Goal: Task Accomplishment & Management: Use online tool/utility

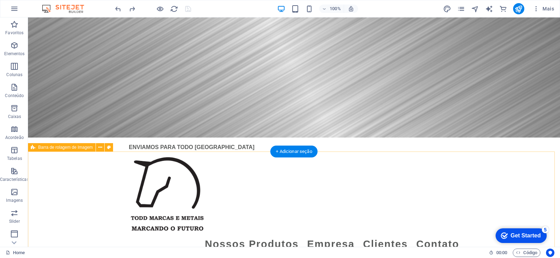
scroll to position [121, 0]
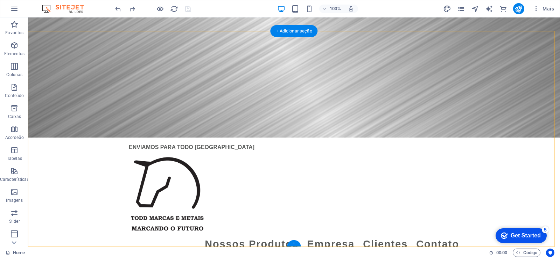
click at [294, 244] on div "+" at bounding box center [294, 244] width 14 height 6
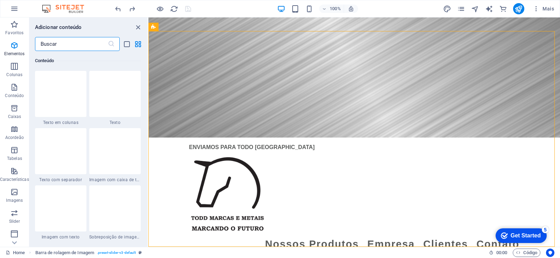
scroll to position [1224, 0]
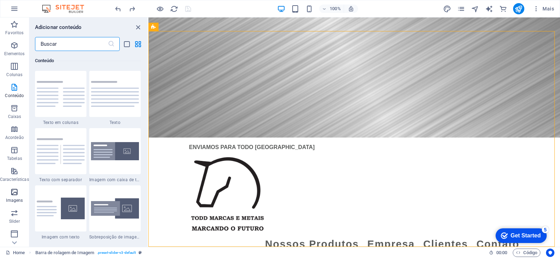
click at [15, 193] on icon "button" at bounding box center [14, 192] width 8 height 8
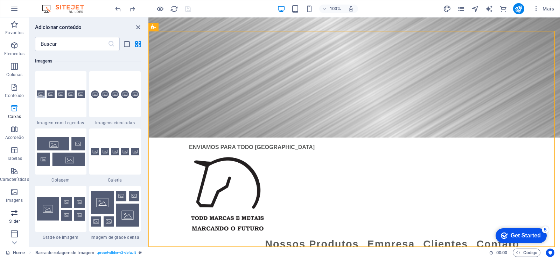
scroll to position [3546, 0]
click at [73, 105] on div at bounding box center [60, 94] width 51 height 46
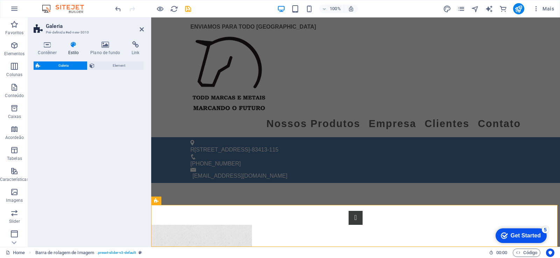
select select "rem"
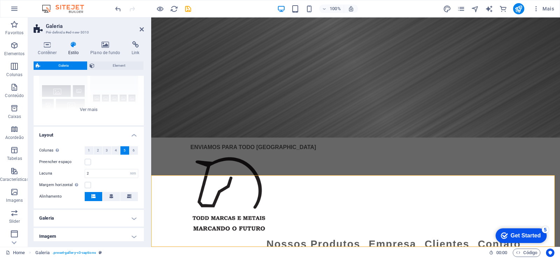
scroll to position [99, 0]
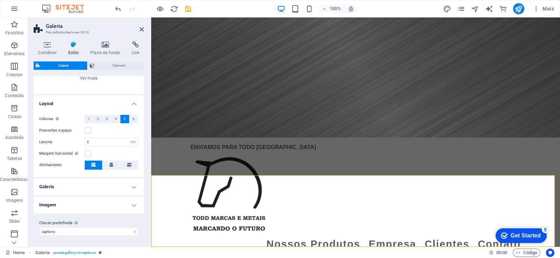
click at [133, 204] on h4 "Imagem" at bounding box center [89, 205] width 110 height 17
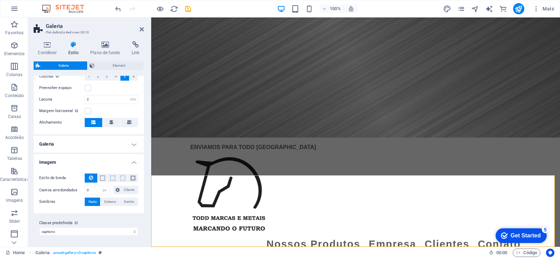
click at [134, 163] on h4 "Imagem" at bounding box center [89, 160] width 110 height 13
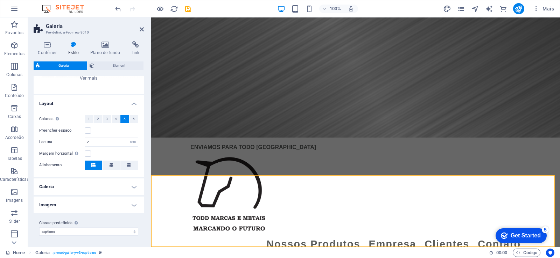
scroll to position [0, 0]
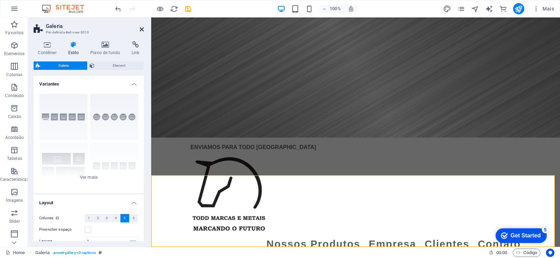
click at [142, 29] on icon at bounding box center [142, 30] width 4 height 6
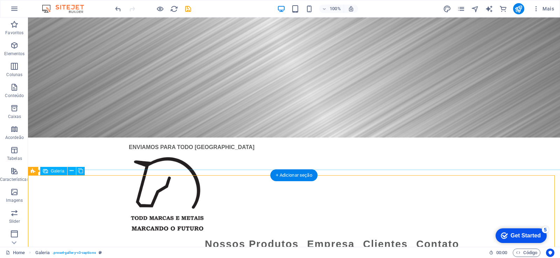
scroll to position [217, 0]
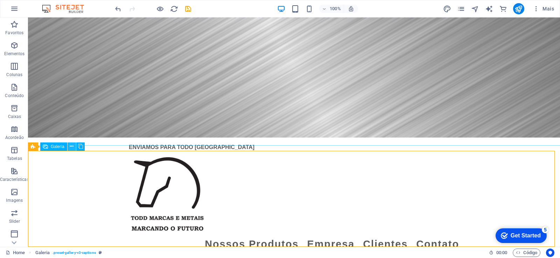
click at [69, 146] on button at bounding box center [71, 147] width 8 height 8
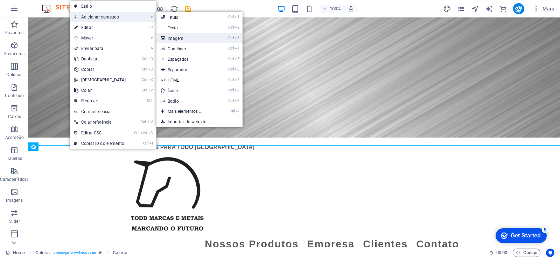
click at [187, 41] on link "Ctrl 3 Imagem" at bounding box center [186, 38] width 60 height 10
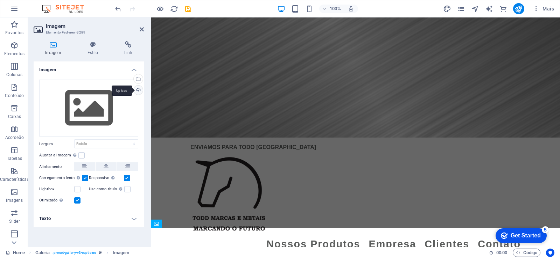
click at [140, 91] on div "Upload" at bounding box center [137, 91] width 10 height 10
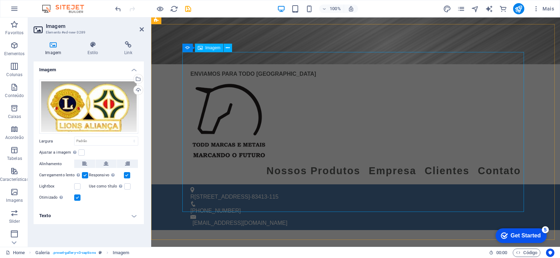
scroll to position [241, 0]
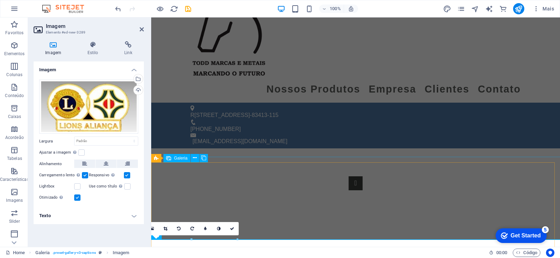
scroll to position [210, 0]
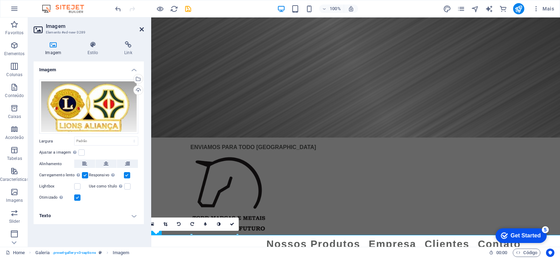
click at [143, 30] on icon at bounding box center [142, 30] width 4 height 6
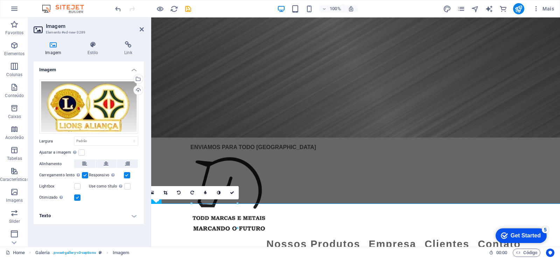
scroll to position [241, 0]
click at [140, 31] on icon at bounding box center [142, 30] width 4 height 6
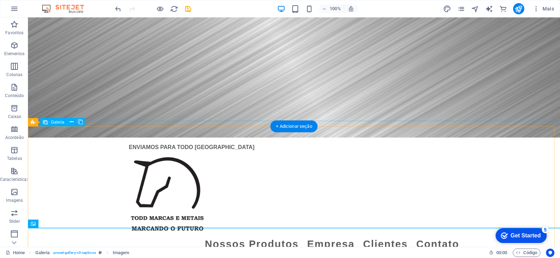
scroll to position [266, 0]
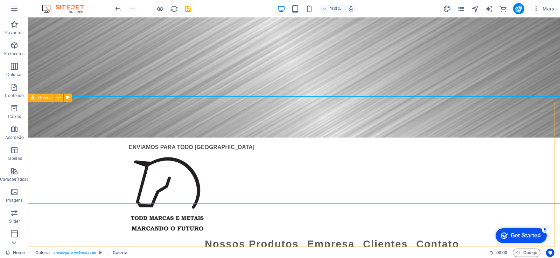
click at [45, 98] on span "Galeria" at bounding box center [45, 98] width 14 height 4
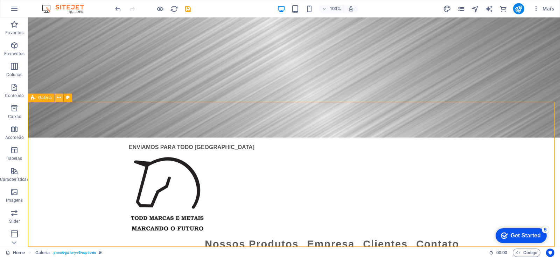
click at [61, 98] on icon at bounding box center [59, 97] width 4 height 7
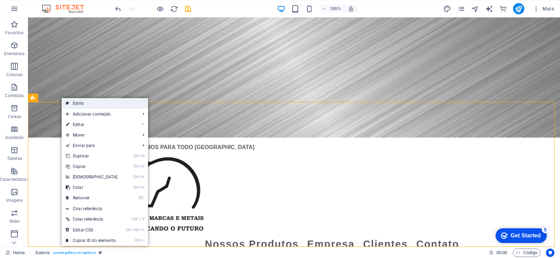
click at [85, 102] on link "Estilo" at bounding box center [105, 103] width 86 height 10
select select "rem"
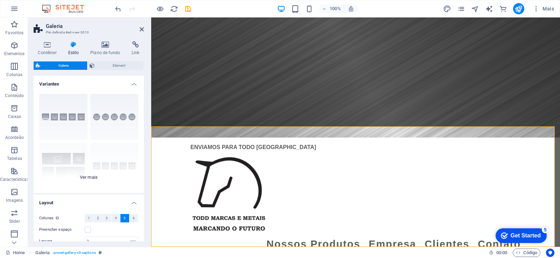
click at [62, 116] on div "Legendas Circulo Colagem Padrão Grade Grade deslocada" at bounding box center [89, 140] width 110 height 105
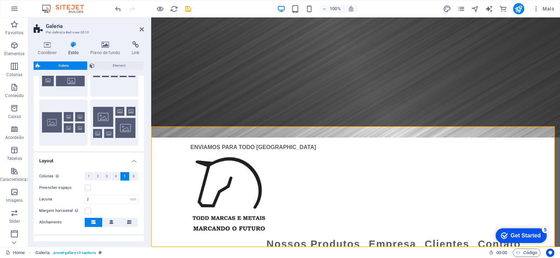
scroll to position [150, 0]
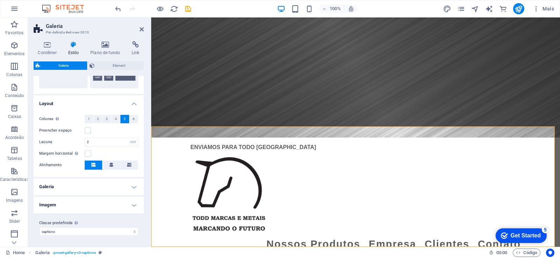
click at [135, 204] on h4 "Imagem" at bounding box center [89, 205] width 110 height 17
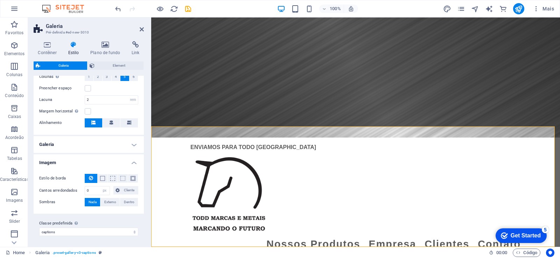
scroll to position [192, 0]
click at [128, 146] on h4 "Galeria" at bounding box center [89, 144] width 110 height 17
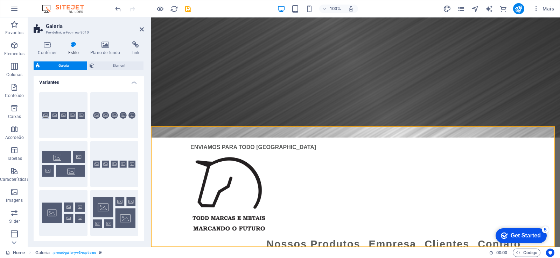
scroll to position [0, 0]
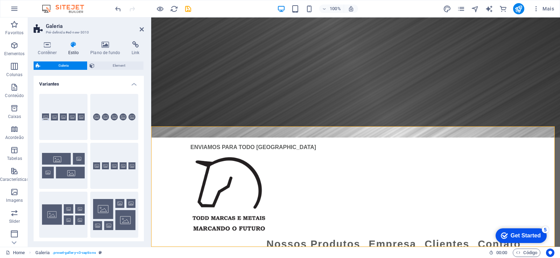
click at [133, 82] on h4 "Variantes" at bounding box center [89, 82] width 110 height 13
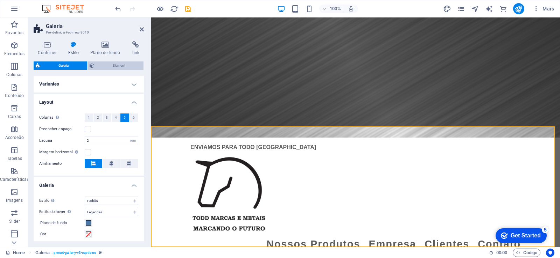
click at [116, 63] on span "Element" at bounding box center [119, 66] width 45 height 8
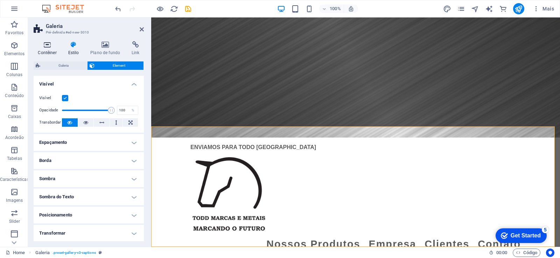
click at [46, 47] on icon at bounding box center [47, 44] width 27 height 7
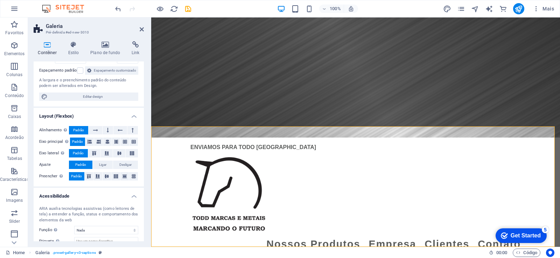
scroll to position [111, 0]
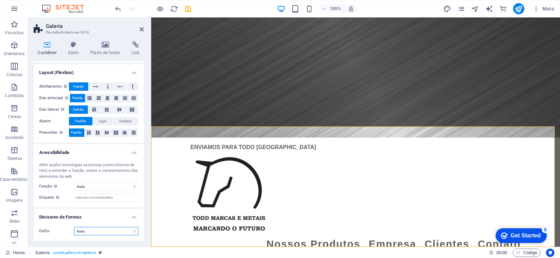
click at [89, 231] on select "Nada Triangulo Quadrado Diagonal Polígono 1 Polígono 2 Zigzag Multiplos Zigueza…" at bounding box center [106, 231] width 64 height 8
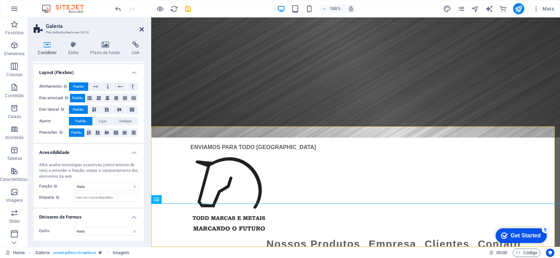
click at [143, 30] on icon at bounding box center [142, 30] width 4 height 6
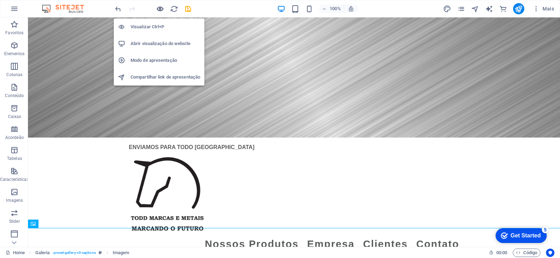
click at [160, 9] on icon "button" at bounding box center [160, 9] width 8 height 8
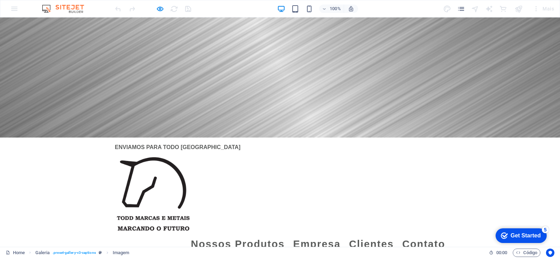
scroll to position [271, 0]
click at [255, 237] on link "Nossos Produtos" at bounding box center [238, 245] width 94 height 16
click at [297, 237] on link "Empresa" at bounding box center [317, 245] width 48 height 16
click at [374, 237] on link "Clientes" at bounding box center [371, 245] width 45 height 16
click at [425, 237] on link "Contato" at bounding box center [423, 245] width 43 height 16
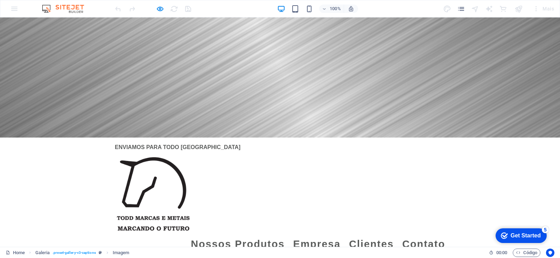
click at [121, 254] on span "Imagem" at bounding box center [121, 253] width 17 height 8
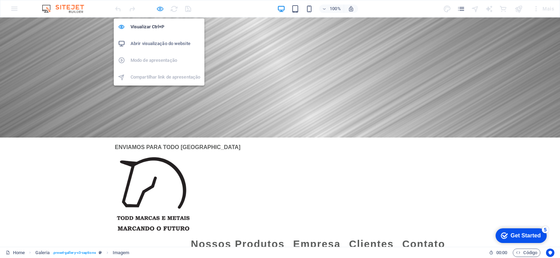
click at [161, 8] on icon "button" at bounding box center [160, 9] width 8 height 8
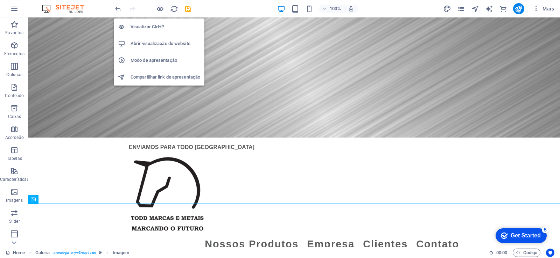
scroll to position [266, 0]
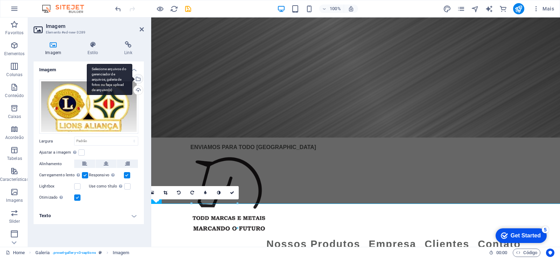
click at [140, 77] on div "Selecione arquivos do gerenciador de arquivos, galeria de fotos ou faça upload …" at bounding box center [137, 79] width 10 height 10
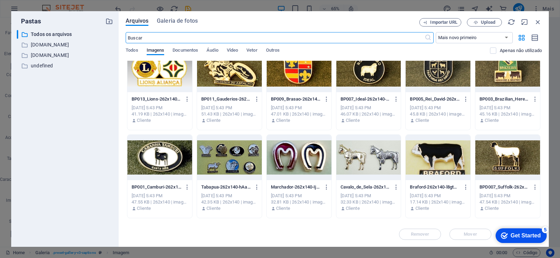
scroll to position [0, 0]
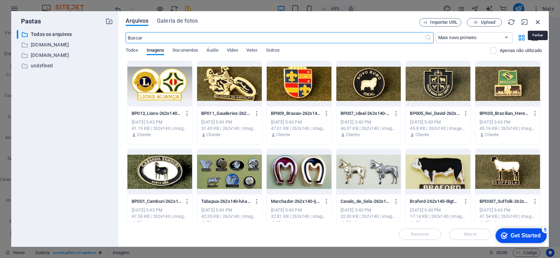
click at [536, 22] on icon "button" at bounding box center [538, 22] width 8 height 8
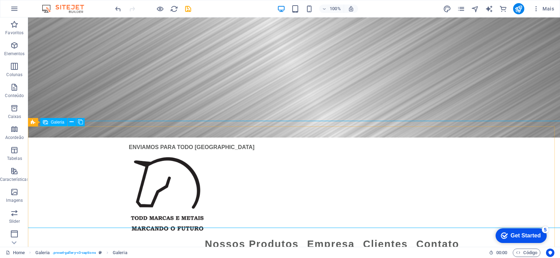
select select "4"
select select "px"
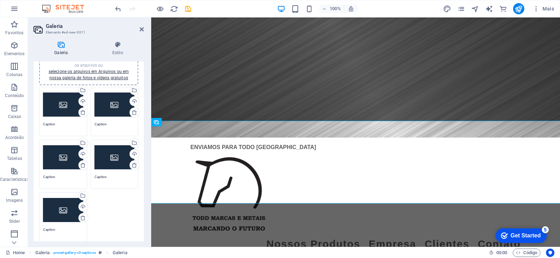
scroll to position [0, 0]
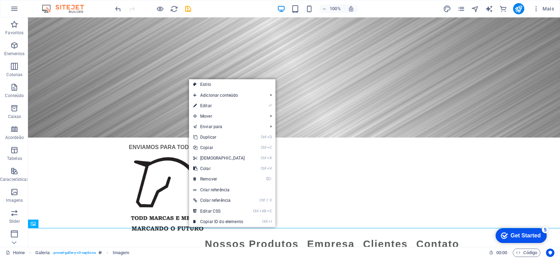
click at [172, 248] on div "Home Galeria . preset-gallery-v3-captions Imagem 00 : 00 Código" at bounding box center [280, 252] width 560 height 11
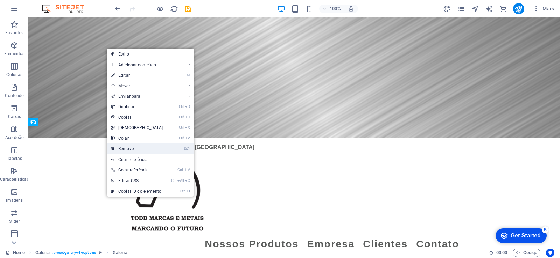
click at [149, 149] on link "⌦ Remover" at bounding box center [137, 149] width 60 height 10
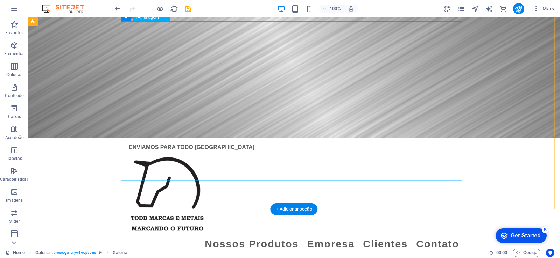
scroll to position [158, 0]
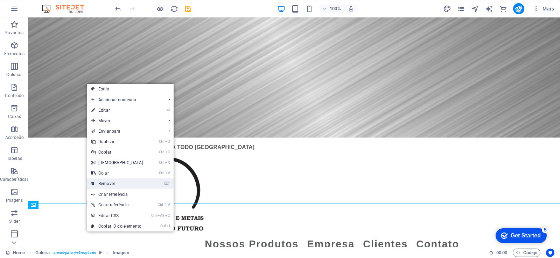
drag, startPoint x: 121, startPoint y: 184, endPoint x: 162, endPoint y: 178, distance: 41.8
click at [121, 184] on link "⌦ Remover" at bounding box center [117, 184] width 60 height 10
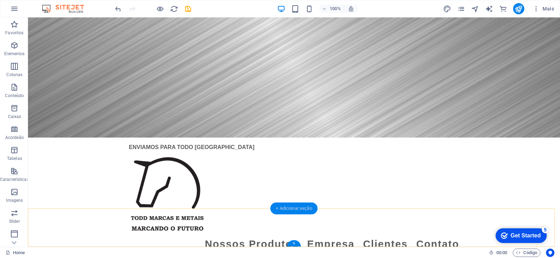
click at [286, 211] on div "+ Adicionar seção" at bounding box center [293, 209] width 47 height 12
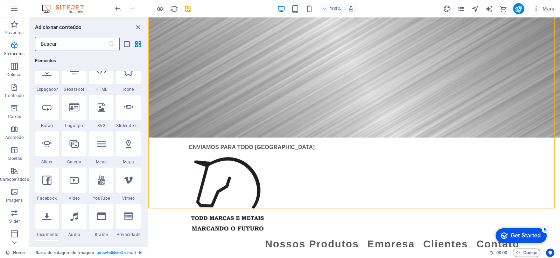
scroll to position [1224, 0]
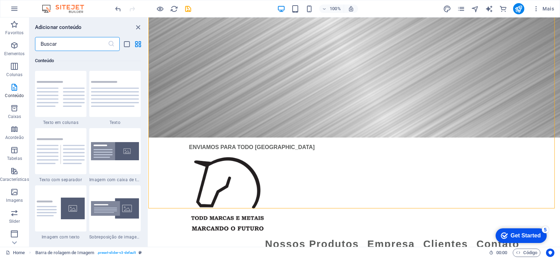
click at [78, 44] on input "text" at bounding box center [71, 44] width 73 height 14
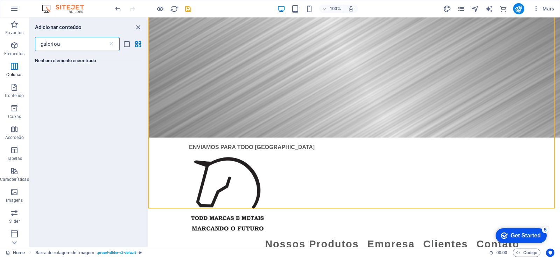
scroll to position [0, 0]
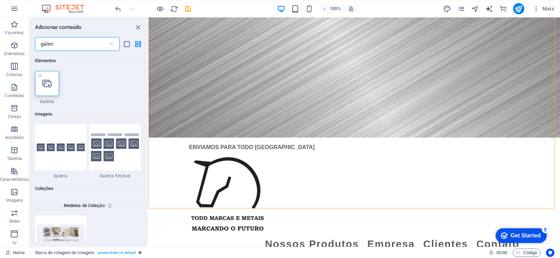
type input "galeri"
click at [48, 88] on div at bounding box center [47, 83] width 24 height 25
select select "4"
select select "%"
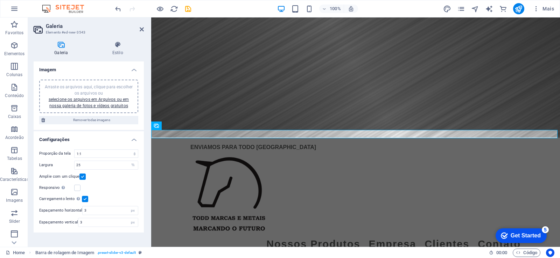
scroll to position [238, 0]
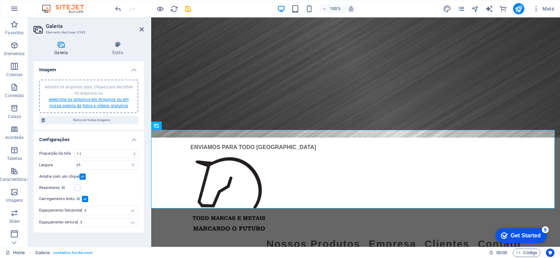
click at [108, 104] on link "selecione os arquivos em Arquivos ou em nossa galeria de fotos e vídeos gratuit…" at bounding box center [89, 102] width 80 height 11
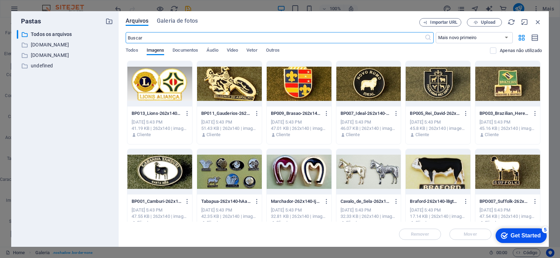
scroll to position [114, 0]
click at [536, 23] on icon "button" at bounding box center [538, 22] width 8 height 8
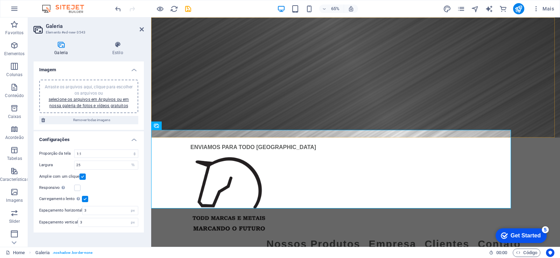
scroll to position [238, 0]
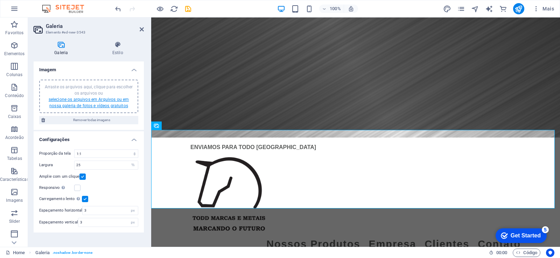
click at [120, 101] on link "selecione os arquivos em Arquivos ou em nossa galeria de fotos e vídeos gratuit…" at bounding box center [89, 102] width 80 height 11
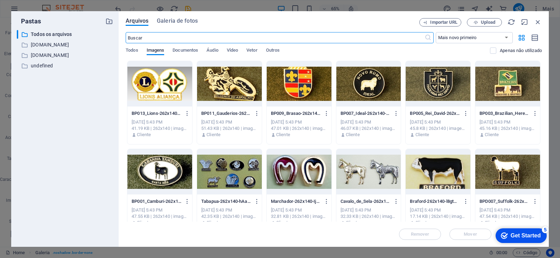
scroll to position [114, 0]
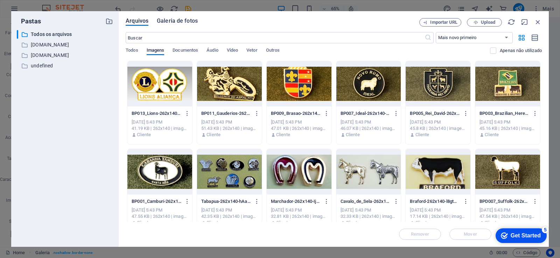
click at [180, 19] on span "Galeria de fotos" at bounding box center [177, 21] width 41 height 8
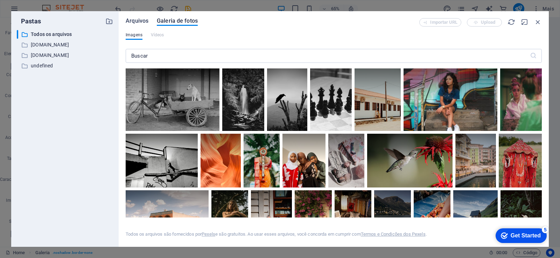
click at [137, 23] on span "Arquivos" at bounding box center [137, 21] width 23 height 8
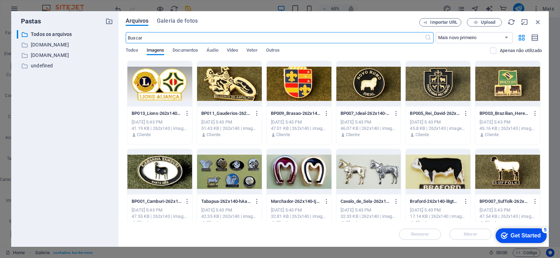
click at [147, 89] on div at bounding box center [159, 83] width 65 height 45
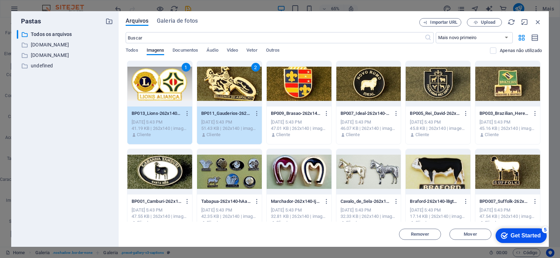
scroll to position [238, 0]
click at [288, 128] on div "47.01 KB | 262x140 | image/jpeg" at bounding box center [299, 129] width 56 height 6
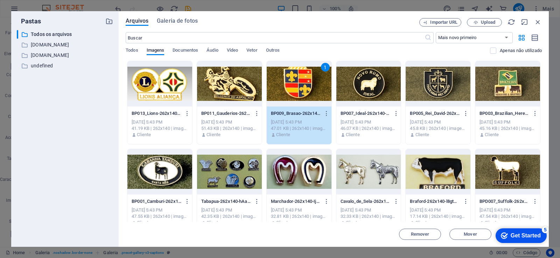
click at [162, 126] on div "41.19 KB | 262x140 | image/jpeg" at bounding box center [159, 129] width 56 height 6
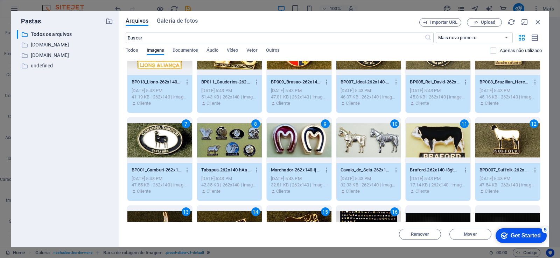
scroll to position [0, 0]
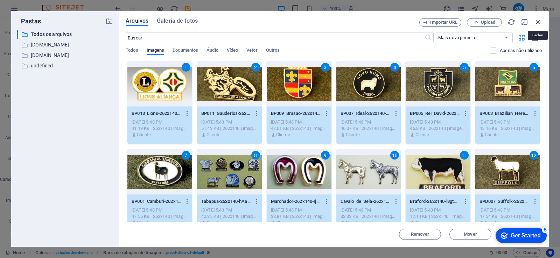
click at [537, 22] on icon "button" at bounding box center [538, 22] width 8 height 8
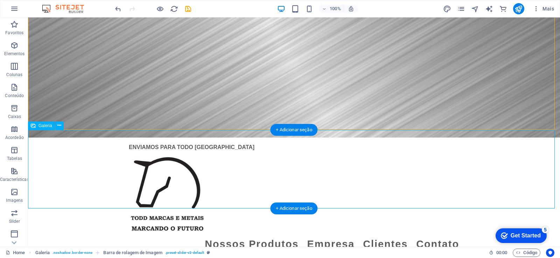
select select "4"
select select "%"
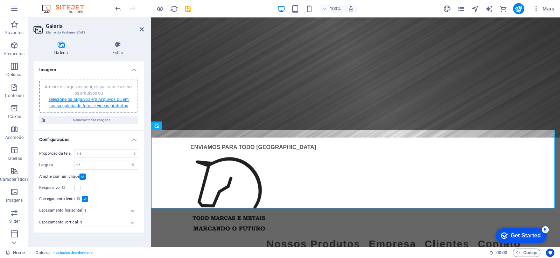
click at [95, 105] on link "selecione os arquivos em Arquivos ou em nossa galeria de fotos e vídeos gratuit…" at bounding box center [89, 102] width 80 height 11
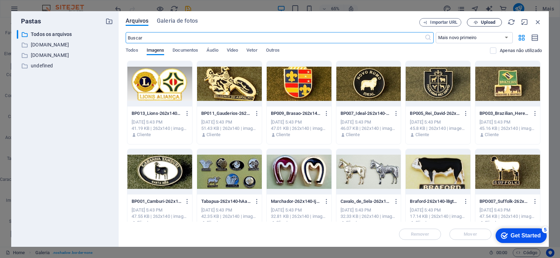
click at [485, 20] on span "Upload" at bounding box center [488, 22] width 14 height 4
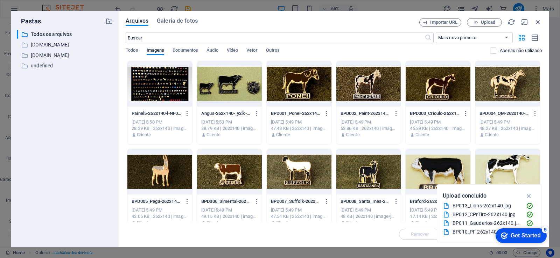
click at [162, 88] on div at bounding box center [159, 83] width 65 height 45
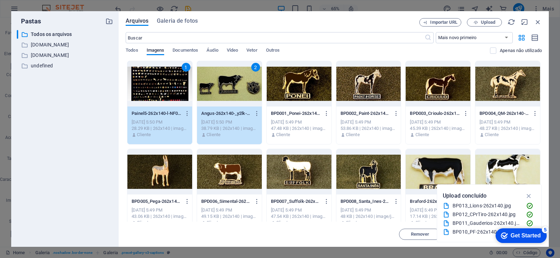
scroll to position [238, 0]
click at [278, 101] on div at bounding box center [298, 83] width 65 height 45
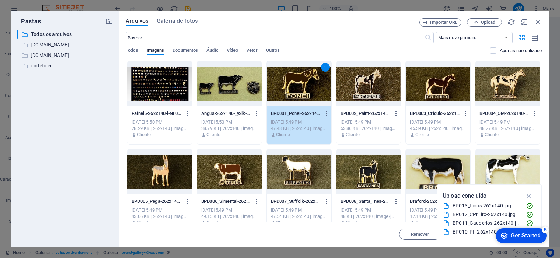
click at [174, 105] on div at bounding box center [159, 83] width 65 height 45
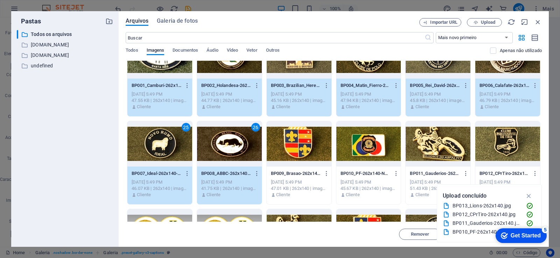
scroll to position [336, 0]
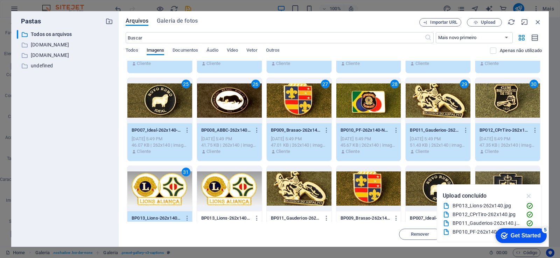
click at [527, 196] on icon "button" at bounding box center [529, 196] width 8 height 8
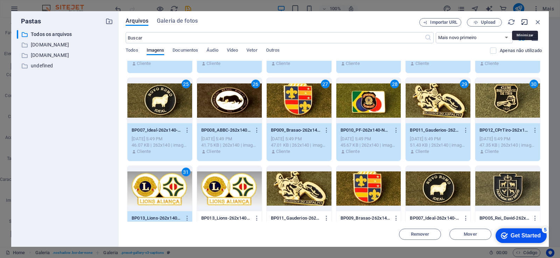
click at [524, 22] on icon "button" at bounding box center [524, 22] width 8 height 8
select select "image"
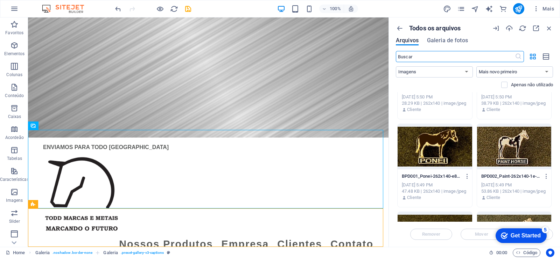
scroll to position [0, 0]
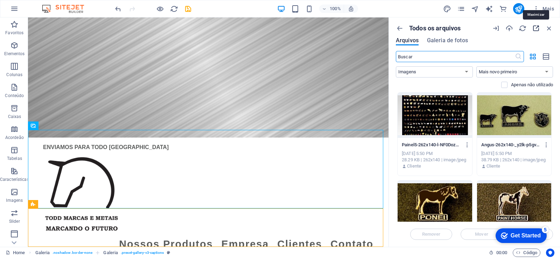
click at [536, 29] on icon "button" at bounding box center [536, 28] width 8 height 8
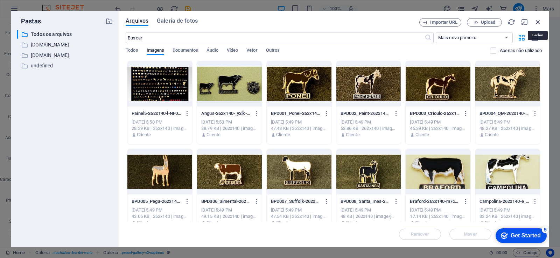
drag, startPoint x: 538, startPoint y: 24, endPoint x: 277, endPoint y: 149, distance: 289.1
click at [538, 24] on icon "button" at bounding box center [538, 22] width 8 height 8
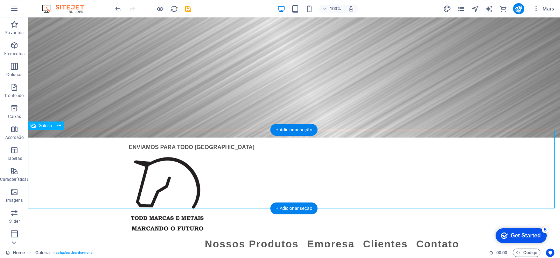
select select "4"
select select "%"
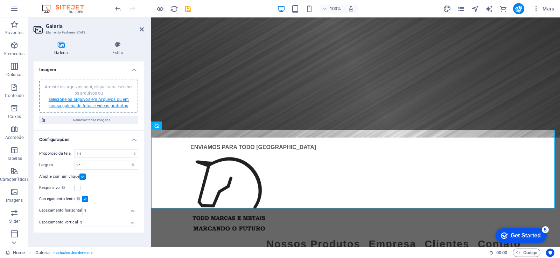
click at [122, 106] on link "selecione os arquivos em Arquivos ou em nossa galeria de fotos e vídeos gratuit…" at bounding box center [89, 102] width 80 height 11
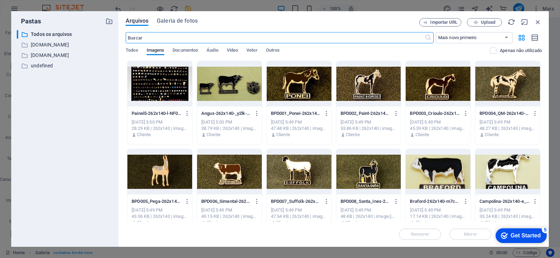
scroll to position [114, 0]
click at [538, 24] on icon "button" at bounding box center [538, 22] width 8 height 8
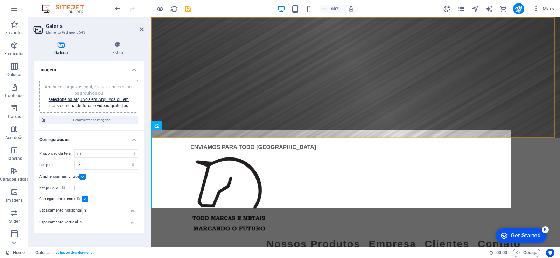
scroll to position [238, 0]
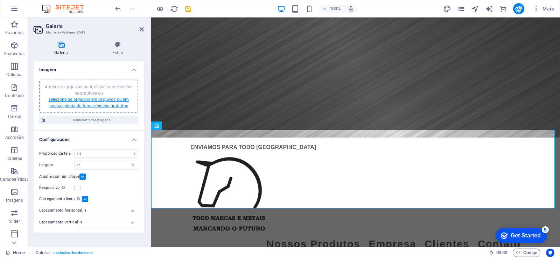
click at [106, 105] on link "selecione os arquivos em Arquivos ou em nossa galeria de fotos e vídeos gratuit…" at bounding box center [89, 102] width 80 height 11
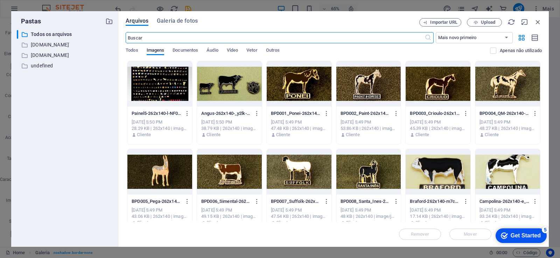
scroll to position [114, 0]
click at [41, 66] on p "undefined" at bounding box center [65, 66] width 69 height 8
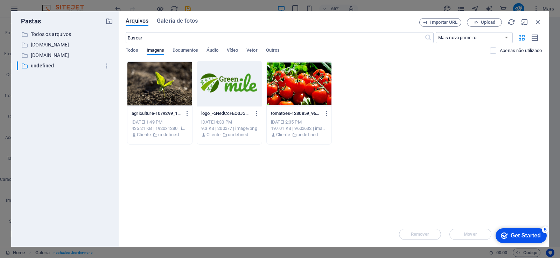
drag, startPoint x: 145, startPoint y: 157, endPoint x: 335, endPoint y: 92, distance: 200.7
click at [335, 92] on div "Solte os arquivos aqui para carregá-los instantaneamente agriculture-1079299_19…" at bounding box center [334, 141] width 416 height 161
click at [160, 99] on div at bounding box center [159, 83] width 65 height 45
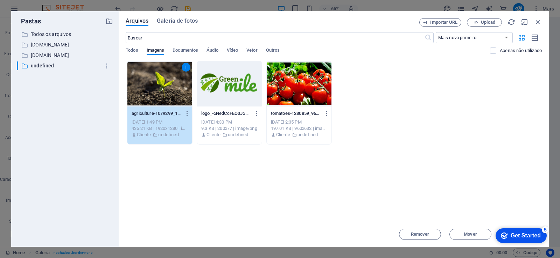
drag, startPoint x: 240, startPoint y: 95, endPoint x: 260, endPoint y: 93, distance: 20.7
click at [240, 95] on div at bounding box center [229, 83] width 65 height 45
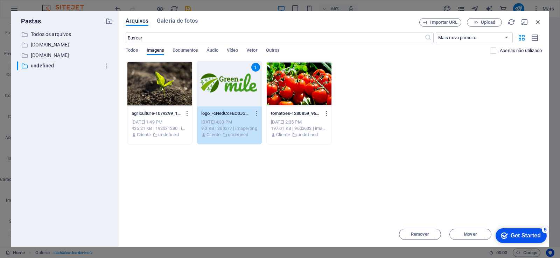
drag, startPoint x: 301, startPoint y: 92, endPoint x: 305, endPoint y: 93, distance: 4.0
click at [302, 92] on div at bounding box center [298, 83] width 65 height 45
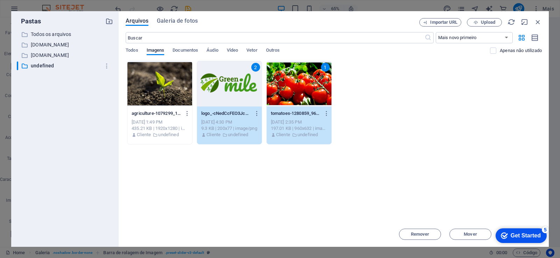
scroll to position [13, 0]
click at [419, 236] on span "Remover" at bounding box center [420, 235] width 19 height 4
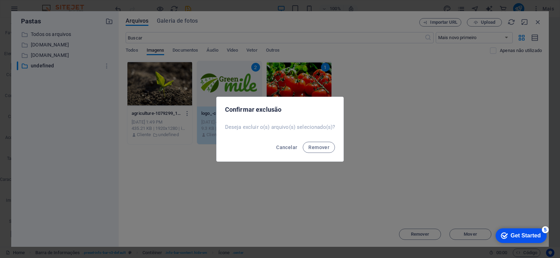
drag, startPoint x: 320, startPoint y: 150, endPoint x: 325, endPoint y: 156, distance: 7.9
click at [320, 150] on span "Remover" at bounding box center [318, 148] width 21 height 6
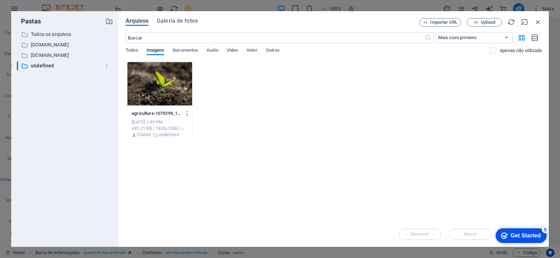
click at [165, 97] on div at bounding box center [159, 83] width 65 height 45
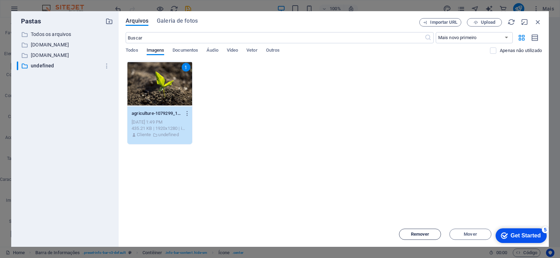
click at [422, 235] on span "Remover" at bounding box center [420, 235] width 19 height 4
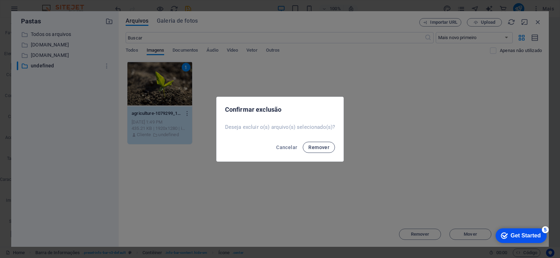
click at [319, 147] on span "Remover" at bounding box center [318, 148] width 21 height 6
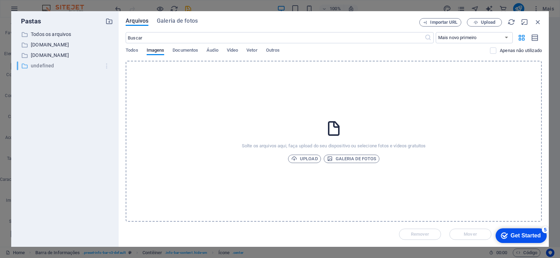
click at [107, 66] on icon "button" at bounding box center [106, 66] width 7 height 7
click at [112, 84] on h6 "Renomear" at bounding box center [112, 84] width 21 height 8
type input "Bottons"
click at [98, 120] on div "​ Todos os arquivos Todos os arquivos ​ [DOMAIN_NAME] [DOMAIN_NAME] ​ [DOMAIN_N…" at bounding box center [65, 136] width 96 height 212
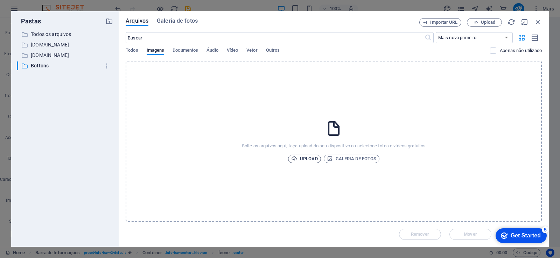
click at [308, 158] on span "Upload" at bounding box center [304, 159] width 27 height 8
click at [49, 35] on p "Todos os arquivos" at bounding box center [65, 34] width 69 height 8
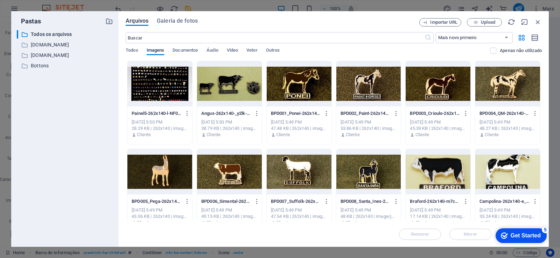
click at [166, 82] on div at bounding box center [159, 83] width 65 height 45
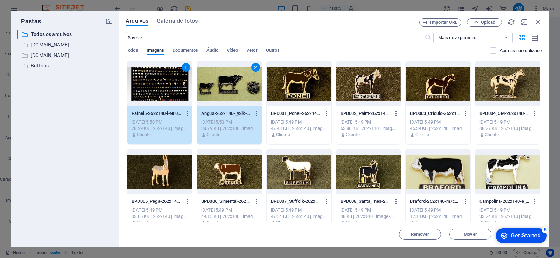
click at [279, 84] on div at bounding box center [298, 83] width 65 height 45
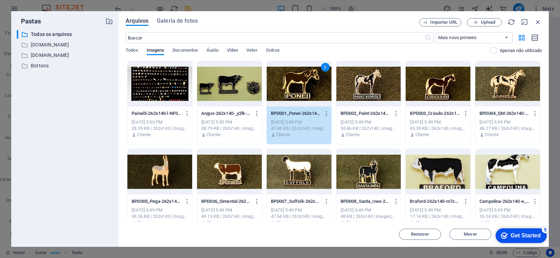
click at [142, 86] on div at bounding box center [159, 83] width 65 height 45
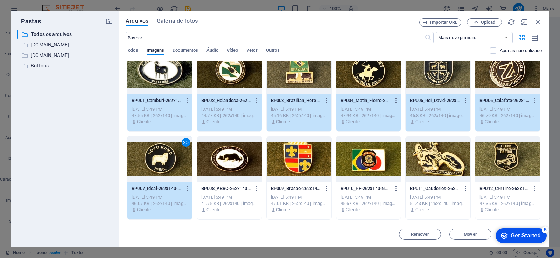
scroll to position [336, 0]
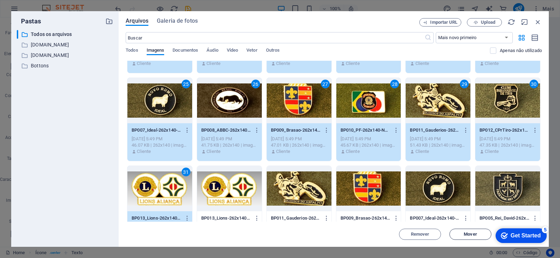
click at [470, 235] on span "Mover" at bounding box center [469, 235] width 13 height 4
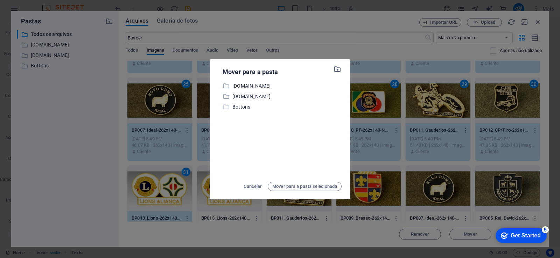
click at [235, 107] on p "Bottons" at bounding box center [286, 107] width 109 height 8
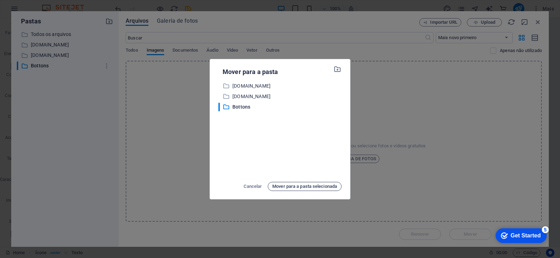
click at [311, 189] on span "Mover para a pasta selecionada" at bounding box center [304, 187] width 65 height 8
click at [318, 188] on span "Mover para a pasta selecionada" at bounding box center [304, 187] width 65 height 8
drag, startPoint x: 309, startPoint y: 185, endPoint x: 347, endPoint y: 204, distance: 41.6
click at [308, 186] on span "Mover para a pasta selecionada" at bounding box center [304, 187] width 65 height 8
click at [241, 107] on p "Bottons" at bounding box center [286, 107] width 109 height 8
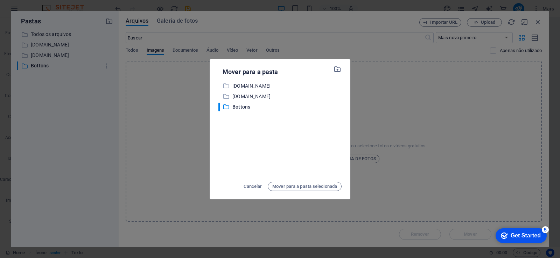
click at [306, 182] on div "Cancelar Mover para a pasta selecionada" at bounding box center [279, 186] width 123 height 11
click at [306, 188] on span "Mover para a pasta selecionada" at bounding box center [304, 187] width 65 height 8
click at [339, 68] on icon "button" at bounding box center [337, 69] width 8 height 8
click at [242, 106] on p "Bottons" at bounding box center [286, 107] width 109 height 8
click at [298, 188] on span "Mover para a pasta selecionada" at bounding box center [304, 187] width 65 height 8
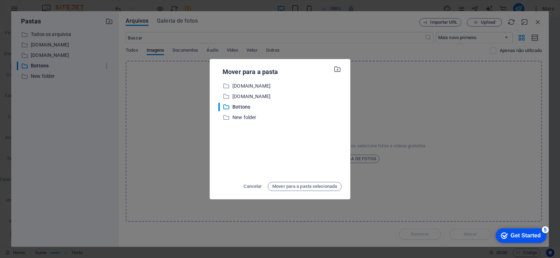
click at [430, 99] on div "Mover para a pasta ​ [DOMAIN_NAME] [DOMAIN_NAME] ​ [DOMAIN_NAME] [DOMAIN_NAME] …" at bounding box center [280, 129] width 560 height 258
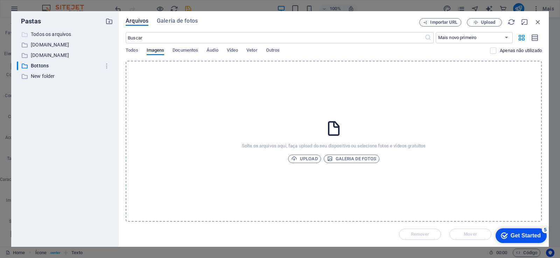
click at [51, 33] on p "Todos os arquivos" at bounding box center [65, 34] width 69 height 8
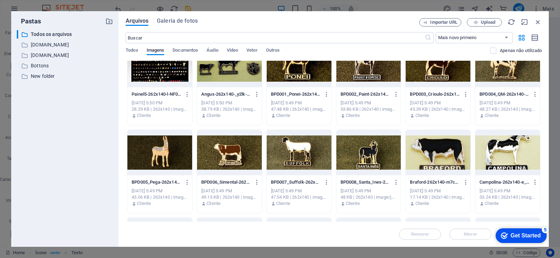
scroll to position [0, 0]
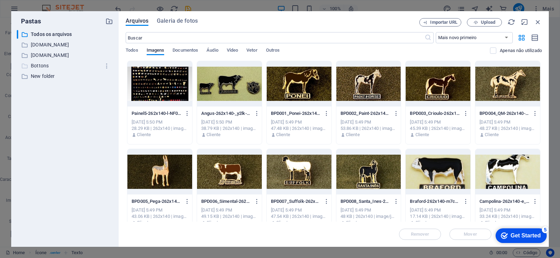
click at [42, 64] on p "Bottons" at bounding box center [65, 66] width 69 height 8
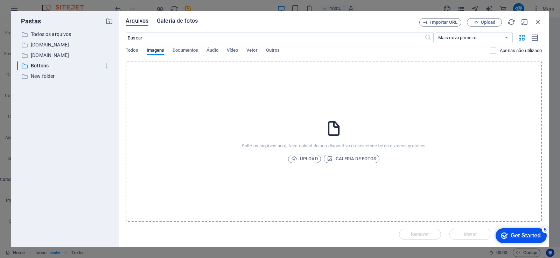
click at [182, 21] on span "Galeria de fotos" at bounding box center [177, 21] width 41 height 8
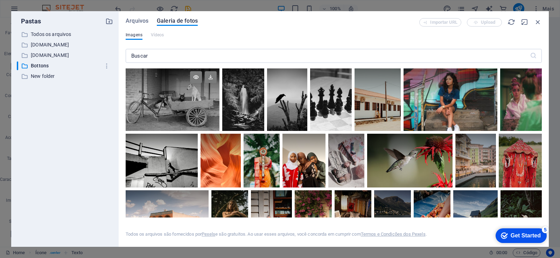
click at [168, 98] on div at bounding box center [173, 84] width 94 height 31
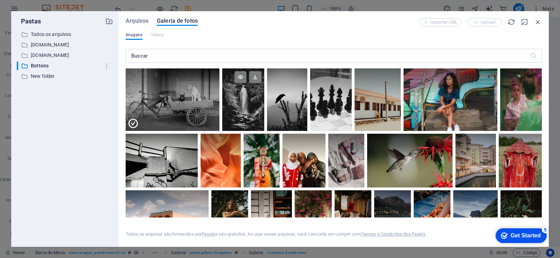
click at [229, 86] on div at bounding box center [243, 84] width 42 height 31
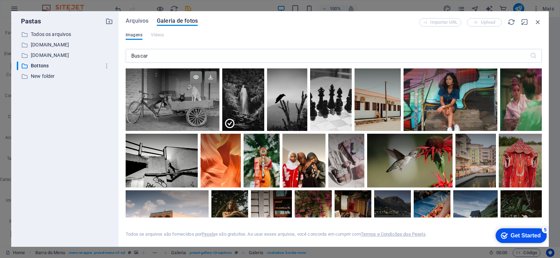
click at [186, 105] on div at bounding box center [173, 100] width 94 height 63
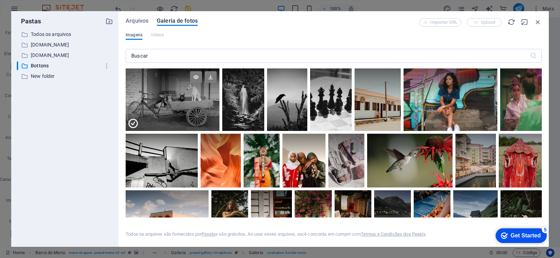
drag, startPoint x: 186, startPoint y: 105, endPoint x: 170, endPoint y: 104, distance: 16.5
click at [171, 104] on div at bounding box center [173, 115] width 94 height 31
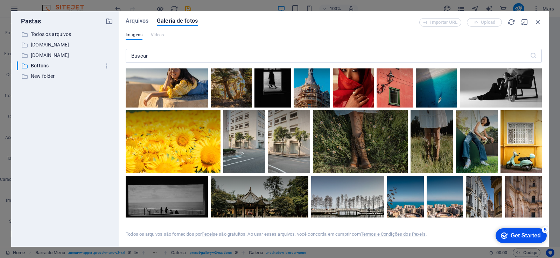
scroll to position [2392, 0]
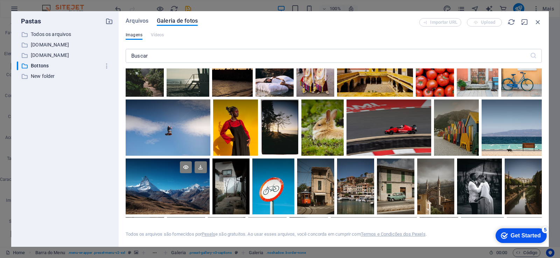
click at [158, 200] on div at bounding box center [168, 187] width 84 height 56
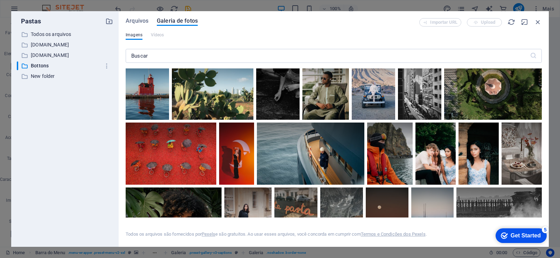
scroll to position [0, 0]
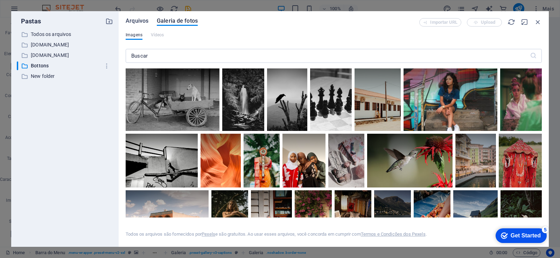
click at [134, 19] on span "Arquivos" at bounding box center [137, 21] width 23 height 8
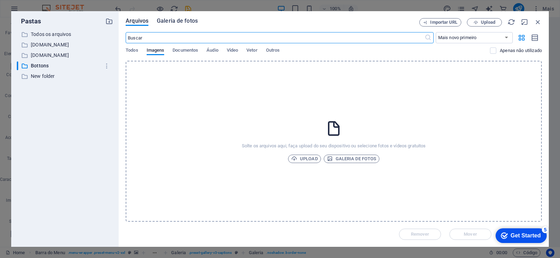
click at [186, 24] on span "Galeria de fotos" at bounding box center [177, 21] width 41 height 8
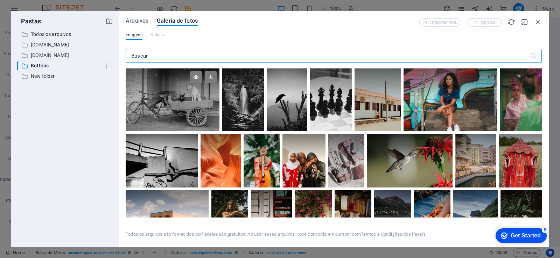
drag, startPoint x: 175, startPoint y: 62, endPoint x: 171, endPoint y: 86, distance: 24.1
click at [175, 65] on div "​" at bounding box center [334, 57] width 416 height 22
click at [172, 88] on div at bounding box center [173, 84] width 94 height 31
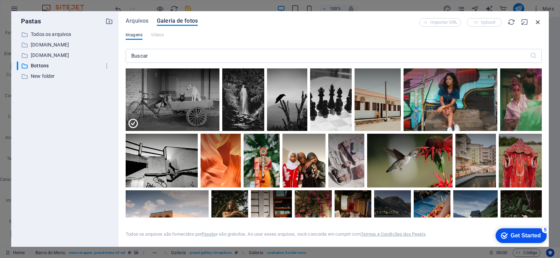
click at [537, 22] on icon "button" at bounding box center [538, 22] width 8 height 8
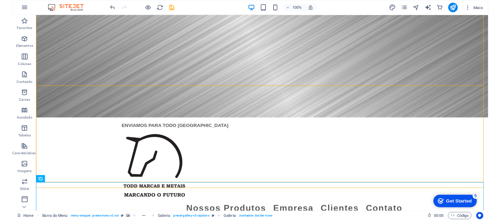
scroll to position [238, 0]
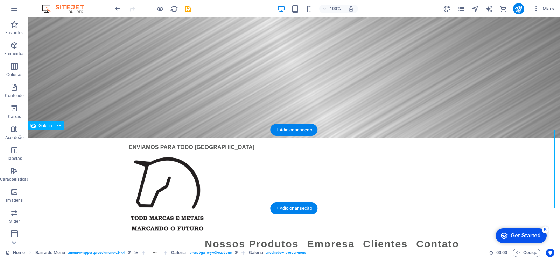
select select "4"
select select "%"
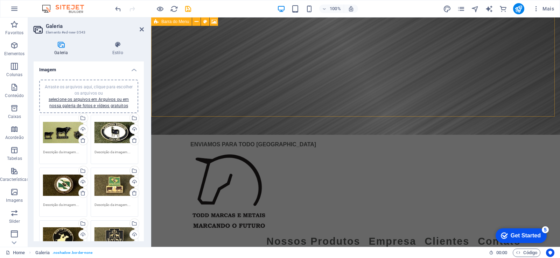
scroll to position [0, 0]
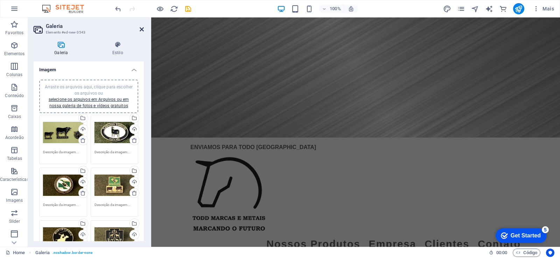
click at [143, 30] on icon at bounding box center [142, 30] width 4 height 6
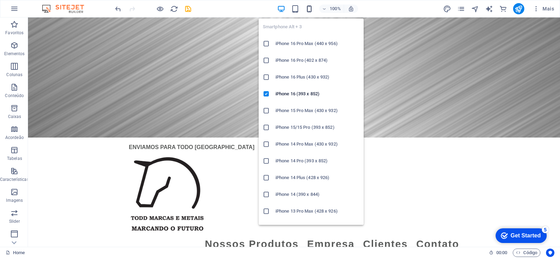
click at [307, 10] on icon "button" at bounding box center [309, 9] width 8 height 8
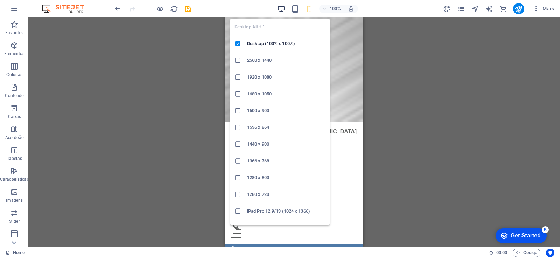
click at [280, 8] on icon "button" at bounding box center [281, 9] width 8 height 8
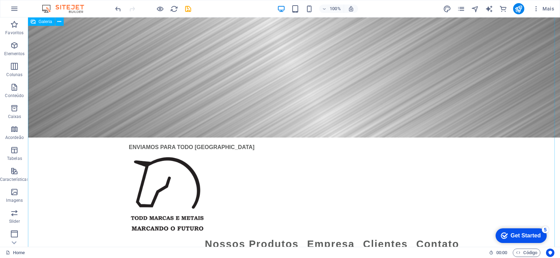
scroll to position [1219, 0]
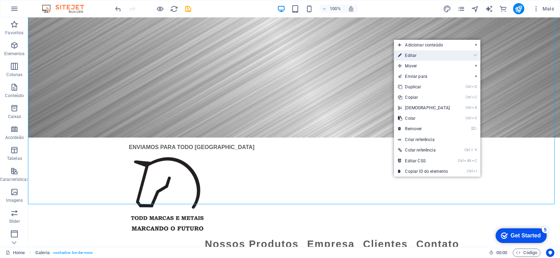
click at [418, 56] on link "⏎ Editar" at bounding box center [423, 55] width 60 height 10
select select "4"
select select "%"
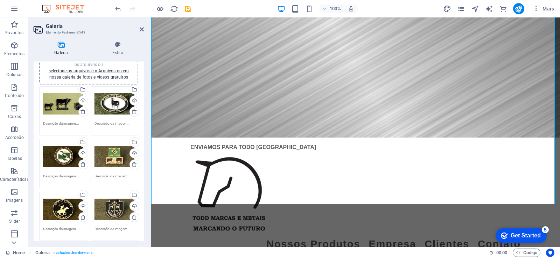
scroll to position [0, 0]
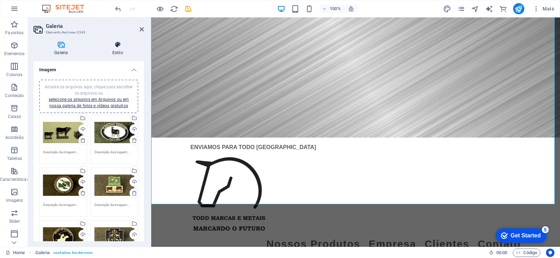
click at [113, 49] on h4 "Estilo" at bounding box center [118, 48] width 52 height 15
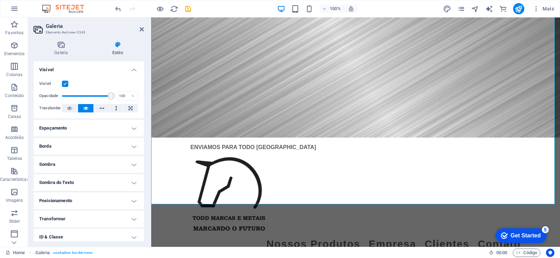
click at [64, 83] on label at bounding box center [65, 84] width 6 height 6
click at [0, 0] on input "Visível" at bounding box center [0, 0] width 0 height 0
click at [64, 83] on label at bounding box center [65, 84] width 6 height 6
click at [0, 0] on input "Visível" at bounding box center [0, 0] width 0 height 0
click at [128, 109] on icon at bounding box center [130, 108] width 4 height 8
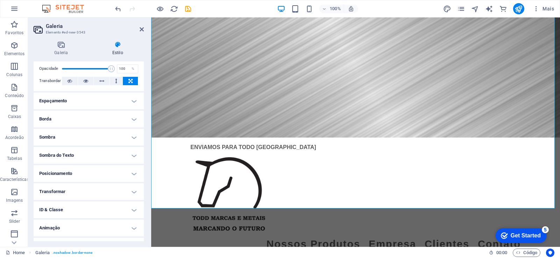
scroll to position [41, 0]
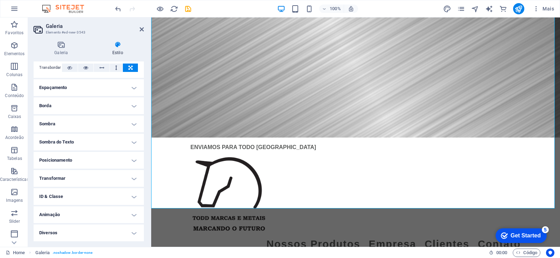
click at [99, 198] on h4 "ID & Classe" at bounding box center [89, 196] width 110 height 17
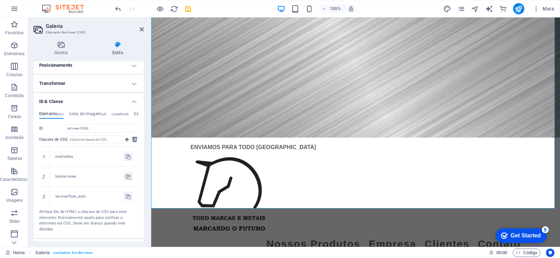
scroll to position [124, 0]
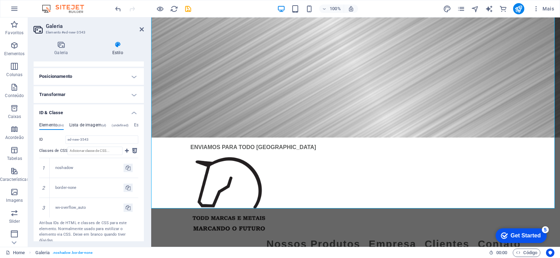
click at [96, 127] on h4 "Lista de imagem (ul)" at bounding box center [87, 127] width 37 height 8
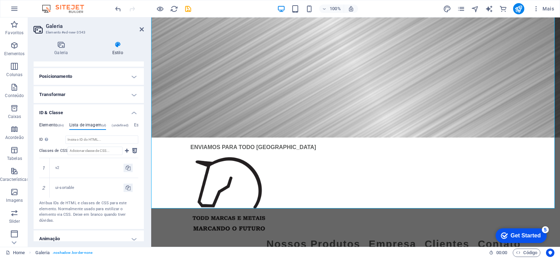
click at [52, 126] on h4 "Elemento (div)" at bounding box center [51, 127] width 24 height 8
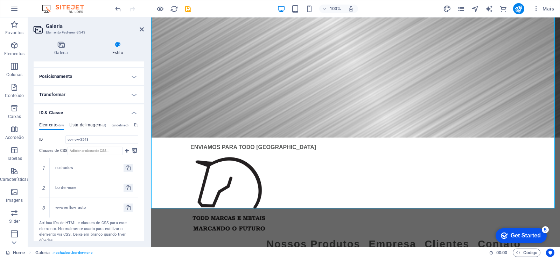
click at [75, 124] on h4 "Lista de imagem (ul)" at bounding box center [87, 127] width 37 height 8
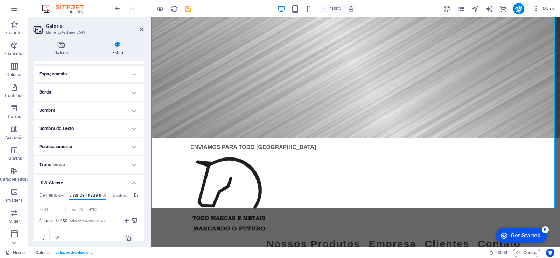
scroll to position [0, 0]
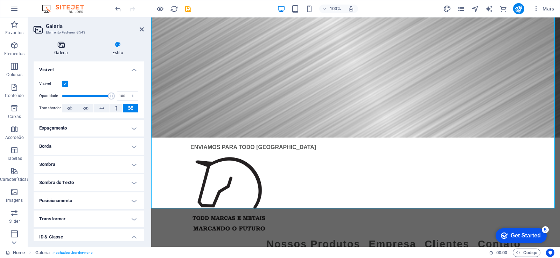
click at [60, 47] on icon at bounding box center [61, 44] width 55 height 7
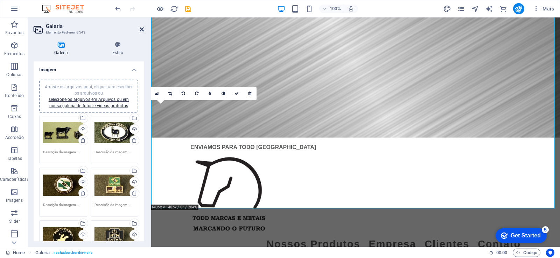
drag, startPoint x: 142, startPoint y: 29, endPoint x: 346, endPoint y: 165, distance: 244.7
click at [142, 29] on icon at bounding box center [142, 30] width 4 height 6
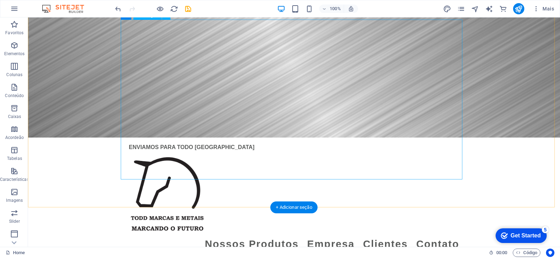
scroll to position [210, 0]
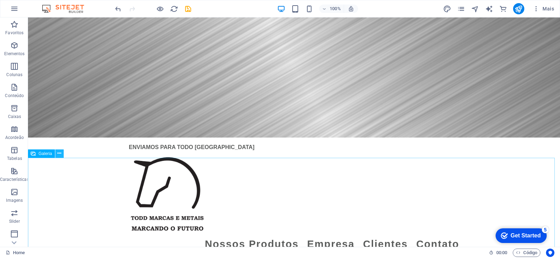
click at [58, 152] on icon at bounding box center [59, 153] width 4 height 7
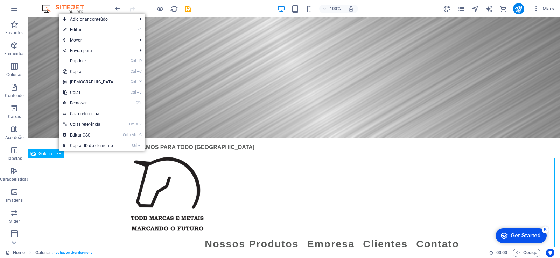
click at [38, 153] on div "Galeria" at bounding box center [41, 154] width 27 height 8
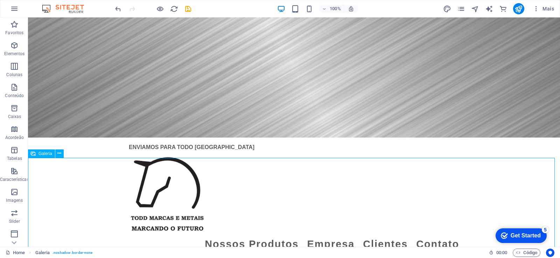
click at [38, 153] on div "Galeria" at bounding box center [41, 154] width 27 height 8
select select "4"
select select "%"
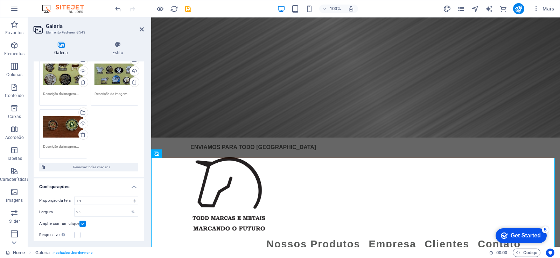
scroll to position [836, 0]
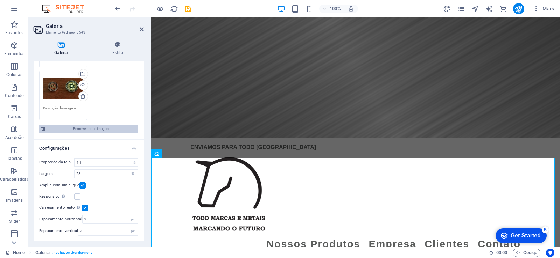
click at [91, 129] on span "Remover todas imagens" at bounding box center [91, 129] width 89 height 8
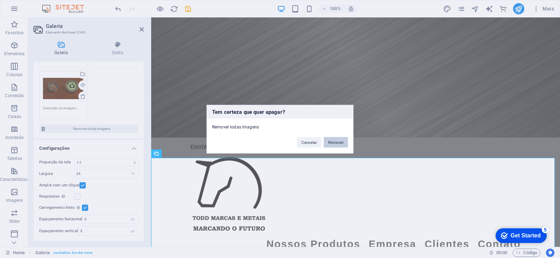
click at [331, 142] on button "Remover" at bounding box center [335, 142] width 24 height 10
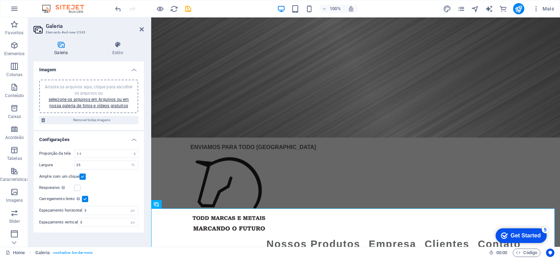
scroll to position [0, 0]
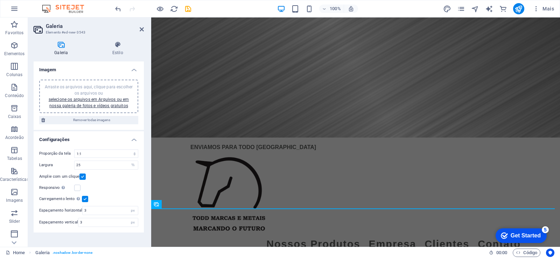
click at [138, 28] on h2 "Galeria" at bounding box center [95, 26] width 98 height 6
click at [140, 29] on icon at bounding box center [142, 30] width 4 height 6
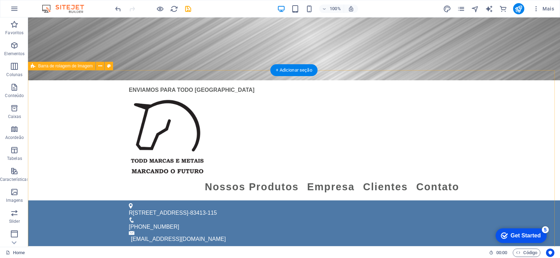
scroll to position [84, 0]
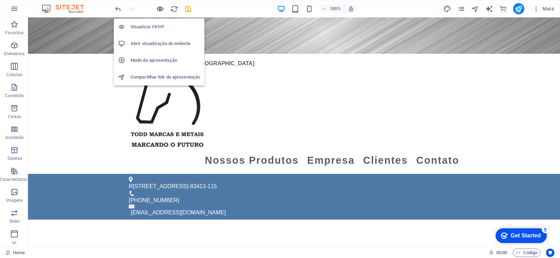
click at [161, 8] on icon "button" at bounding box center [160, 9] width 8 height 8
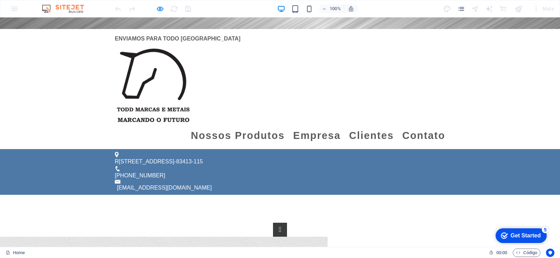
scroll to position [121, 0]
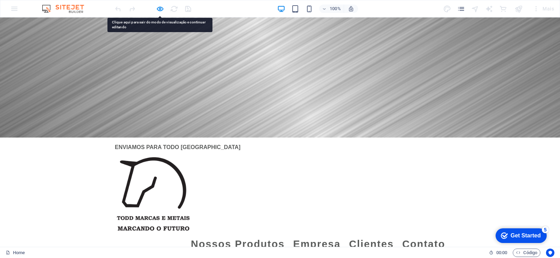
drag, startPoint x: 52, startPoint y: 68, endPoint x: 42, endPoint y: 74, distance: 11.6
click at [42, 74] on div at bounding box center [280, 77] width 560 height 120
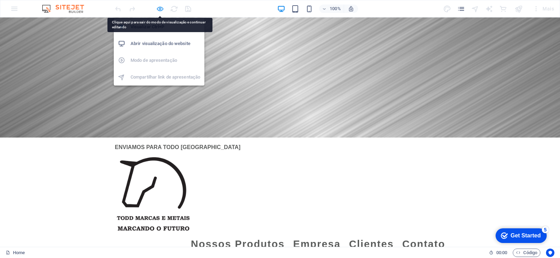
click at [157, 8] on icon "button" at bounding box center [160, 9] width 8 height 8
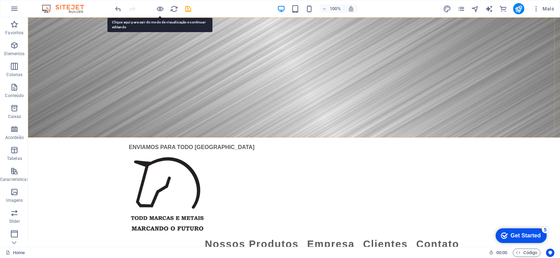
click at [90, 94] on figure at bounding box center [294, 77] width 532 height 120
select select "rem"
select select "hover_box_bottom"
select select "px"
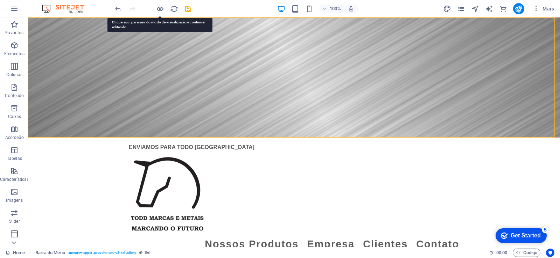
select select "rem"
select select
select select "px"
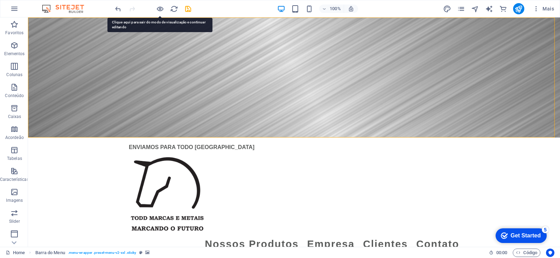
select select "preset-menu-v2-xxl"
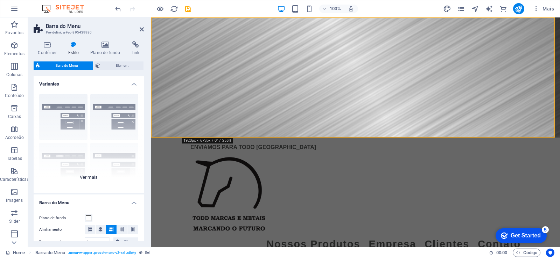
click at [85, 179] on div "Borda Centralizada Padrão Fixo Loki Trigger Largo XXL" at bounding box center [89, 140] width 110 height 105
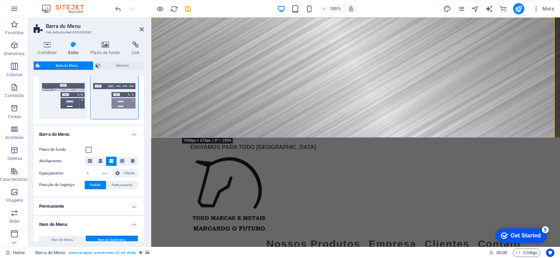
scroll to position [42, 0]
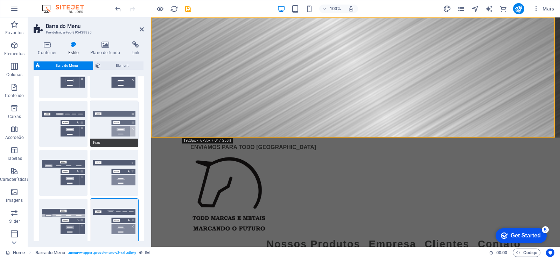
click at [113, 119] on button "Fixo" at bounding box center [114, 124] width 48 height 46
select select "hover_box_bottom"
select select "link-special-font"
select select "rem"
select select "700"
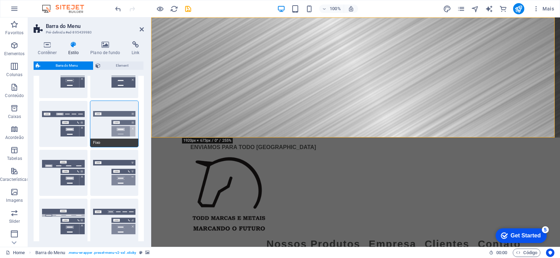
select select
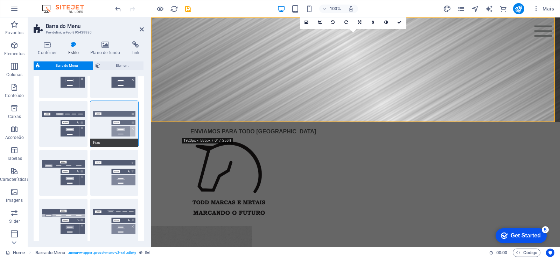
scroll to position [105, 0]
click at [137, 27] on h2 "Barra do Menu" at bounding box center [95, 26] width 98 height 6
drag, startPoint x: 141, startPoint y: 29, endPoint x: 215, endPoint y: 98, distance: 101.2
click at [141, 29] on icon at bounding box center [142, 30] width 4 height 6
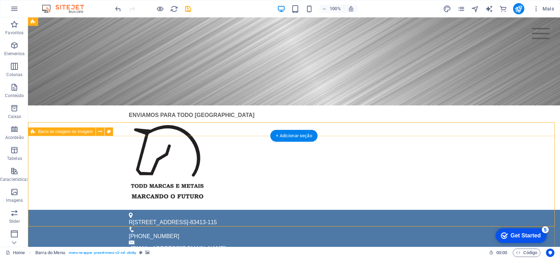
scroll to position [0, 0]
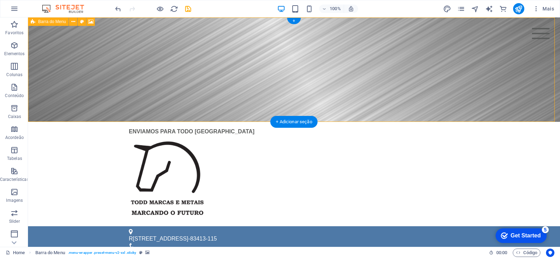
click at [79, 62] on figure at bounding box center [294, 69] width 532 height 105
select select "rem"
select select "hover_box_bottom"
select select "px"
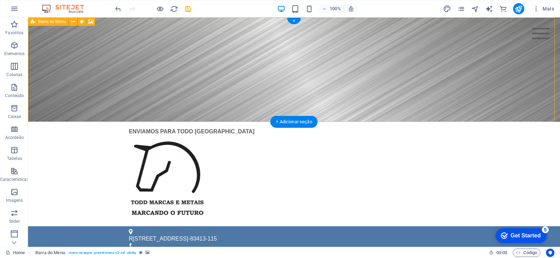
select select "rem"
select select
select select "px"
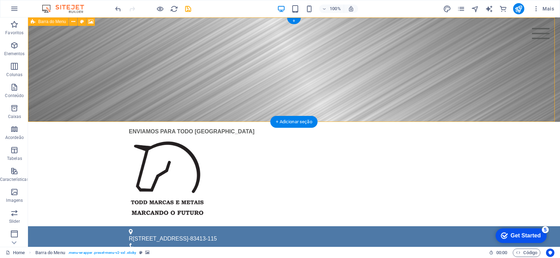
select select "preset-menu-v2-xxl"
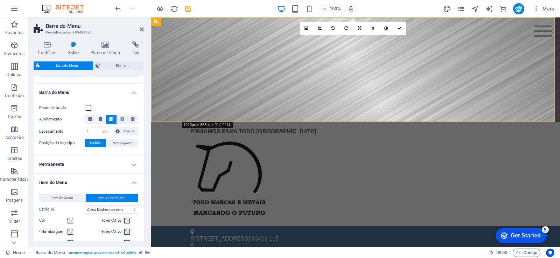
scroll to position [252, 0]
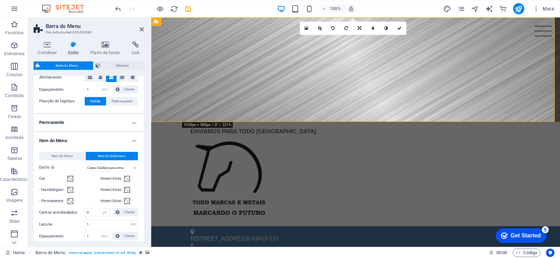
click at [137, 121] on h4 "Permanente" at bounding box center [89, 122] width 110 height 17
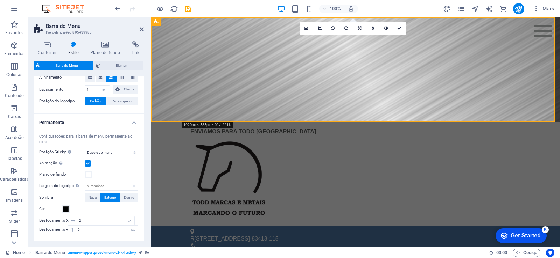
click at [88, 163] on label at bounding box center [88, 164] width 6 height 6
click at [0, 0] on input "Animação Define uma transição suave quando o menu permanente aparece" at bounding box center [0, 0] width 0 height 0
select select
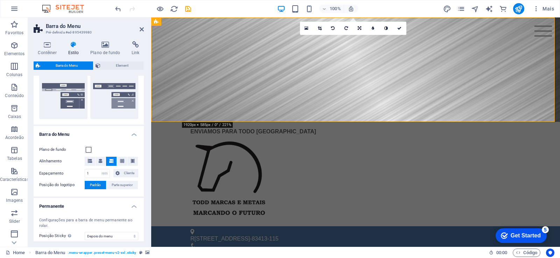
scroll to position [0, 0]
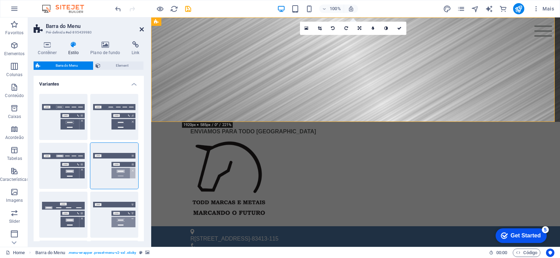
click at [142, 27] on icon at bounding box center [142, 30] width 4 height 6
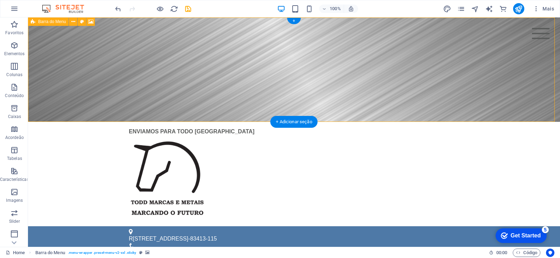
click at [66, 66] on figure at bounding box center [294, 69] width 532 height 105
select select "rem"
select select "sticky_menu"
select select "px"
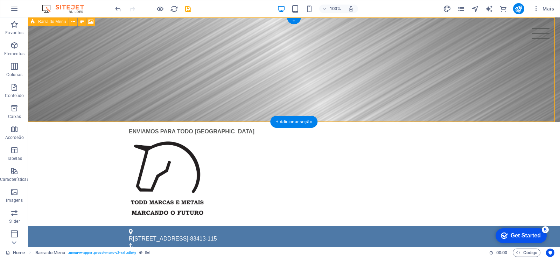
select select "px"
select select "hover_box_bottom"
select select "px"
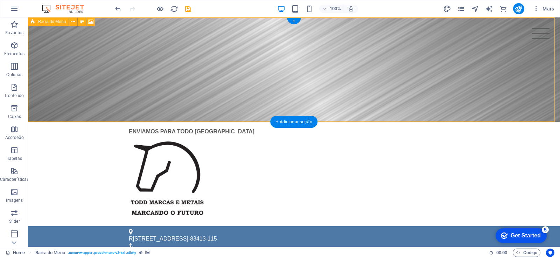
select select "rem"
select select
select select "px"
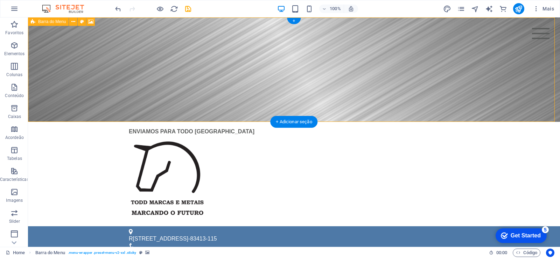
select select "preset-menu-v2-xxl"
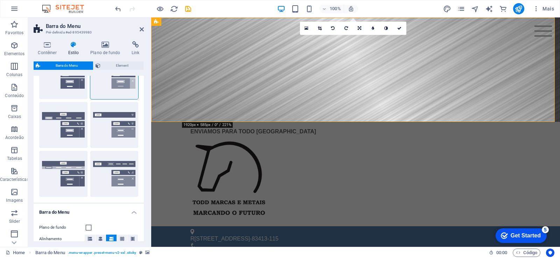
scroll to position [126, 0]
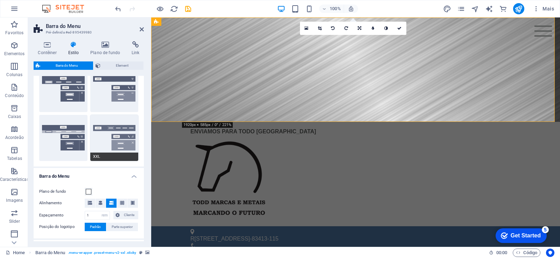
click at [100, 148] on button "XXL" at bounding box center [114, 138] width 48 height 46
select select "hover_border_vertical"
select select "link-special-font"
select select "rem"
select select "700"
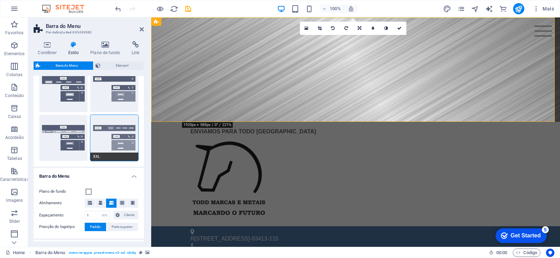
select select
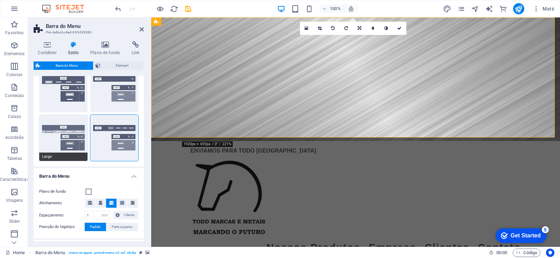
click at [56, 140] on button "Largo" at bounding box center [63, 138] width 48 height 46
select select "hover_box_bottom"
select select "link-default-font"
select select "px"
select select
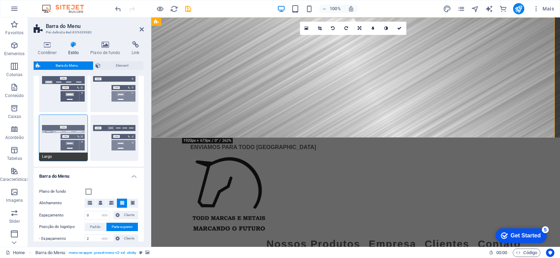
select select
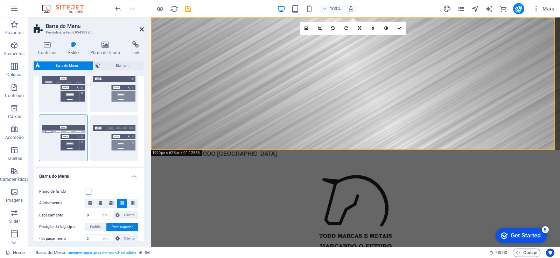
drag, startPoint x: 141, startPoint y: 28, endPoint x: 165, endPoint y: 99, distance: 75.2
click at [141, 28] on icon at bounding box center [142, 30] width 4 height 6
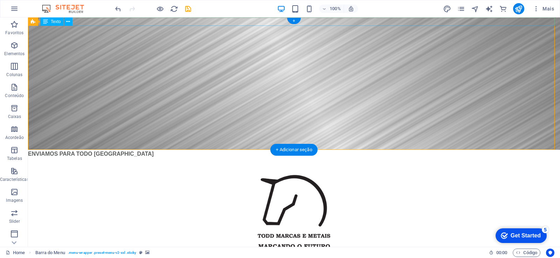
click at [105, 150] on div "ENVIAMOS PARA TODO [GEOGRAPHIC_DATA]" at bounding box center [294, 154] width 532 height 8
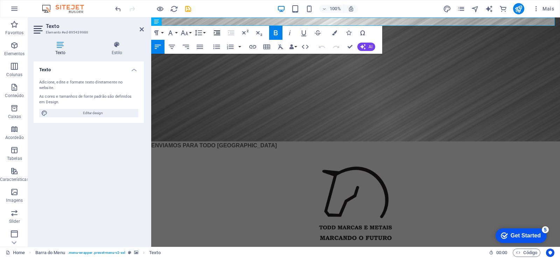
click at [216, 34] on icon "button" at bounding box center [217, 33] width 8 height 8
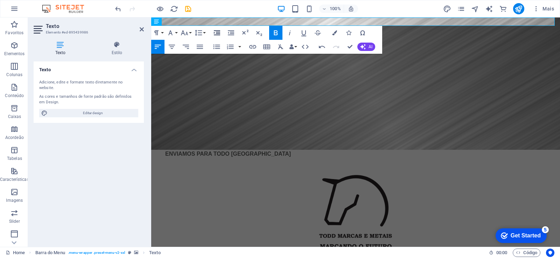
click at [216, 34] on icon "button" at bounding box center [217, 33] width 8 height 8
click at [227, 32] on icon "button" at bounding box center [231, 33] width 8 height 8
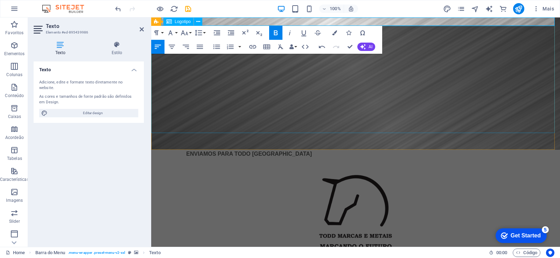
drag, startPoint x: 237, startPoint y: 91, endPoint x: 469, endPoint y: 163, distance: 242.5
click at [360, 158] on div at bounding box center [355, 211] width 408 height 107
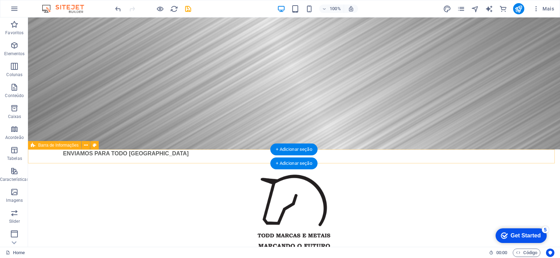
scroll to position [0, 0]
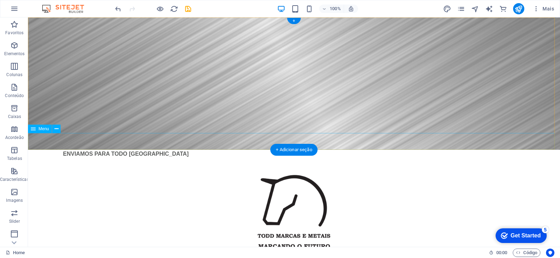
select select
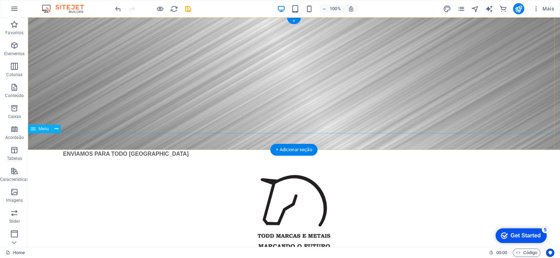
select select
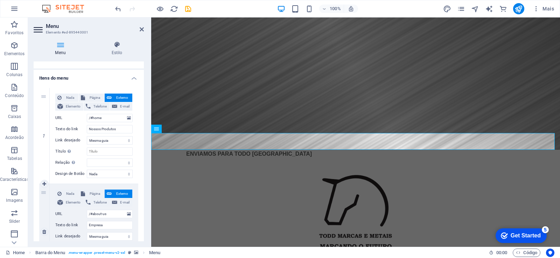
scroll to position [84, 0]
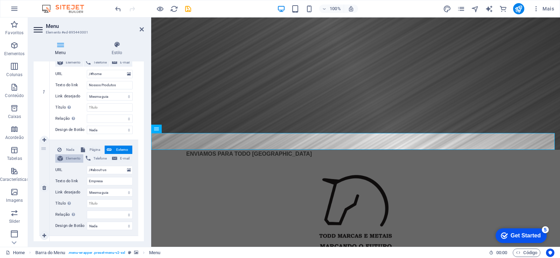
click at [74, 158] on span "Elemento" at bounding box center [73, 159] width 16 height 8
select select
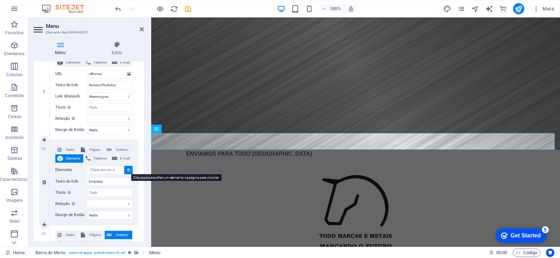
click at [127, 170] on icon at bounding box center [128, 169] width 3 height 3
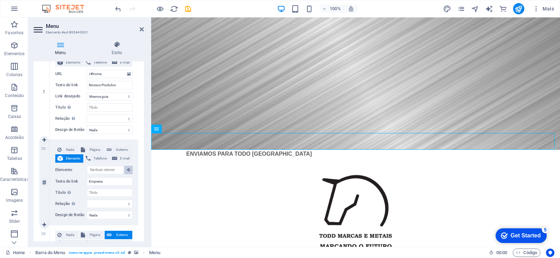
click at [127, 172] on icon at bounding box center [128, 169] width 3 height 3
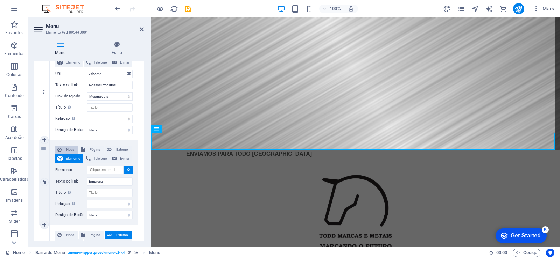
click at [67, 151] on span "Nada" at bounding box center [70, 150] width 13 height 8
select select
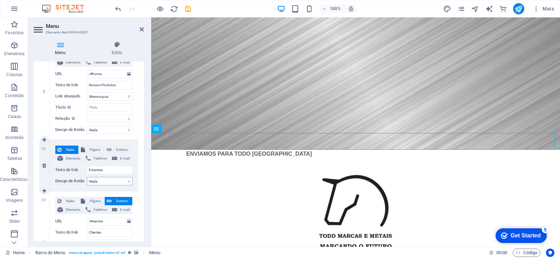
scroll to position [0, 0]
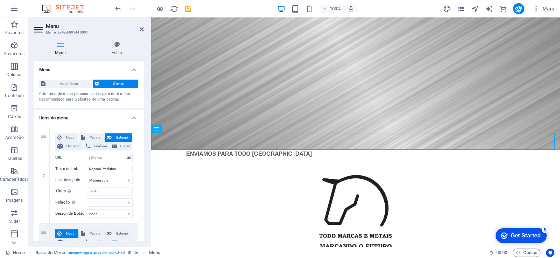
click at [142, 25] on h2 "Menu" at bounding box center [95, 26] width 98 height 6
click at [141, 29] on icon at bounding box center [142, 30] width 4 height 6
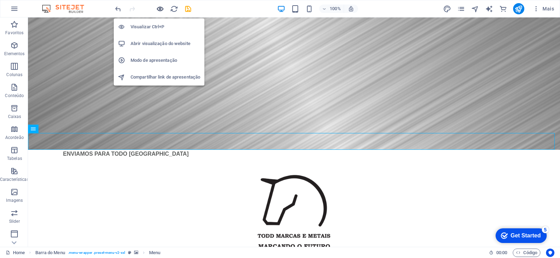
click at [160, 10] on icon "button" at bounding box center [160, 9] width 8 height 8
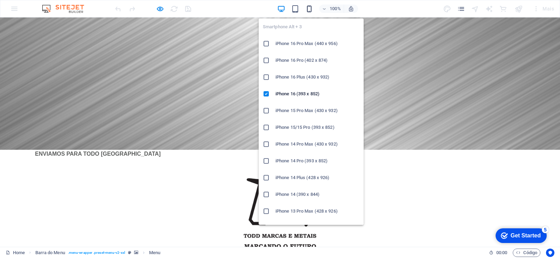
click at [311, 9] on icon "button" at bounding box center [309, 9] width 8 height 8
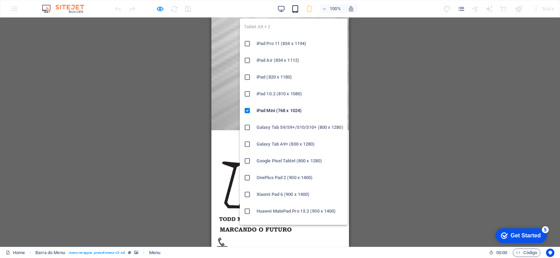
click at [294, 7] on icon "button" at bounding box center [295, 9] width 8 height 8
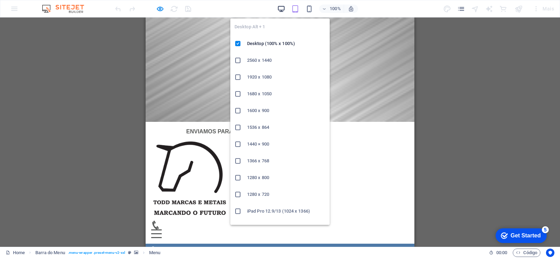
click at [281, 6] on icon "button" at bounding box center [281, 9] width 8 height 8
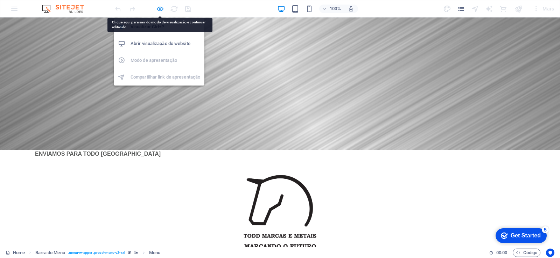
click at [159, 9] on icon "button" at bounding box center [160, 9] width 8 height 8
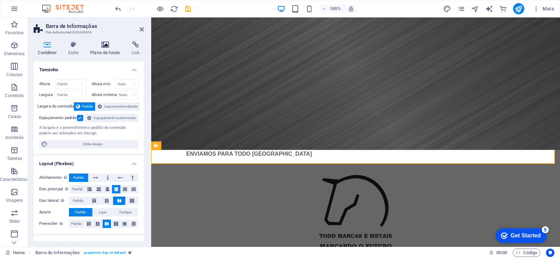
click at [108, 45] on icon at bounding box center [105, 44] width 38 height 7
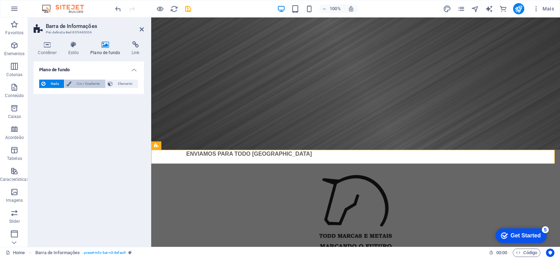
click at [92, 81] on span "Cor / Gradiente" at bounding box center [87, 84] width 29 height 8
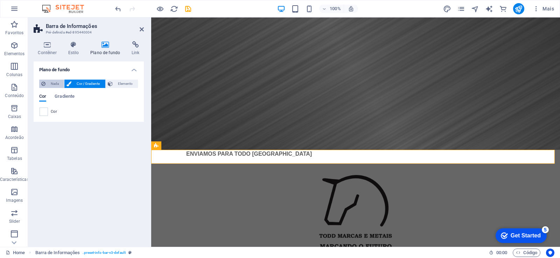
click at [58, 83] on span "Nada" at bounding box center [55, 84] width 14 height 8
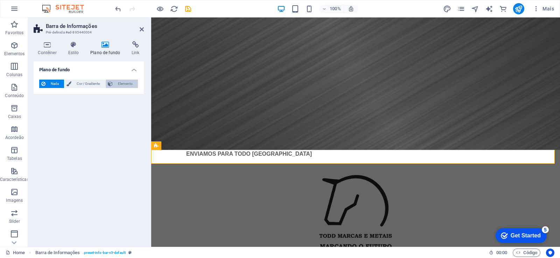
click at [128, 83] on span "Elemento" at bounding box center [125, 84] width 21 height 8
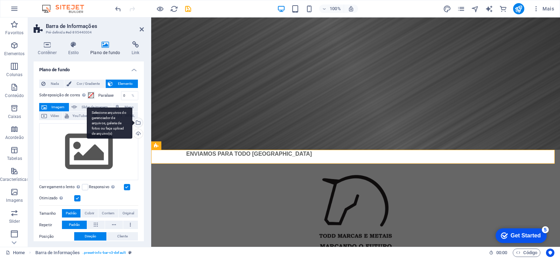
click at [137, 122] on div "Selecione arquivos do gerenciador de arquivos, galeria de fotos ou faça upload …" at bounding box center [137, 123] width 10 height 10
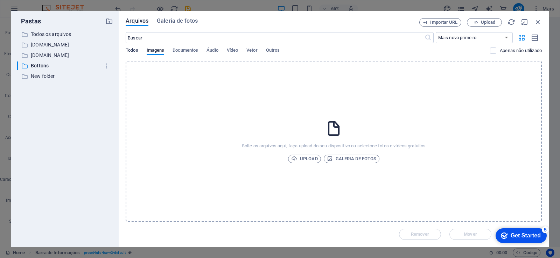
click at [130, 50] on span "Todos" at bounding box center [132, 51] width 12 height 10
click at [156, 50] on span "Imagens" at bounding box center [156, 51] width 18 height 10
click at [122, 54] on div "Arquivos Galeria de fotos Importar URL Upload ​ Mais novo primeiro Mais antigo …" at bounding box center [334, 129] width 430 height 236
click at [128, 51] on span "Todos" at bounding box center [132, 51] width 12 height 10
click at [59, 57] on p "[DOMAIN_NAME]" at bounding box center [65, 55] width 69 height 8
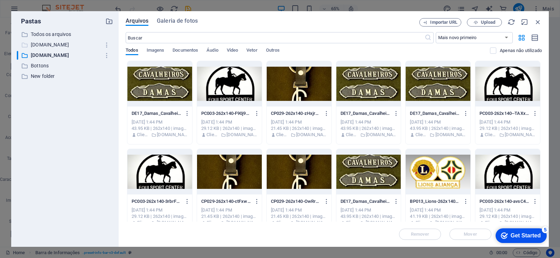
click at [57, 45] on p "[DOMAIN_NAME]" at bounding box center [65, 45] width 69 height 8
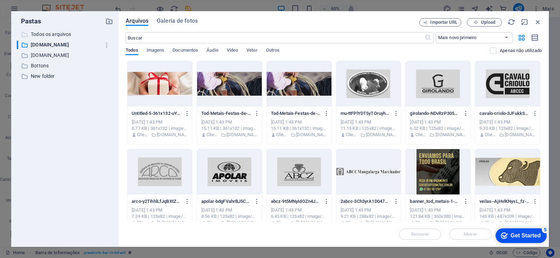
click at [57, 31] on p "Todos os arquivos" at bounding box center [65, 34] width 69 height 8
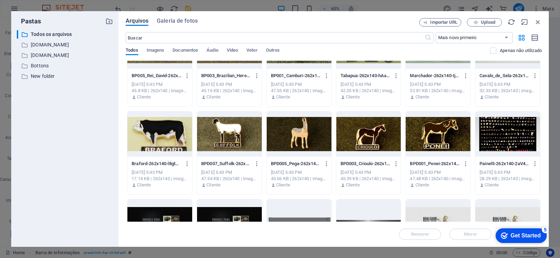
scroll to position [1217, 0]
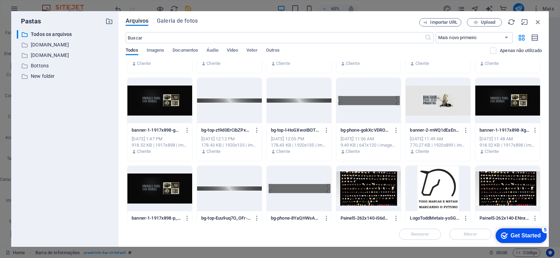
click at [301, 192] on div at bounding box center [298, 188] width 65 height 45
drag, startPoint x: 538, startPoint y: 21, endPoint x: 388, endPoint y: 64, distance: 155.7
click at [538, 21] on icon "button" at bounding box center [538, 22] width 8 height 8
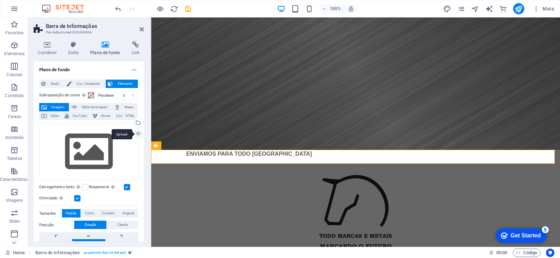
click at [136, 134] on div "Upload" at bounding box center [137, 134] width 10 height 10
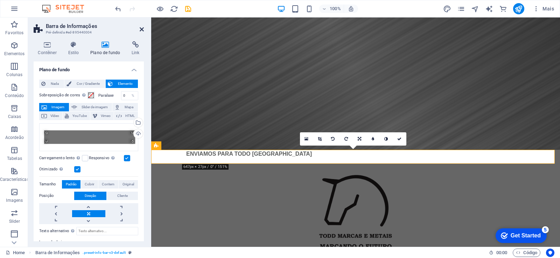
click at [143, 30] on icon at bounding box center [142, 30] width 4 height 6
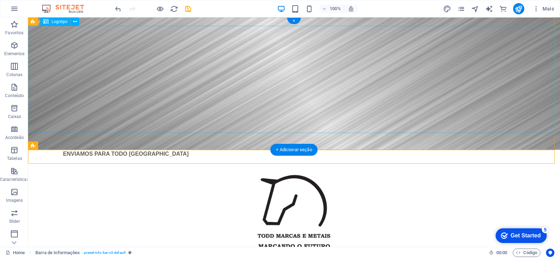
click at [151, 158] on div at bounding box center [294, 211] width 532 height 107
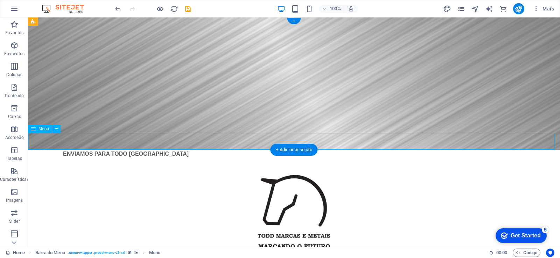
select select
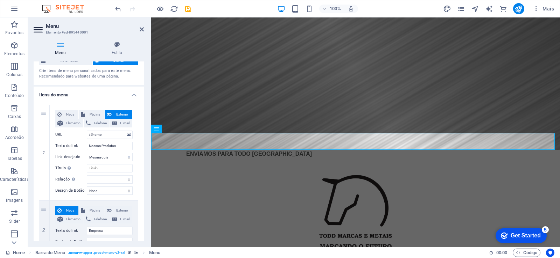
scroll to position [0, 0]
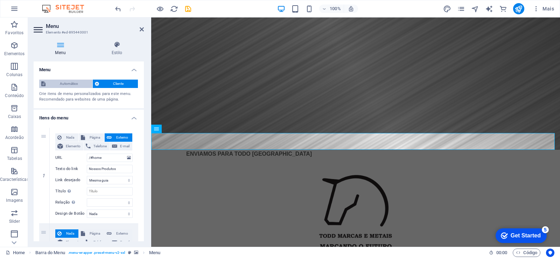
click at [71, 85] on span "Automático" at bounding box center [69, 84] width 43 height 8
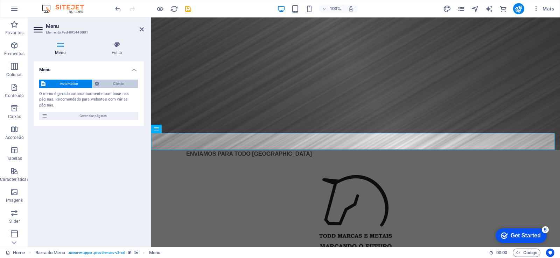
click at [105, 84] on span "Cliente" at bounding box center [118, 84] width 35 height 8
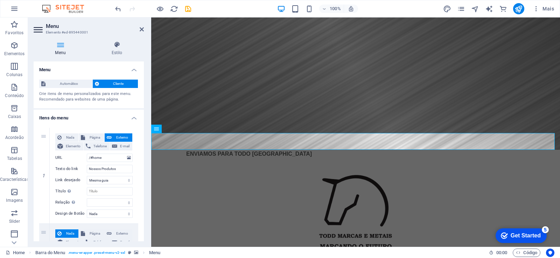
click at [57, 50] on h4 "Menu" at bounding box center [62, 48] width 56 height 15
click at [57, 47] on icon at bounding box center [61, 44] width 54 height 7
click at [112, 50] on h4 "Estilo" at bounding box center [117, 48] width 54 height 15
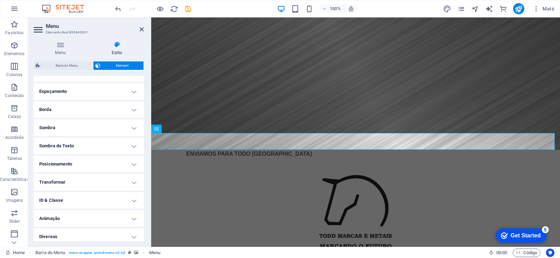
scroll to position [130, 0]
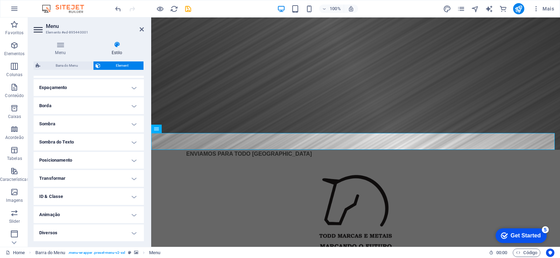
click at [124, 233] on h4 "Diversos" at bounding box center [89, 233] width 110 height 17
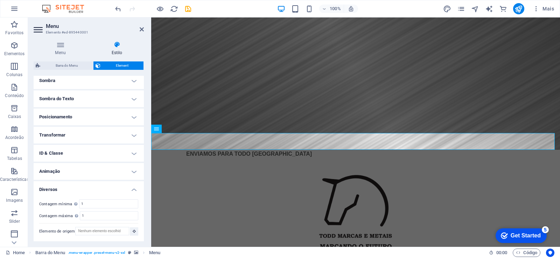
click at [125, 161] on h4 "ID & Classe" at bounding box center [89, 153] width 110 height 17
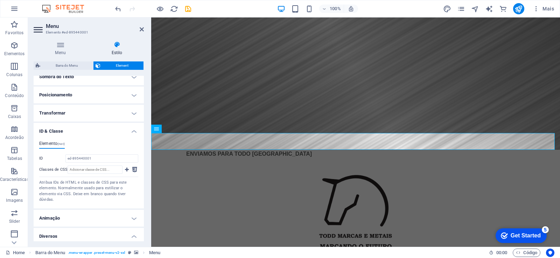
scroll to position [242, 0]
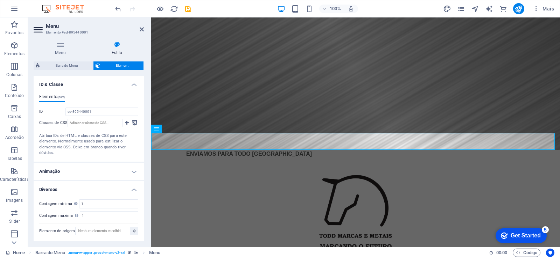
click at [120, 175] on h4 "Animação" at bounding box center [89, 171] width 110 height 17
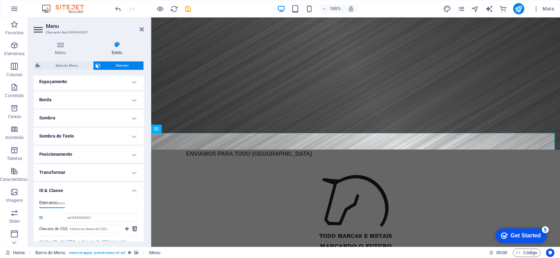
scroll to position [116, 0]
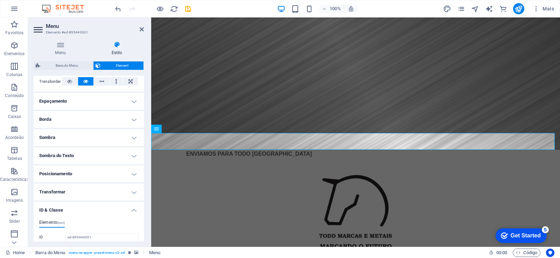
click at [115, 170] on h4 "Posicionamento" at bounding box center [89, 174] width 110 height 17
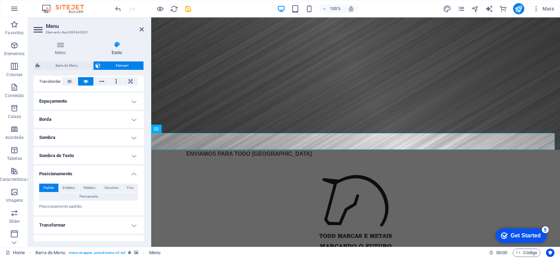
click at [115, 170] on h4 "Posicionamento" at bounding box center [89, 172] width 110 height 13
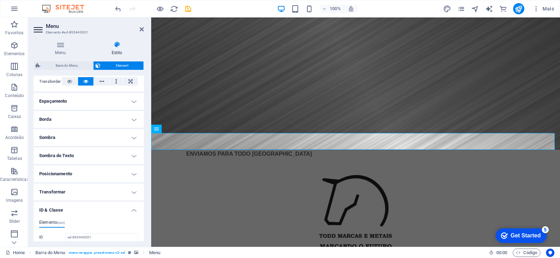
click at [115, 143] on h4 "Sombra" at bounding box center [89, 137] width 110 height 17
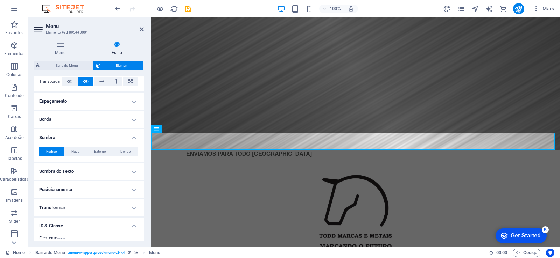
click at [115, 143] on div "Padrão Nada Externo Dentro Cor Deslocamento X 0 px rem vh vw Deslocamento y 0 p…" at bounding box center [89, 152] width 110 height 20
click at [119, 115] on h4 "Borda" at bounding box center [89, 119] width 110 height 17
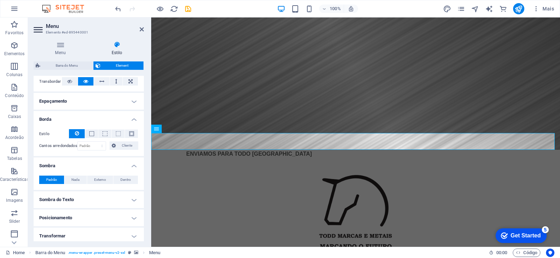
click at [108, 102] on h4 "Espaçamento" at bounding box center [89, 101] width 110 height 17
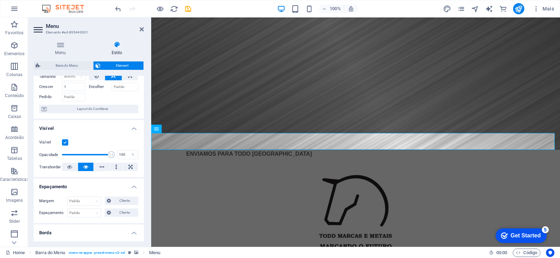
scroll to position [0, 0]
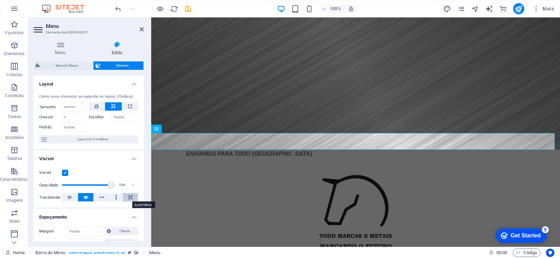
click at [128, 197] on icon at bounding box center [130, 197] width 4 height 8
click at [141, 28] on icon at bounding box center [142, 30] width 4 height 6
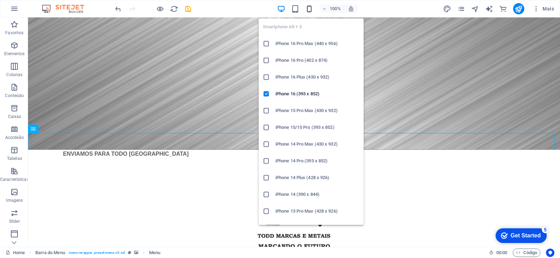
click at [310, 10] on icon "button" at bounding box center [309, 9] width 8 height 8
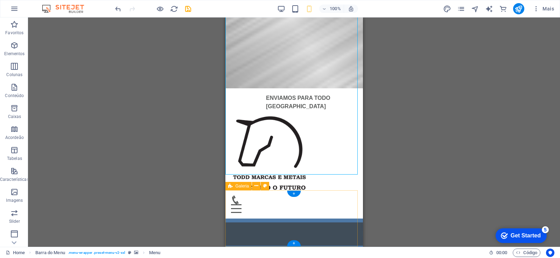
scroll to position [30, 0]
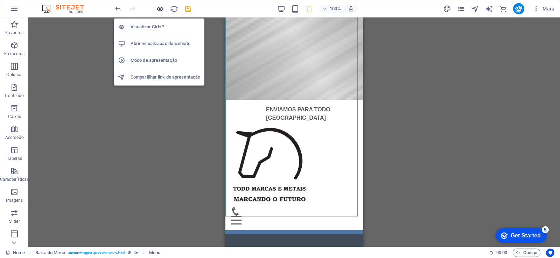
click at [159, 5] on icon "button" at bounding box center [160, 9] width 8 height 8
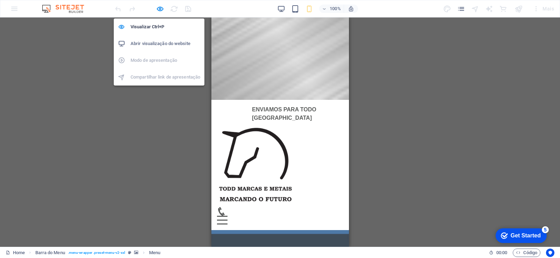
scroll to position [0, 0]
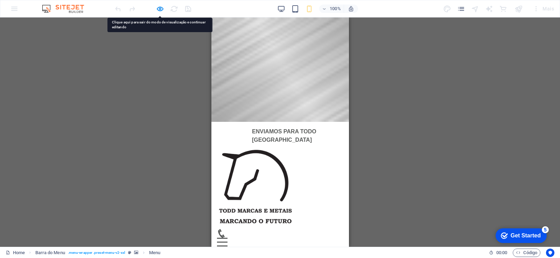
click at [340, 252] on div at bounding box center [279, 259] width 137 height 14
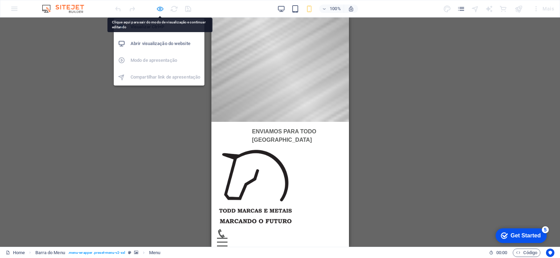
click at [158, 9] on icon "button" at bounding box center [160, 9] width 8 height 8
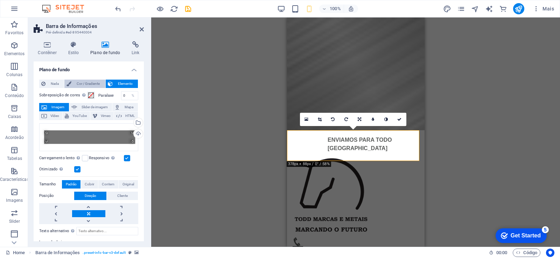
click at [86, 83] on span "Cor / Gradiente" at bounding box center [87, 84] width 29 height 8
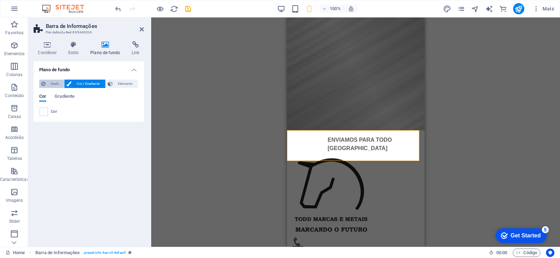
click at [57, 83] on span "Nada" at bounding box center [55, 84] width 14 height 8
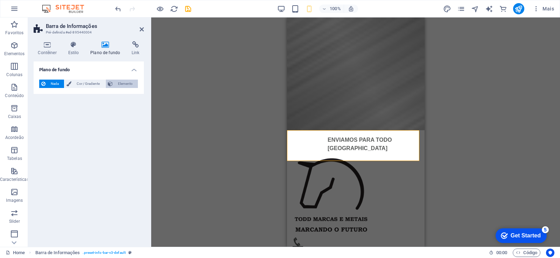
click at [117, 86] on span "Elemento" at bounding box center [125, 84] width 21 height 8
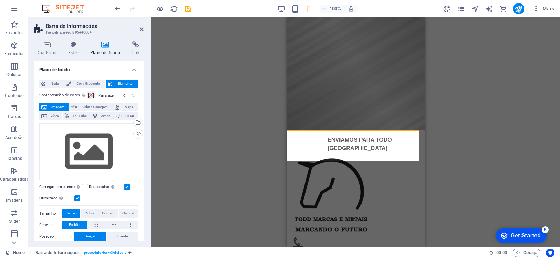
click at [144, 26] on aside "Barra de Informações Pré-definida #ed-895440004 Contêiner Estilo Plano de fundo…" at bounding box center [89, 132] width 123 height 230
drag, startPoint x: 143, startPoint y: 27, endPoint x: 1, endPoint y: 88, distance: 154.6
click at [143, 27] on icon at bounding box center [142, 30] width 4 height 6
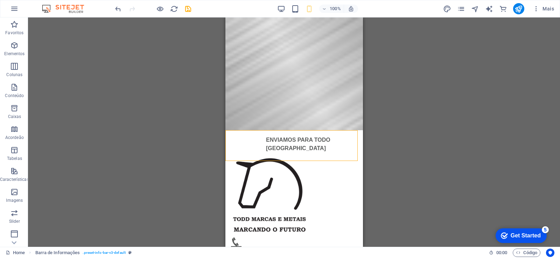
click at [122, 164] on div "Barra de Informações Barra de rolagem de Imagem Slider Imagem Slider Contêiner …" at bounding box center [294, 132] width 532 height 230
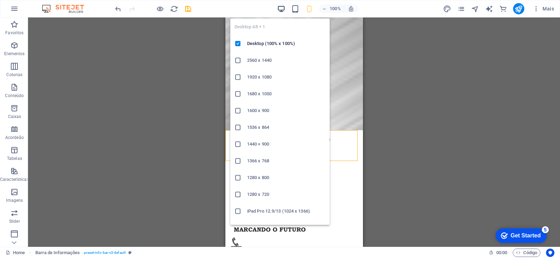
click at [278, 10] on icon "button" at bounding box center [281, 9] width 8 height 8
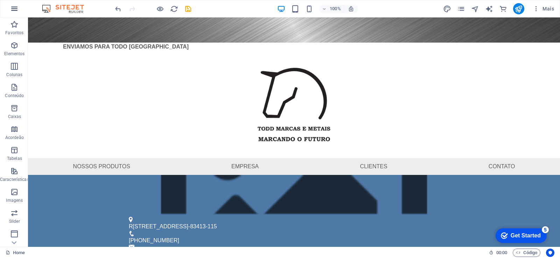
click at [14, 7] on icon "button" at bounding box center [14, 9] width 8 height 8
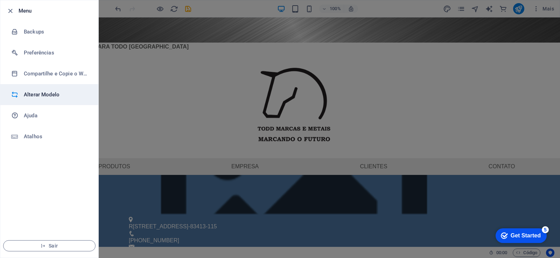
click at [58, 97] on h6 "Alterar Modelo" at bounding box center [56, 95] width 65 height 8
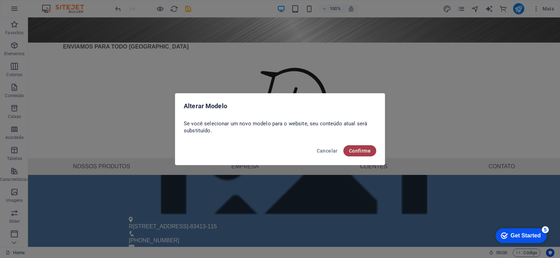
click at [359, 150] on span "Confirme" at bounding box center [360, 151] width 22 height 6
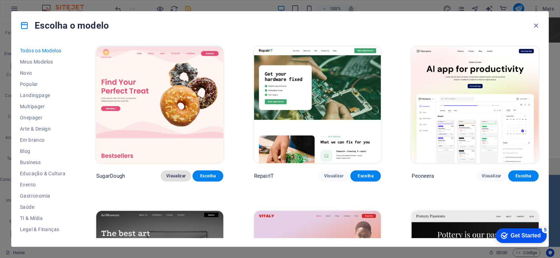
click at [173, 175] on span "Visualizar" at bounding box center [175, 176] width 19 height 6
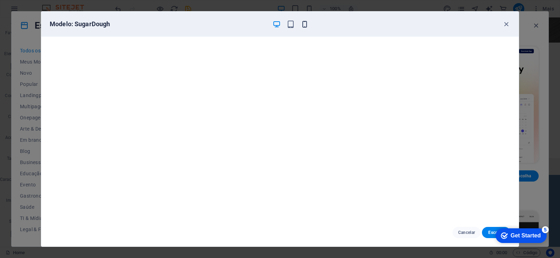
click at [306, 25] on icon "button" at bounding box center [304, 24] width 8 height 8
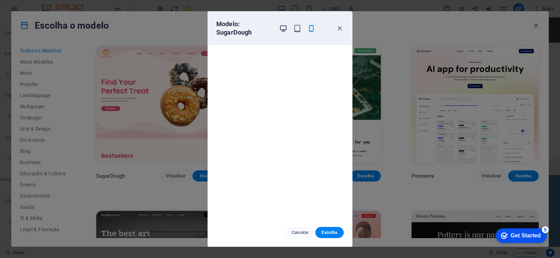
click at [284, 30] on icon "button" at bounding box center [283, 28] width 8 height 8
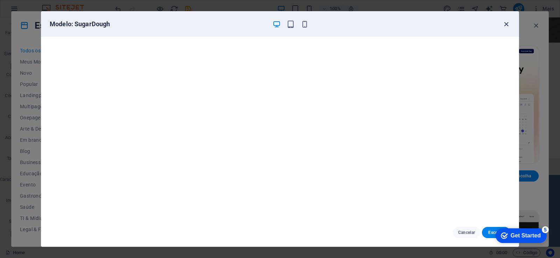
click at [505, 26] on icon "button" at bounding box center [506, 24] width 8 height 8
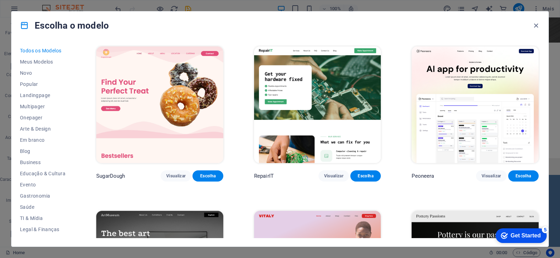
click at [307, 93] on img at bounding box center [317, 105] width 127 height 117
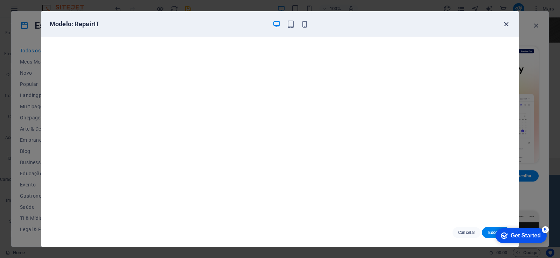
click at [503, 22] on icon "button" at bounding box center [506, 24] width 8 height 8
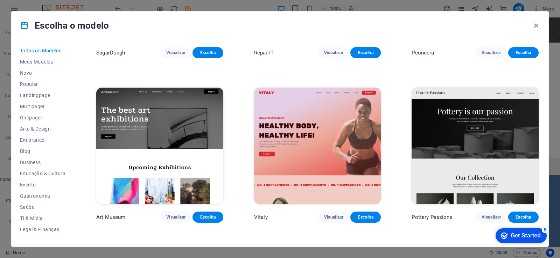
scroll to position [168, 0]
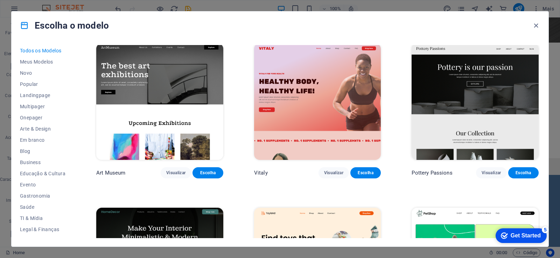
click at [461, 115] on img at bounding box center [474, 101] width 127 height 117
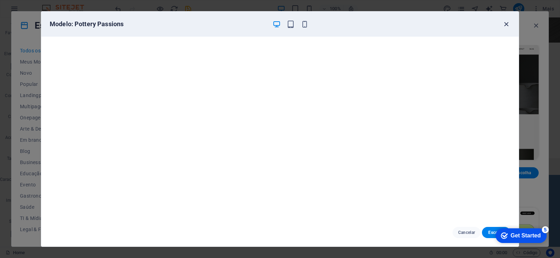
click at [504, 24] on icon "button" at bounding box center [506, 24] width 8 height 8
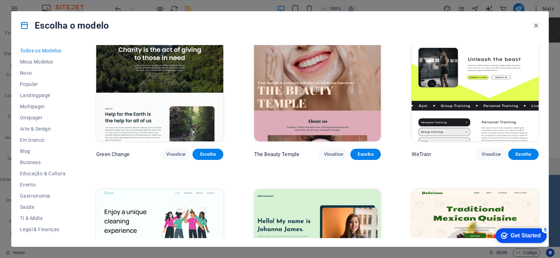
scroll to position [1049, 0]
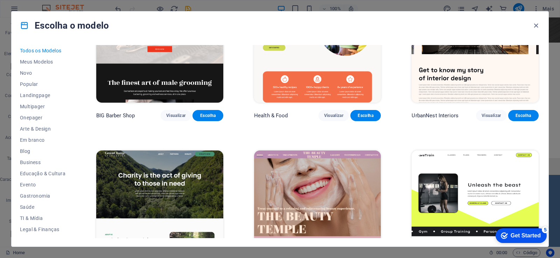
click at [489, 170] on img at bounding box center [474, 209] width 127 height 117
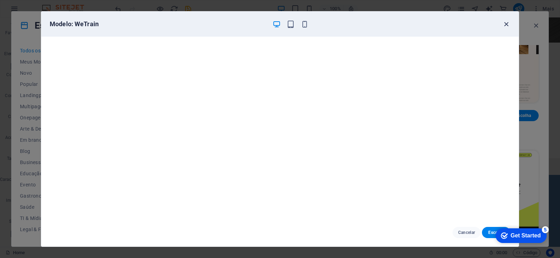
click at [507, 23] on icon "button" at bounding box center [506, 24] width 8 height 8
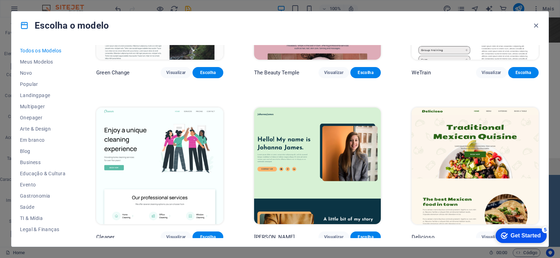
scroll to position [1301, 0]
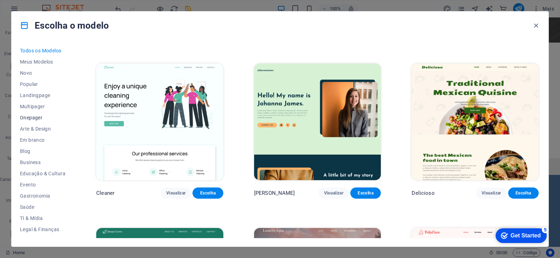
click at [36, 117] on span "Onepager" at bounding box center [42, 118] width 45 height 6
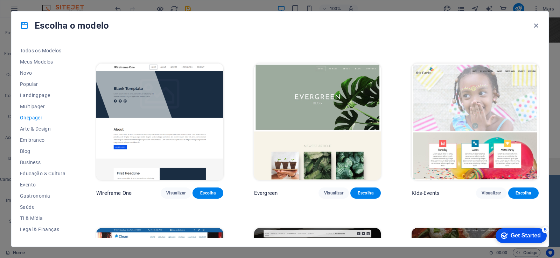
scroll to position [481, 0]
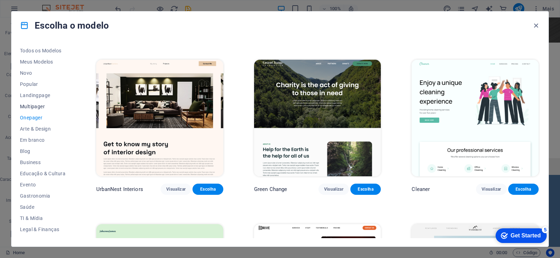
click at [31, 108] on span "Multipager" at bounding box center [42, 107] width 45 height 6
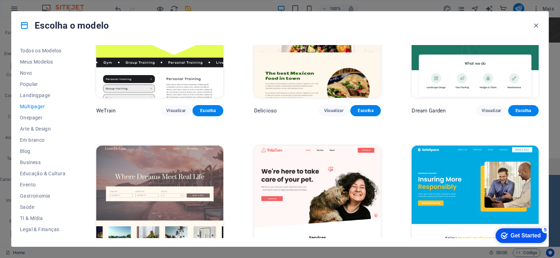
scroll to position [775, 0]
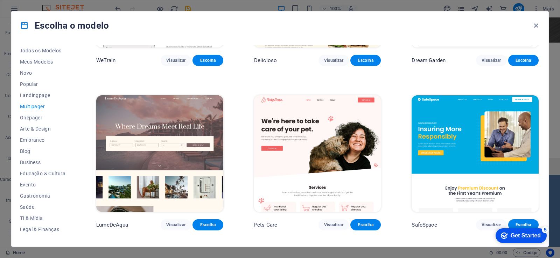
click at [147, 120] on img at bounding box center [159, 153] width 127 height 117
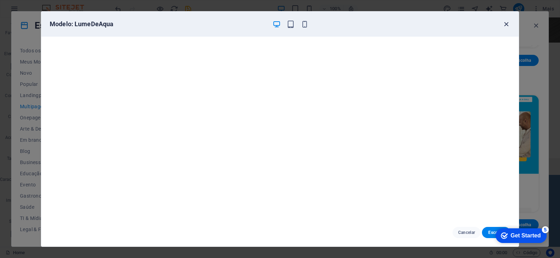
click at [505, 24] on icon "button" at bounding box center [506, 24] width 8 height 8
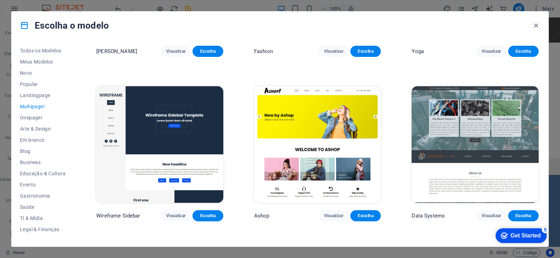
scroll to position [1824, 0]
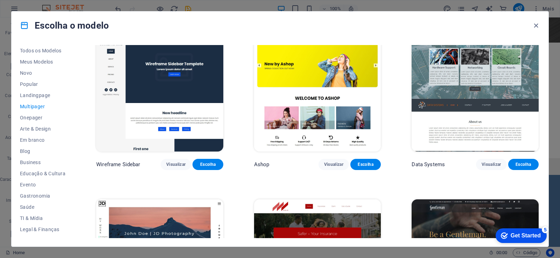
click at [37, 107] on span "Multipager" at bounding box center [42, 107] width 45 height 6
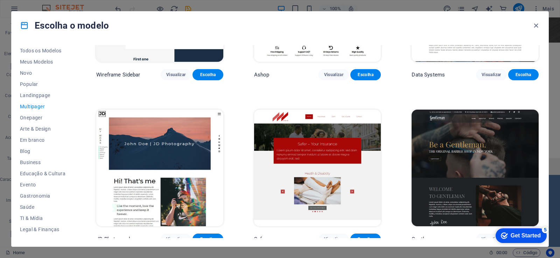
scroll to position [1950, 0]
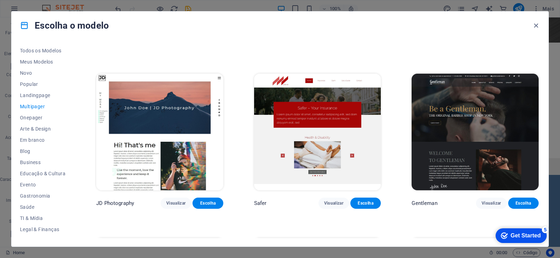
click at [371, 136] on img at bounding box center [317, 132] width 127 height 117
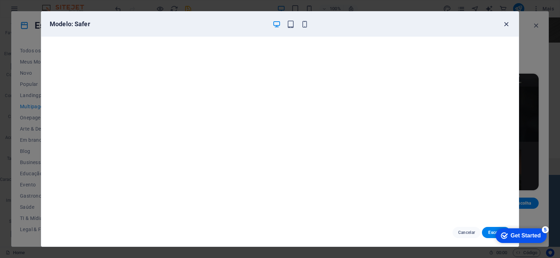
click at [507, 25] on icon "button" at bounding box center [506, 24] width 8 height 8
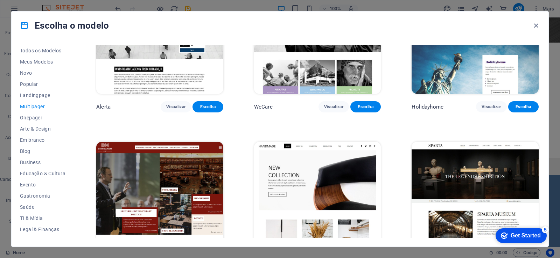
scroll to position [2789, 0]
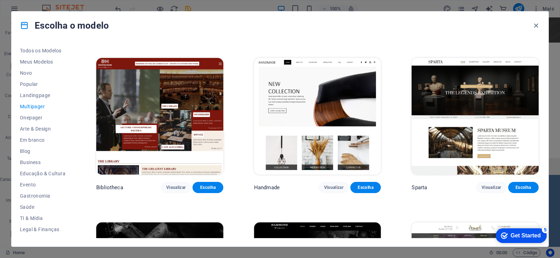
click at [297, 86] on img at bounding box center [317, 116] width 127 height 117
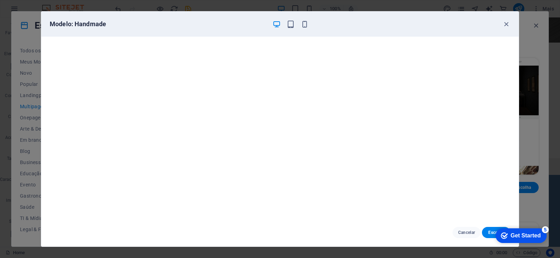
click at [511, 22] on div "Modelo: Handmade" at bounding box center [279, 24] width 477 height 25
click at [508, 24] on icon "button" at bounding box center [506, 24] width 8 height 8
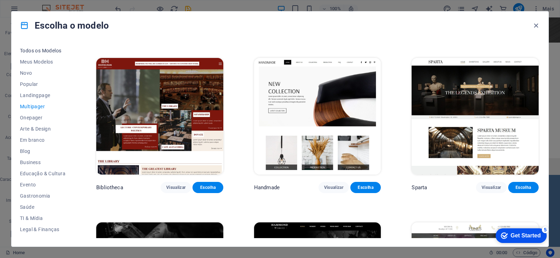
click at [30, 51] on span "Todos os Modelos" at bounding box center [42, 51] width 45 height 6
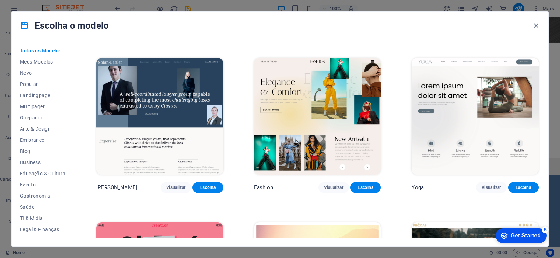
scroll to position [4757, 0]
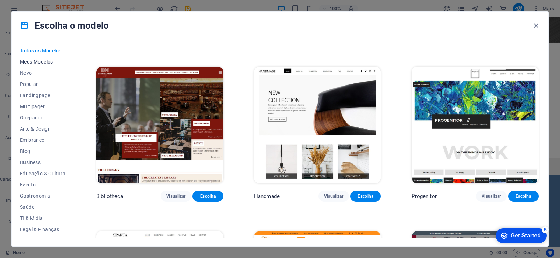
click at [39, 62] on span "Meus Modelos" at bounding box center [42, 62] width 45 height 6
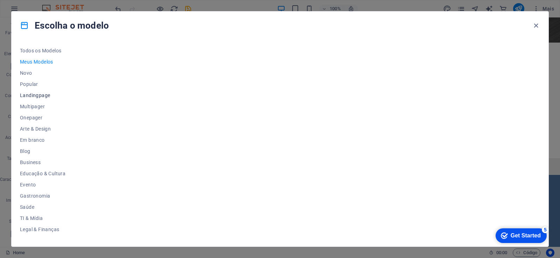
scroll to position [0, 0]
click at [27, 72] on span "Novo" at bounding box center [42, 73] width 45 height 6
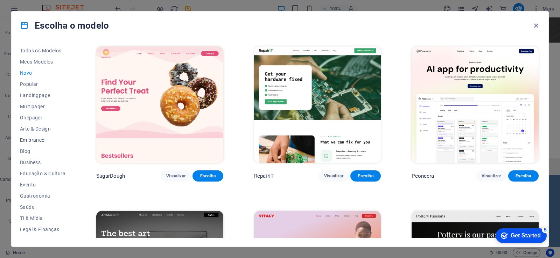
click at [40, 142] on span "Em branco" at bounding box center [42, 140] width 45 height 6
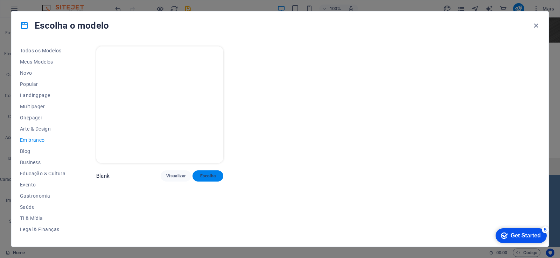
click at [200, 173] on span "Escolha" at bounding box center [207, 176] width 19 height 6
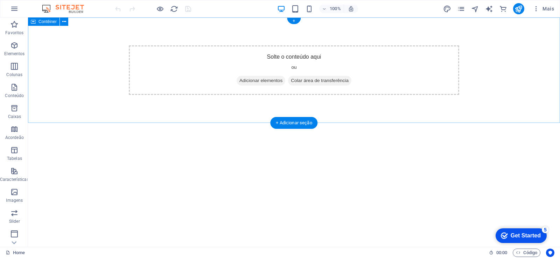
click at [255, 80] on span "Adicionar elementos" at bounding box center [260, 81] width 49 height 10
click at [239, 81] on span "Adicionar elementos" at bounding box center [260, 81] width 49 height 10
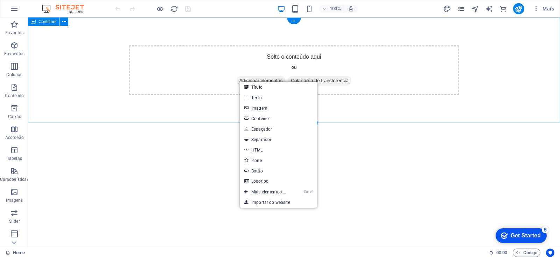
click at [239, 81] on span "Adicionar elementos" at bounding box center [260, 81] width 49 height 10
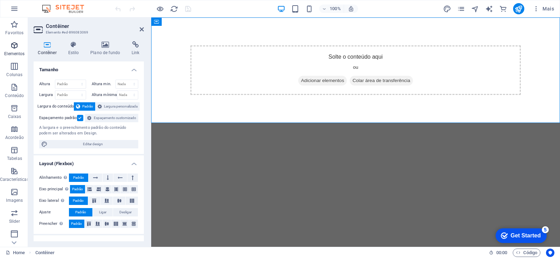
click at [14, 49] on icon "button" at bounding box center [14, 45] width 8 height 8
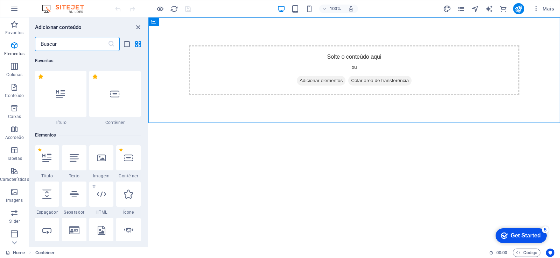
scroll to position [74, 0]
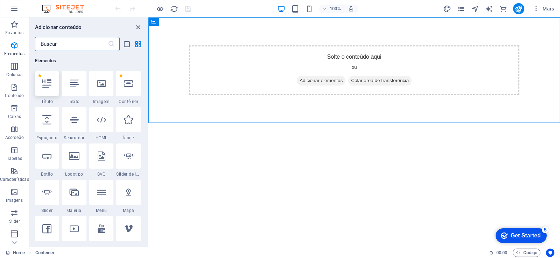
click at [45, 90] on div at bounding box center [47, 83] width 24 height 25
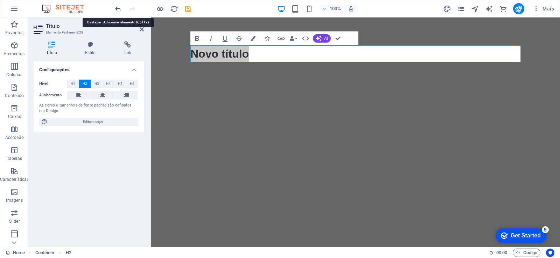
click at [118, 10] on icon "undo" at bounding box center [118, 9] width 8 height 8
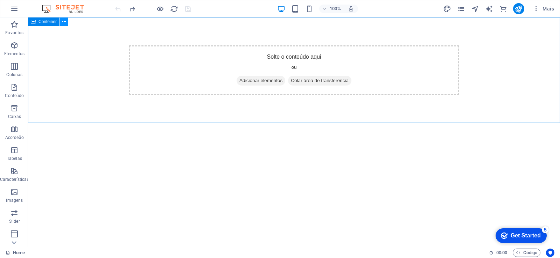
click at [66, 21] on icon at bounding box center [64, 21] width 4 height 7
click at [65, 21] on icon at bounding box center [64, 21] width 4 height 7
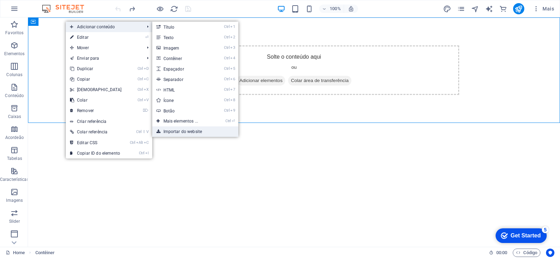
click at [192, 131] on link "Importar do website" at bounding box center [195, 132] width 86 height 10
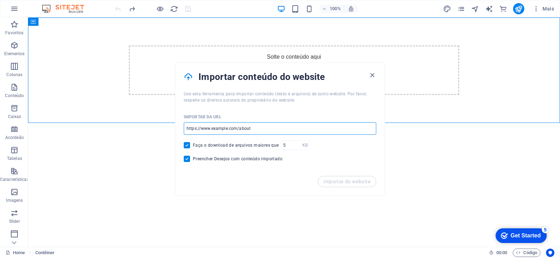
click at [249, 127] on input "url" at bounding box center [280, 128] width 192 height 13
drag, startPoint x: 285, startPoint y: 145, endPoint x: 155, endPoint y: 127, distance: 132.1
click at [190, 126] on input "url" at bounding box center [280, 128] width 192 height 13
click at [200, 131] on input "url" at bounding box center [280, 128] width 192 height 13
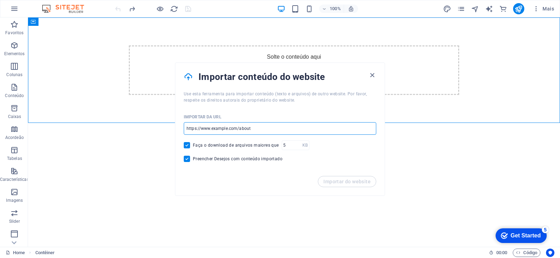
click at [200, 131] on input "url" at bounding box center [280, 128] width 192 height 13
click at [203, 128] on input "url" at bounding box center [280, 128] width 192 height 13
click at [371, 76] on icon "button" at bounding box center [372, 75] width 8 height 8
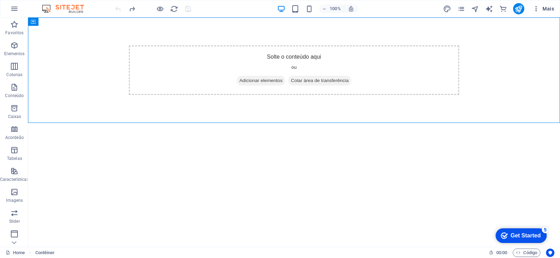
click at [543, 7] on span "Mais" at bounding box center [542, 8] width 21 height 7
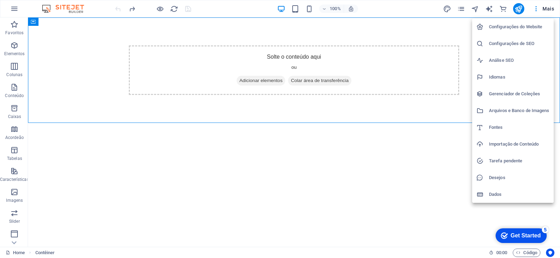
click at [525, 146] on h6 "Importação de Conteúdo" at bounding box center [519, 144] width 61 height 8
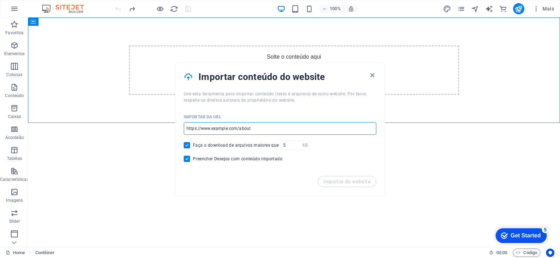
click at [258, 128] on input "url" at bounding box center [280, 128] width 192 height 13
drag, startPoint x: 252, startPoint y: 128, endPoint x: 185, endPoint y: 128, distance: 67.8
click at [241, 128] on input "url" at bounding box center [280, 128] width 192 height 13
drag, startPoint x: 185, startPoint y: 128, endPoint x: 311, endPoint y: 128, distance: 125.9
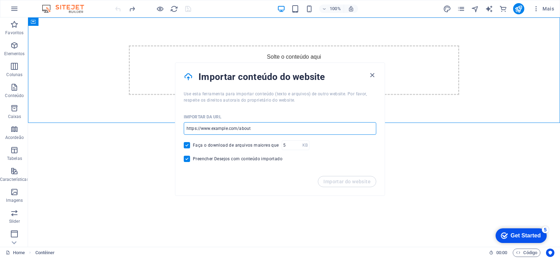
click at [187, 128] on input "url" at bounding box center [280, 128] width 192 height 13
click at [372, 75] on icon "button" at bounding box center [372, 75] width 8 height 8
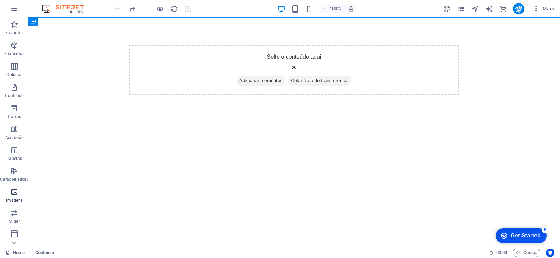
click at [15, 195] on icon "button" at bounding box center [14, 192] width 8 height 8
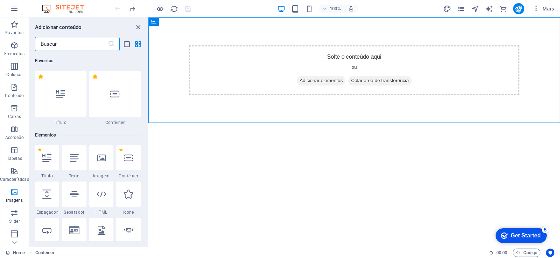
scroll to position [3546, 0]
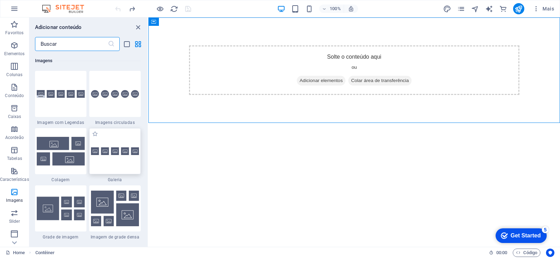
click at [109, 172] on div at bounding box center [114, 151] width 51 height 46
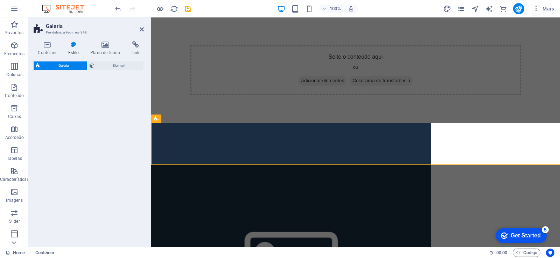
select select "rem"
select select "preset-gallery-v3-default"
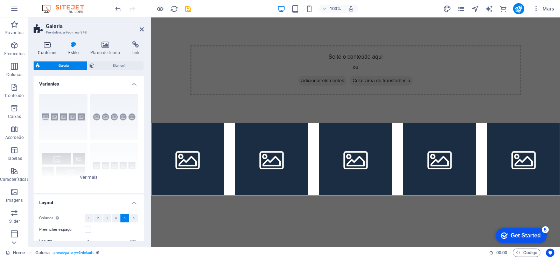
click at [49, 49] on h4 "Contêiner" at bounding box center [49, 48] width 30 height 15
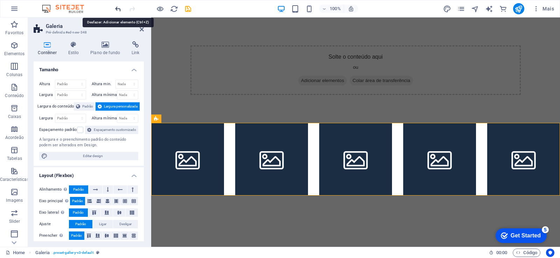
click at [116, 9] on icon "undo" at bounding box center [118, 9] width 8 height 8
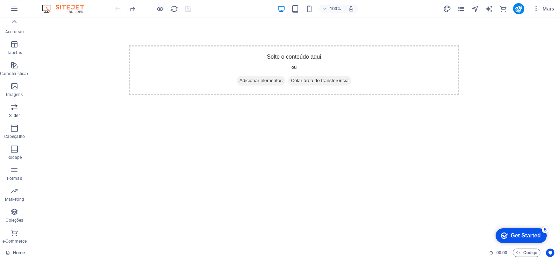
scroll to position [0, 0]
click at [13, 49] on icon "button" at bounding box center [14, 45] width 8 height 8
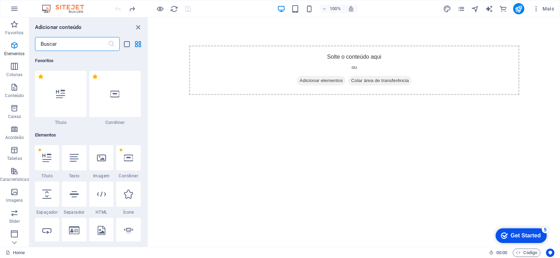
scroll to position [74, 0]
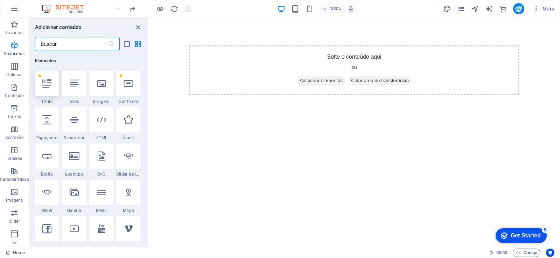
click at [48, 88] on icon at bounding box center [46, 83] width 9 height 9
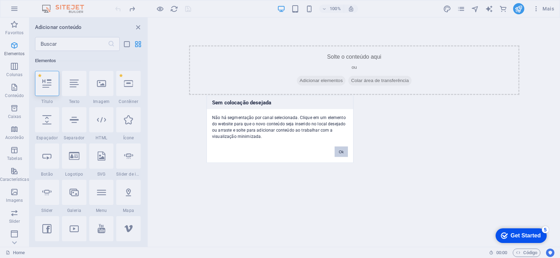
click at [340, 152] on button "Ok" at bounding box center [340, 152] width 13 height 10
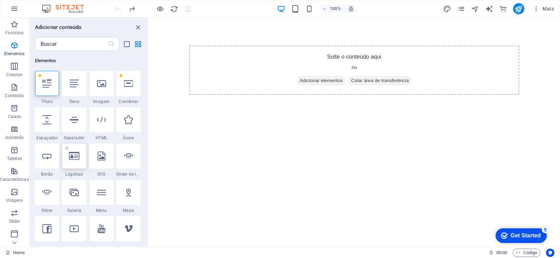
click at [78, 164] on div at bounding box center [74, 156] width 24 height 25
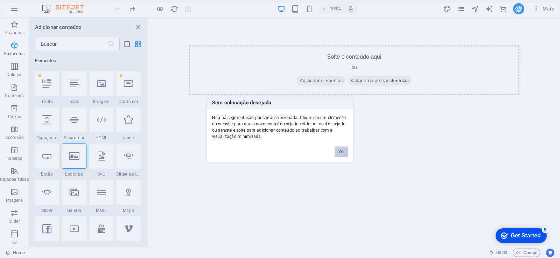
click at [336, 149] on button "Ok" at bounding box center [340, 152] width 13 height 10
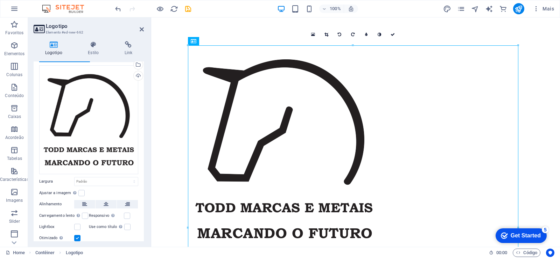
scroll to position [48, 0]
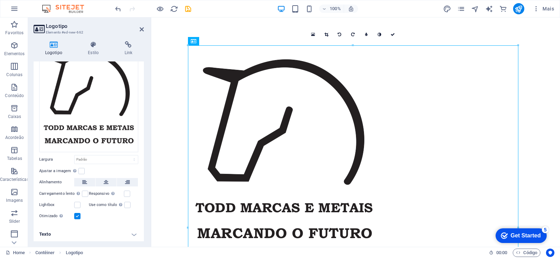
drag, startPoint x: 81, startPoint y: 170, endPoint x: 84, endPoint y: 177, distance: 7.4
click at [81, 170] on label at bounding box center [81, 171] width 6 height 6
click at [0, 0] on input "Ajustar a imagem Ajustar a imagem automaticamente a uma largura e altura fixas" at bounding box center [0, 0] width 0 height 0
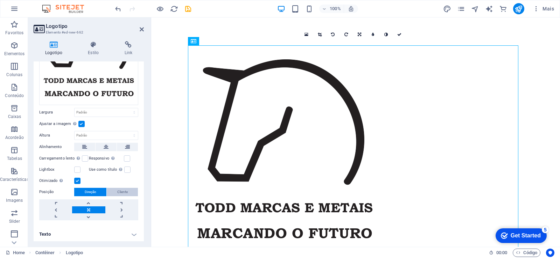
scroll to position [0, 0]
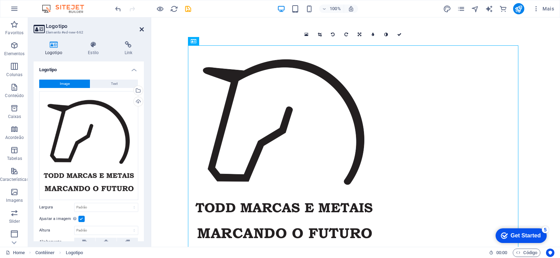
click at [140, 27] on icon at bounding box center [142, 30] width 4 height 6
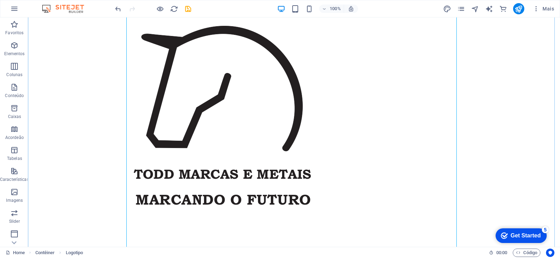
scroll to position [126, 0]
click at [81, 144] on div at bounding box center [294, 115] width 532 height 263
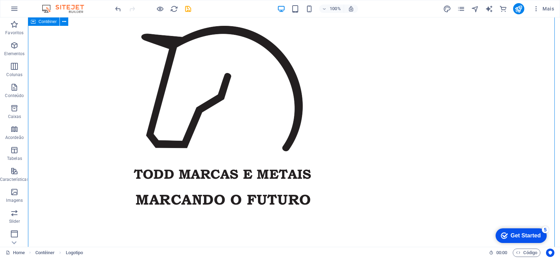
click at [81, 144] on div at bounding box center [294, 115] width 532 height 263
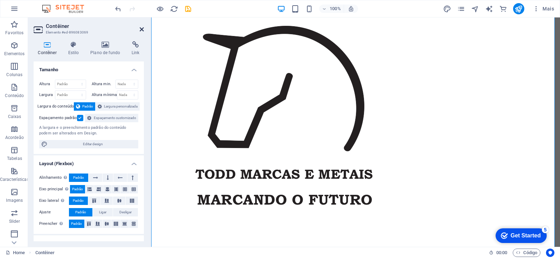
click at [142, 30] on icon at bounding box center [142, 30] width 4 height 6
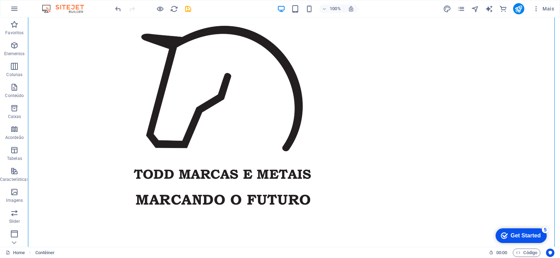
click at [160, 13] on div at bounding box center [153, 8] width 78 height 11
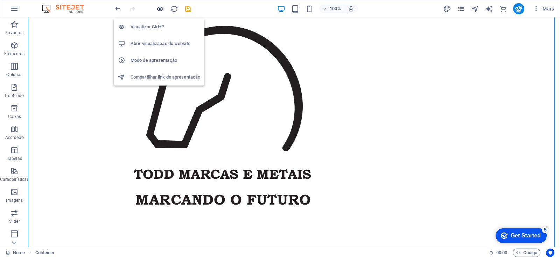
click at [158, 10] on icon "button" at bounding box center [160, 9] width 8 height 8
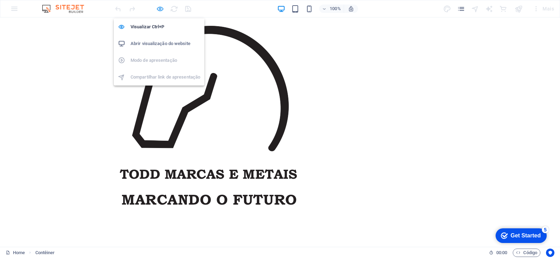
click at [158, 10] on icon "button" at bounding box center [160, 9] width 8 height 8
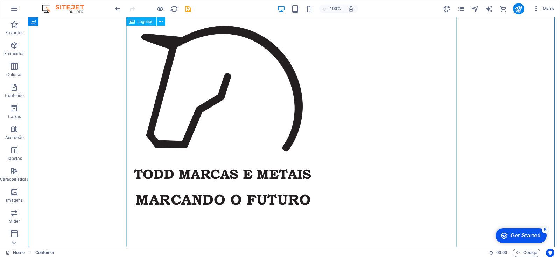
click at [204, 83] on div at bounding box center [294, 115] width 330 height 207
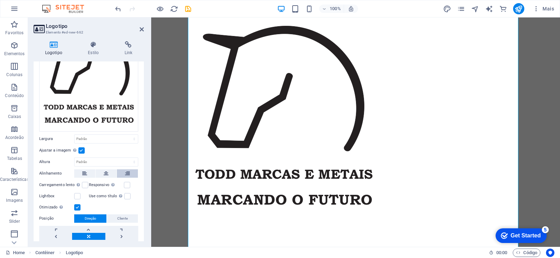
scroll to position [95, 0]
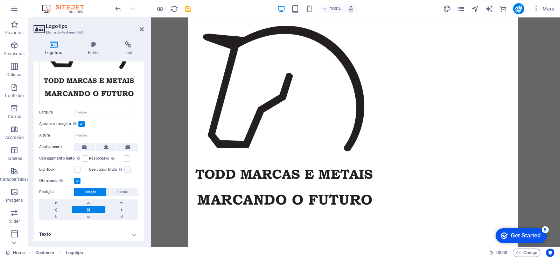
click at [125, 169] on label at bounding box center [127, 170] width 6 height 6
click at [0, 0] on input "Use como título A imagem será envolvida em uma tag com título H1. Útil para dar…" at bounding box center [0, 0] width 0 height 0
click at [125, 169] on label at bounding box center [127, 170] width 6 height 6
click at [0, 0] on input "Use como título A imagem será envolvida em uma tag com título H1. Útil para dar…" at bounding box center [0, 0] width 0 height 0
click at [90, 50] on h4 "Estilo" at bounding box center [95, 48] width 36 height 15
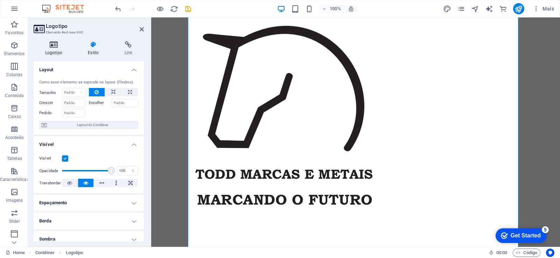
click at [48, 51] on h4 "Logotipo" at bounding box center [55, 48] width 43 height 15
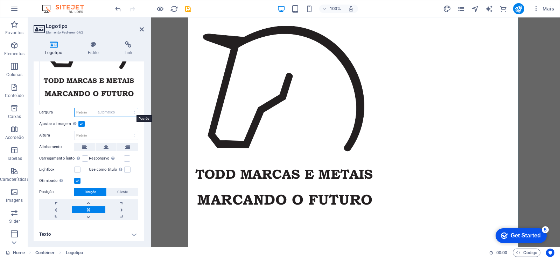
click at [74, 108] on select "Padrão automático px rem % em vh vw" at bounding box center [105, 112] width 63 height 8
select select "DISABLED_OPTION_VALUE"
click at [74, 131] on select "Padrão automático px" at bounding box center [105, 135] width 63 height 8
select select "DISABLED_OPTION_VALUE"
click at [88, 47] on icon at bounding box center [94, 44] width 34 height 7
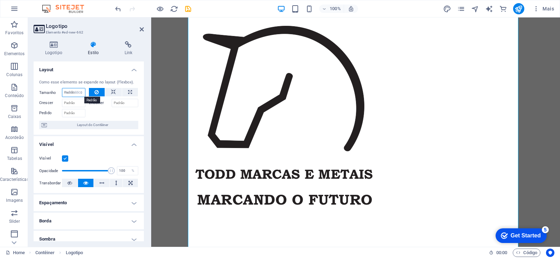
click at [62, 88] on select "Padrão automático px % 1/1 1/2 1/3 1/4 1/5 1/6 1/7 1/8 1/9 1/10" at bounding box center [73, 92] width 23 height 8
select select "DISABLED_OPTION_VALUE"
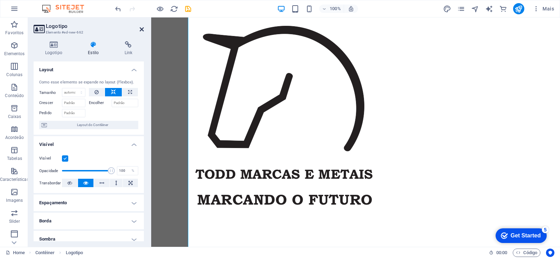
click at [141, 28] on icon at bounding box center [142, 30] width 4 height 6
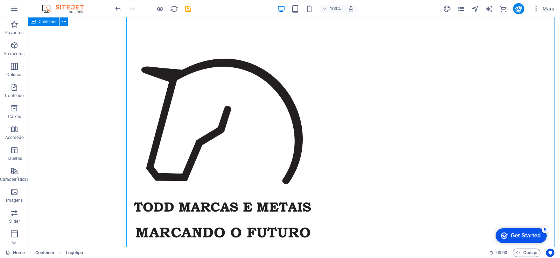
scroll to position [0, 0]
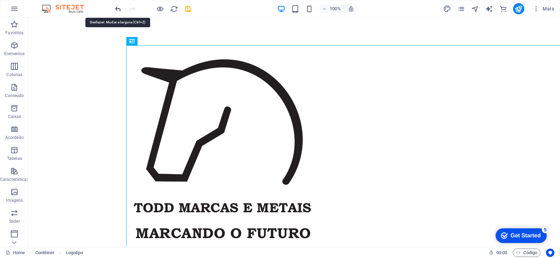
click at [121, 7] on icon "undo" at bounding box center [118, 9] width 8 height 8
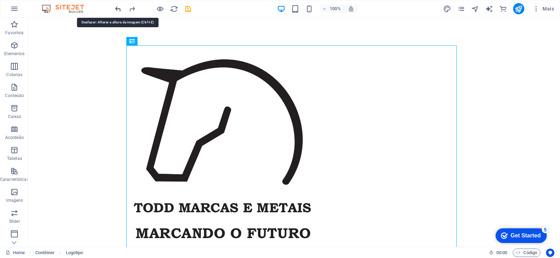
click at [121, 12] on icon "undo" at bounding box center [118, 9] width 8 height 8
click at [118, 8] on icon "undo" at bounding box center [118, 9] width 8 height 8
drag, startPoint x: 118, startPoint y: 8, endPoint x: 94, endPoint y: 0, distance: 24.6
click at [118, 8] on icon "undo" at bounding box center [118, 9] width 8 height 8
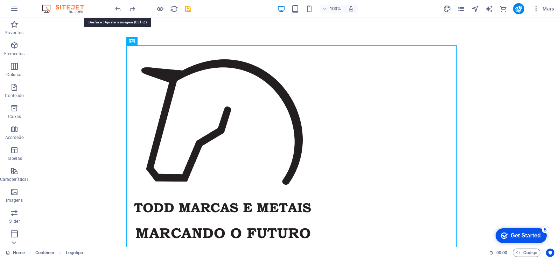
drag, startPoint x: 120, startPoint y: 10, endPoint x: 119, endPoint y: 16, distance: 5.8
click at [120, 10] on icon "undo" at bounding box center [118, 9] width 8 height 8
click at [114, 8] on icon "undo" at bounding box center [118, 9] width 8 height 8
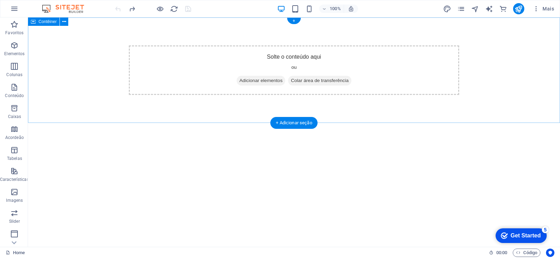
click at [244, 81] on span "Adicionar elementos" at bounding box center [260, 81] width 49 height 10
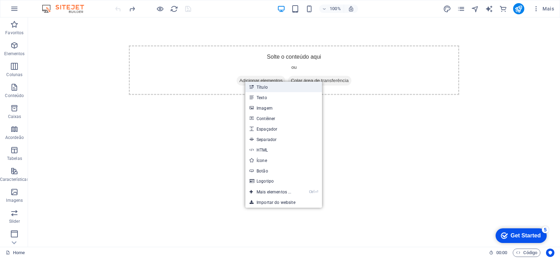
drag, startPoint x: 283, startPoint y: 86, endPoint x: 200, endPoint y: 105, distance: 85.8
click at [283, 86] on link "Título" at bounding box center [283, 87] width 77 height 10
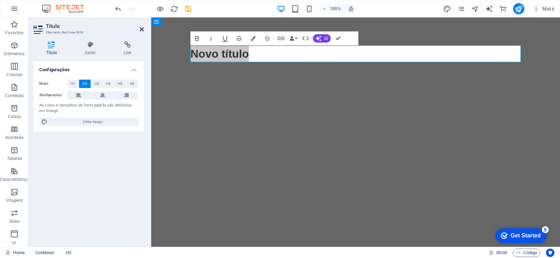
click at [142, 31] on icon at bounding box center [142, 30] width 4 height 6
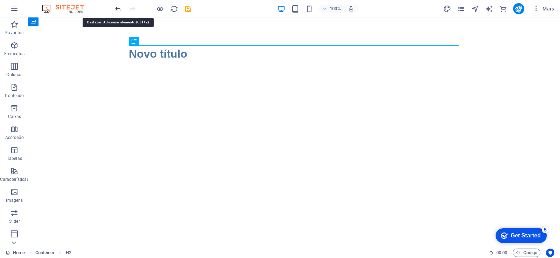
click at [116, 8] on icon "undo" at bounding box center [118, 9] width 8 height 8
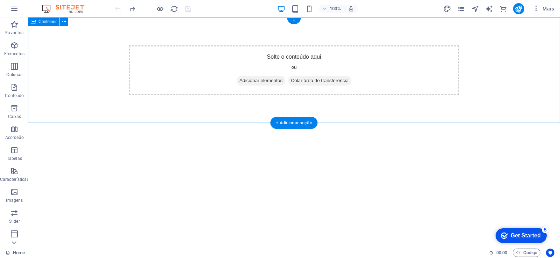
click at [258, 80] on span "Adicionar elementos" at bounding box center [260, 81] width 49 height 10
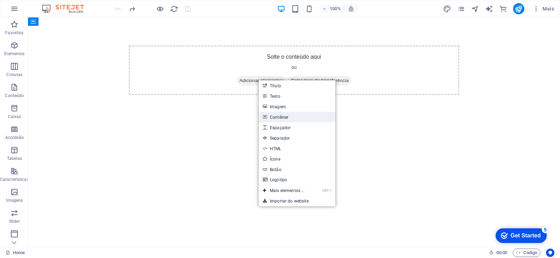
click at [295, 117] on link "Contêiner" at bounding box center [296, 117] width 77 height 10
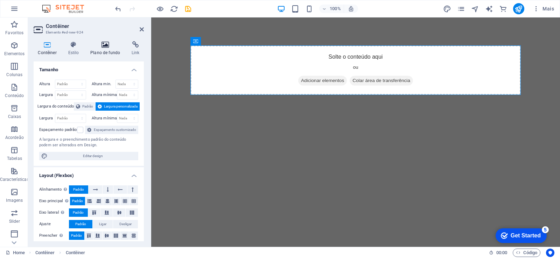
click at [103, 49] on h4 "Plano de fundo" at bounding box center [106, 48] width 41 height 15
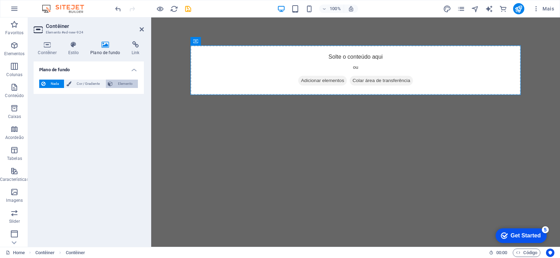
click at [126, 80] on span "Elemento" at bounding box center [125, 84] width 21 height 8
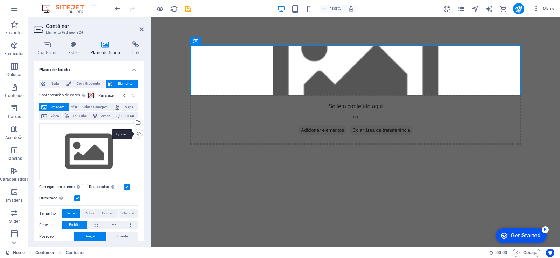
click at [138, 134] on div "Upload" at bounding box center [137, 134] width 10 height 10
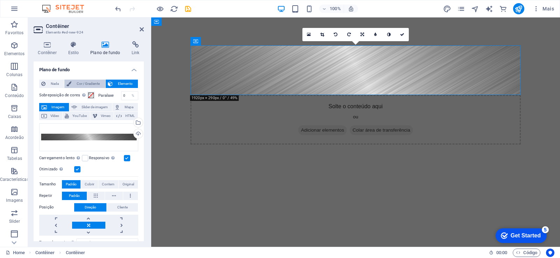
click at [94, 83] on span "Cor / Gradiente" at bounding box center [87, 84] width 29 height 8
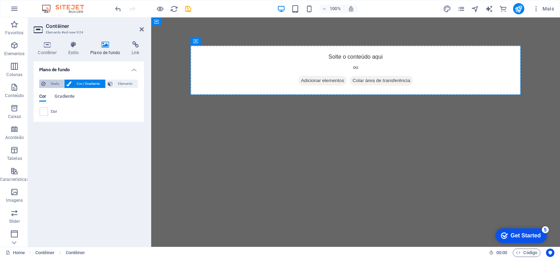
click at [56, 83] on span "Nada" at bounding box center [55, 84] width 14 height 8
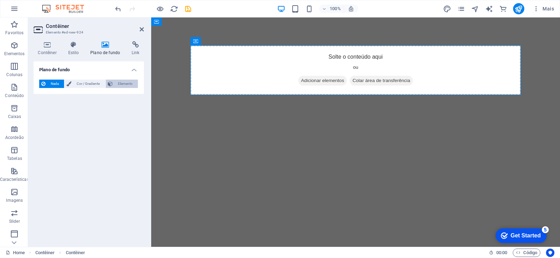
click at [128, 81] on span "Elemento" at bounding box center [125, 84] width 21 height 8
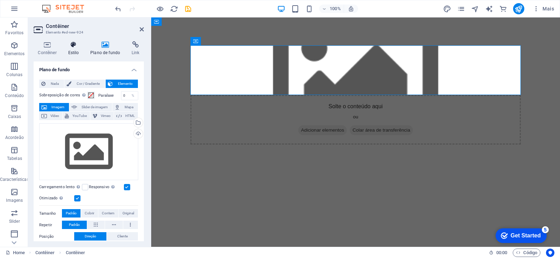
click at [70, 49] on h4 "Estilo" at bounding box center [75, 48] width 22 height 15
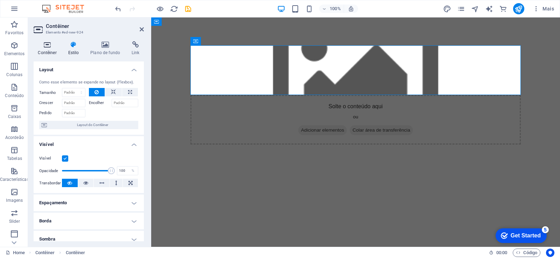
click at [47, 53] on h4 "Contêiner" at bounding box center [49, 48] width 30 height 15
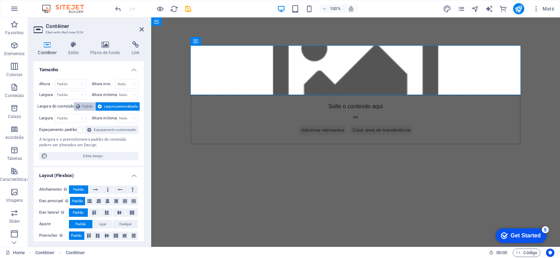
click at [83, 107] on span "Padrão" at bounding box center [87, 106] width 11 height 8
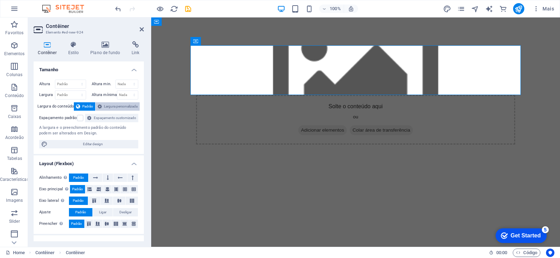
click at [101, 106] on button "Largura personalizada" at bounding box center [117, 106] width 44 height 8
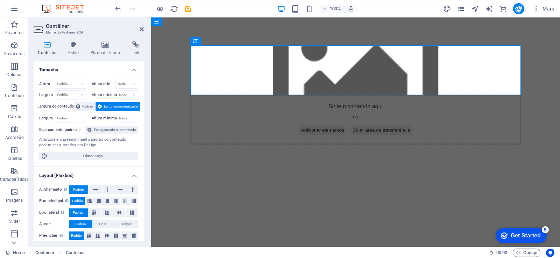
click at [79, 129] on label at bounding box center [80, 130] width 6 height 6
click at [0, 0] on input "Espaçamento padrão" at bounding box center [0, 0] width 0 height 0
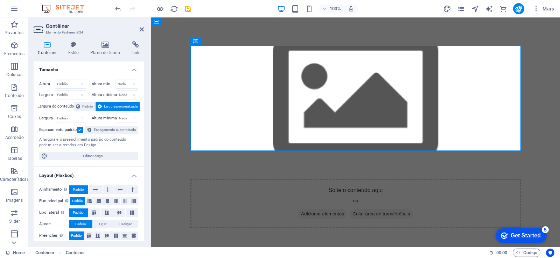
click at [79, 129] on label at bounding box center [80, 130] width 6 height 6
click at [0, 0] on input "Espaçamento padrão" at bounding box center [0, 0] width 0 height 0
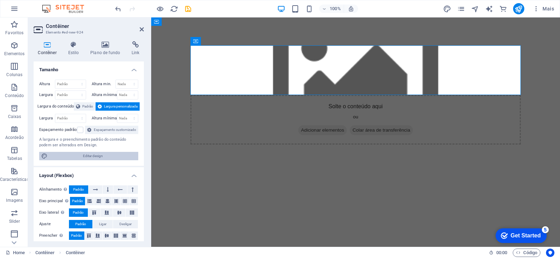
drag, startPoint x: 99, startPoint y: 163, endPoint x: 85, endPoint y: 118, distance: 46.4
click at [99, 161] on span "Editar design" at bounding box center [93, 156] width 86 height 8
select select "rem"
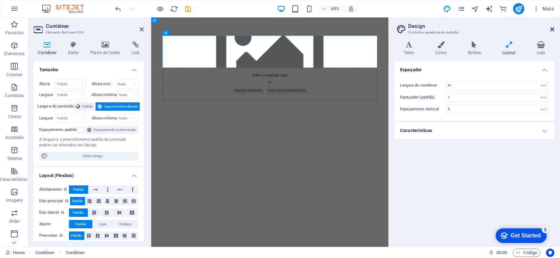
click at [551, 29] on icon at bounding box center [552, 30] width 4 height 6
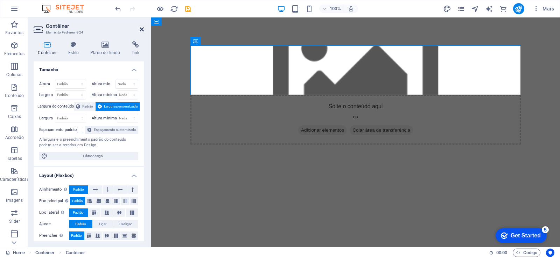
click at [144, 26] on aside "Contêiner Elemento #ed-new-924 Contêiner Estilo Plano de fundo Link Tamanho Alt…" at bounding box center [89, 132] width 123 height 230
drag, startPoint x: 142, startPoint y: 28, endPoint x: 165, endPoint y: 123, distance: 98.0
click at [142, 28] on icon at bounding box center [142, 30] width 4 height 6
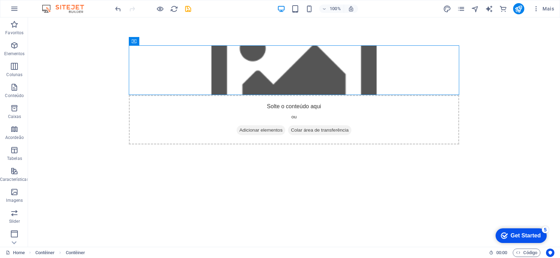
click at [168, 162] on html "Skip to main content Solte o conteúdo aqui ou Adicionar elementos Colar área de…" at bounding box center [294, 94] width 532 height 155
click at [15, 90] on icon "button" at bounding box center [14, 87] width 8 height 8
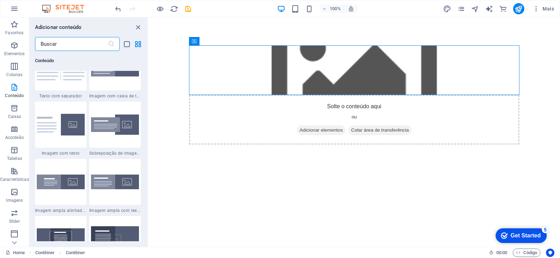
scroll to position [1056, 0]
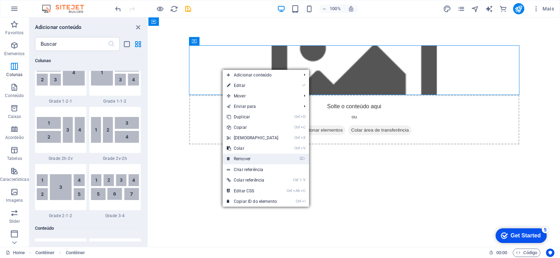
click at [250, 157] on link "⌦ Remover" at bounding box center [252, 159] width 60 height 10
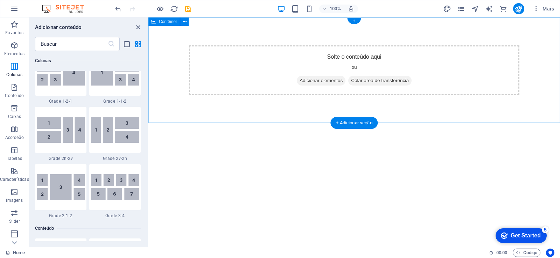
click at [320, 81] on span "Adicionar elementos" at bounding box center [321, 81] width 49 height 10
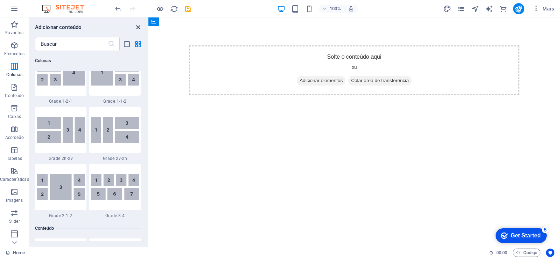
drag, startPoint x: 135, startPoint y: 27, endPoint x: 122, endPoint y: 31, distance: 14.2
click at [135, 27] on icon "close panel" at bounding box center [138, 27] width 8 height 8
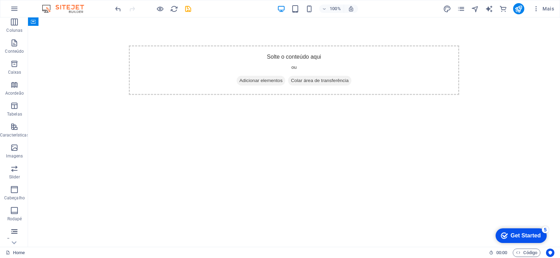
scroll to position [106, 0]
click at [17, 130] on icon "button" at bounding box center [14, 128] width 8 height 8
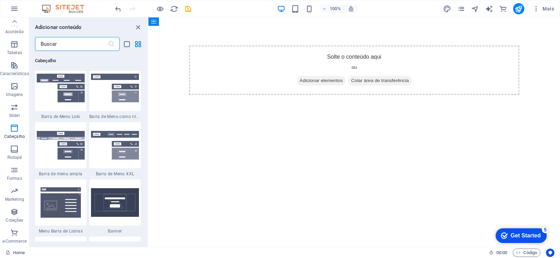
scroll to position [4337, 0]
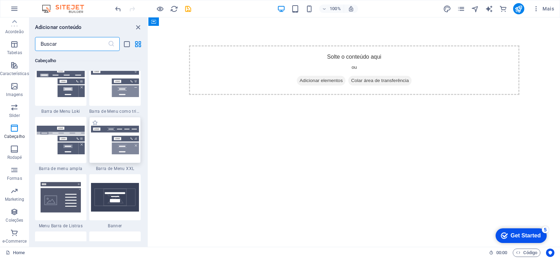
click at [105, 151] on img at bounding box center [115, 140] width 48 height 29
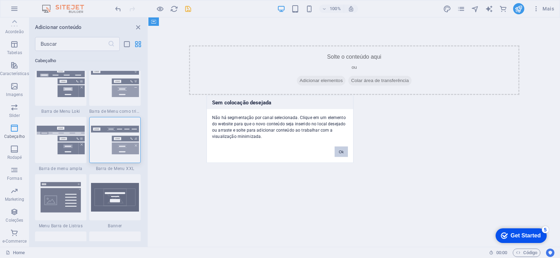
drag, startPoint x: 342, startPoint y: 151, endPoint x: 68, endPoint y: 181, distance: 275.4
click at [342, 151] on button "Ok" at bounding box center [340, 152] width 13 height 10
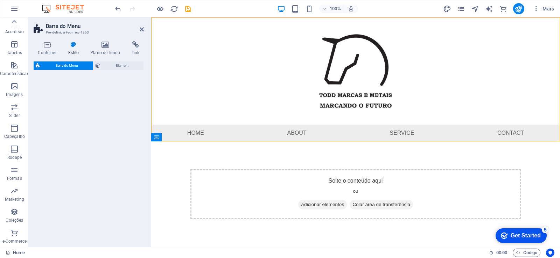
select select "rem"
select select "preset-menu-v2-xxl"
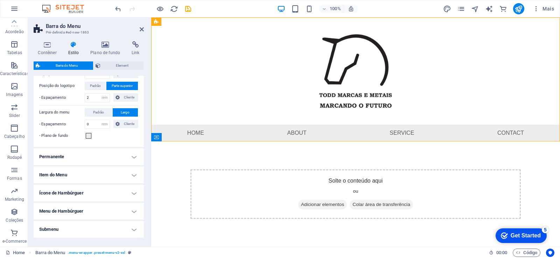
scroll to position [192, 0]
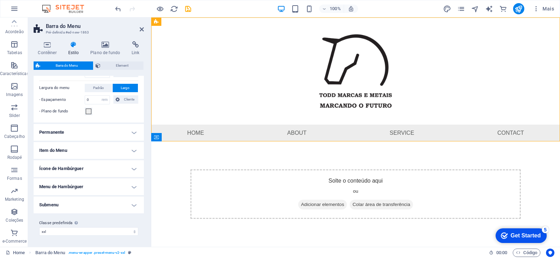
click at [125, 135] on h4 "Permanente" at bounding box center [89, 132] width 110 height 17
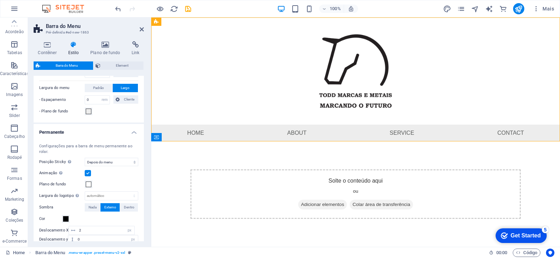
click at [125, 135] on h4 "Permanente" at bounding box center [89, 130] width 110 height 13
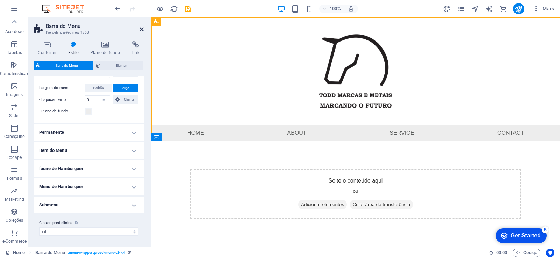
click at [142, 29] on icon at bounding box center [142, 30] width 4 height 6
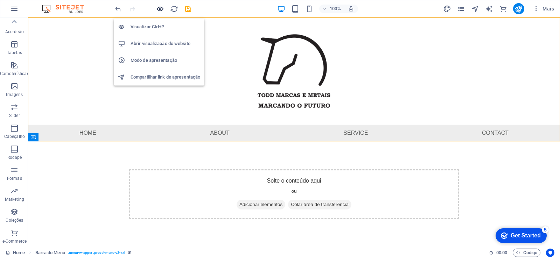
click at [161, 8] on icon "button" at bounding box center [160, 9] width 8 height 8
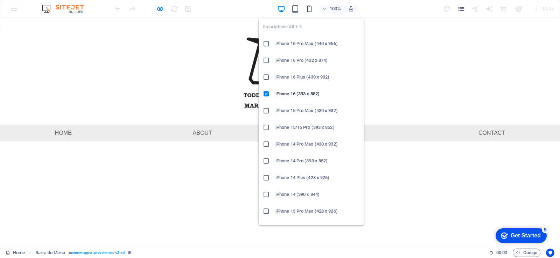
click at [311, 6] on icon "button" at bounding box center [309, 9] width 8 height 8
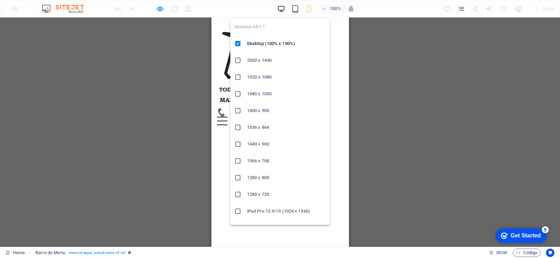
click at [279, 8] on icon "button" at bounding box center [281, 9] width 8 height 8
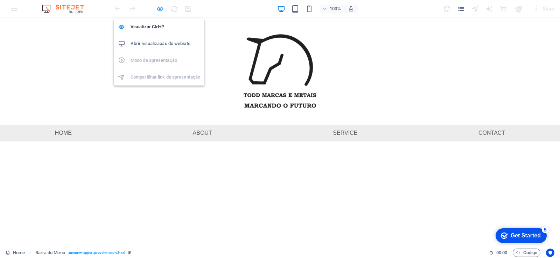
click at [159, 9] on icon "button" at bounding box center [160, 9] width 8 height 8
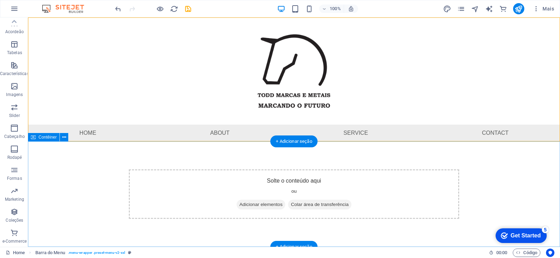
click at [263, 207] on span "Adicionar elementos" at bounding box center [260, 205] width 49 height 10
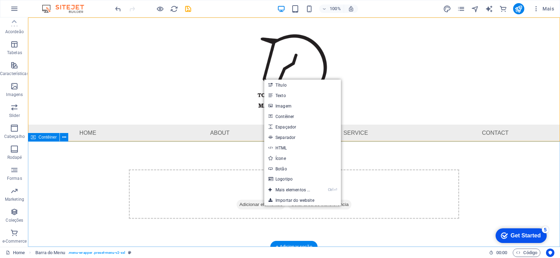
click at [248, 206] on span "Adicionar elementos" at bounding box center [260, 205] width 49 height 10
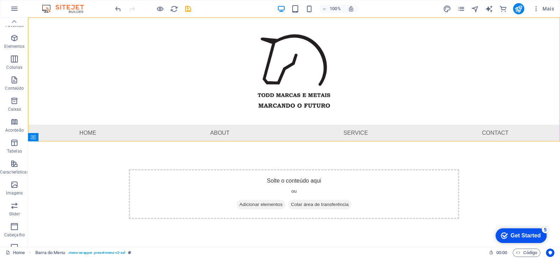
scroll to position [0, 0]
click at [14, 216] on icon "button" at bounding box center [14, 213] width 8 height 8
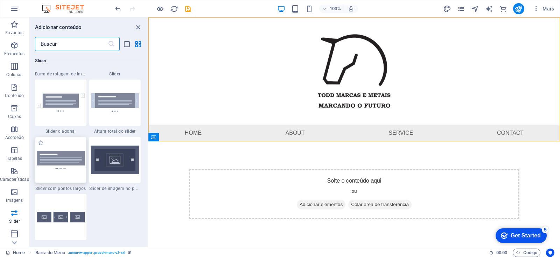
scroll to position [4049, 0]
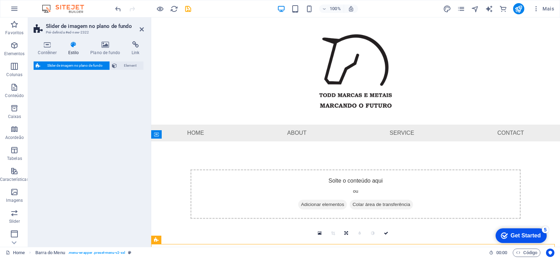
select select "rem"
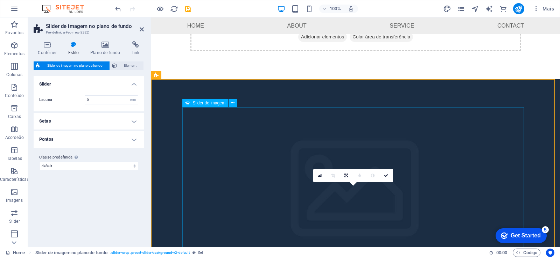
scroll to position [123, 0]
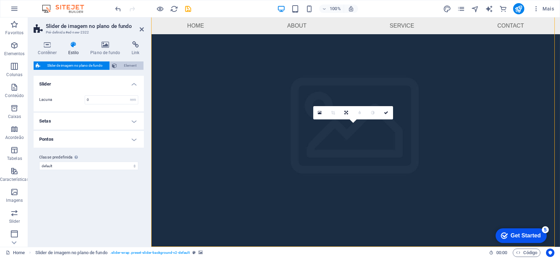
click at [131, 62] on span "Element" at bounding box center [130, 66] width 22 height 8
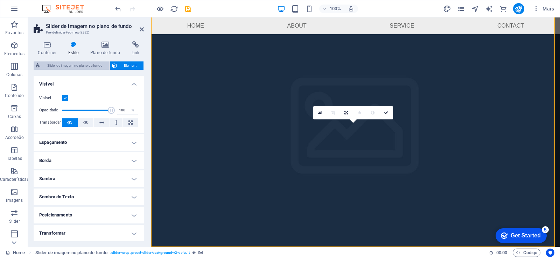
click at [81, 63] on span "Slider de imagem no plano de fundo" at bounding box center [74, 66] width 65 height 8
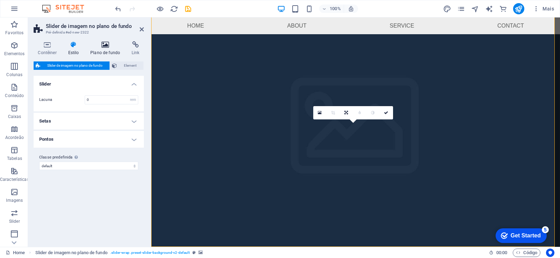
click at [105, 50] on h4 "Plano de fundo" at bounding box center [106, 48] width 41 height 15
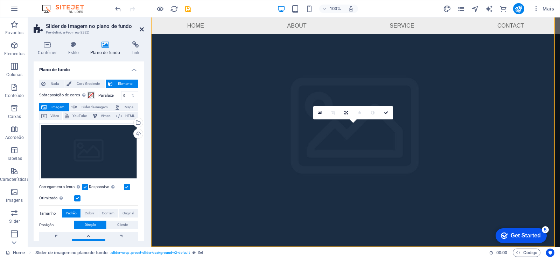
click at [141, 29] on icon at bounding box center [142, 30] width 4 height 6
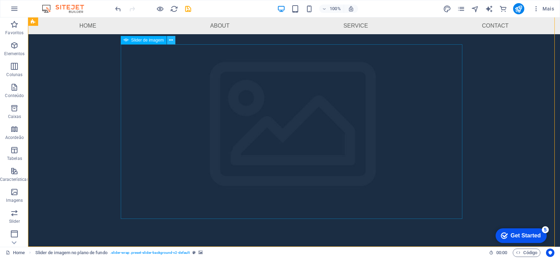
click at [171, 40] on icon at bounding box center [171, 40] width 4 height 7
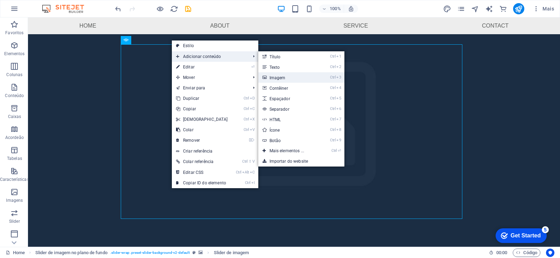
click at [289, 80] on link "Ctrl 3 Imagem" at bounding box center [288, 77] width 60 height 10
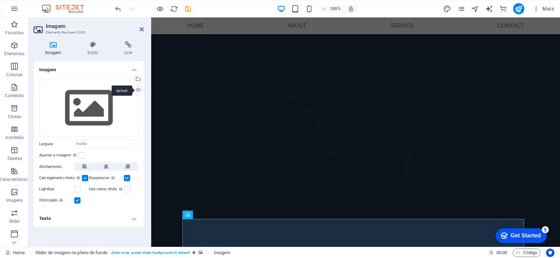
click at [140, 90] on div "Upload" at bounding box center [137, 91] width 10 height 10
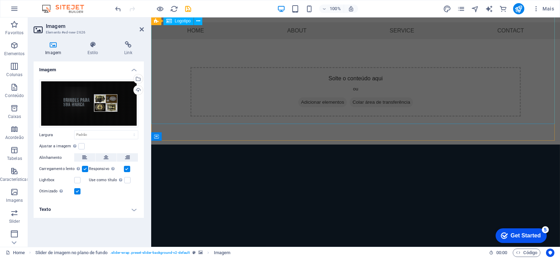
scroll to position [19, 0]
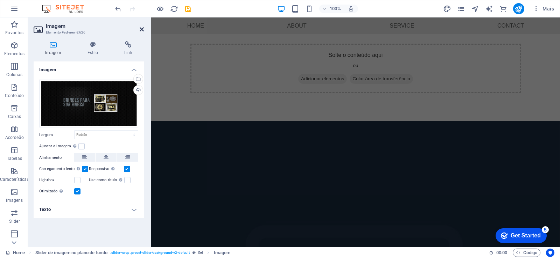
click at [141, 28] on icon at bounding box center [142, 30] width 4 height 6
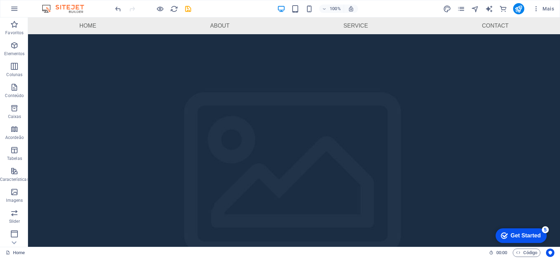
scroll to position [116, 0]
click at [119, 7] on icon "undo" at bounding box center [118, 9] width 8 height 8
click at [118, 8] on icon "undo" at bounding box center [118, 9] width 8 height 8
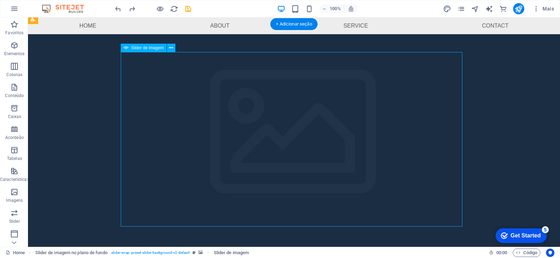
select select "px"
select select "ms"
select select "s"
select select "progressive"
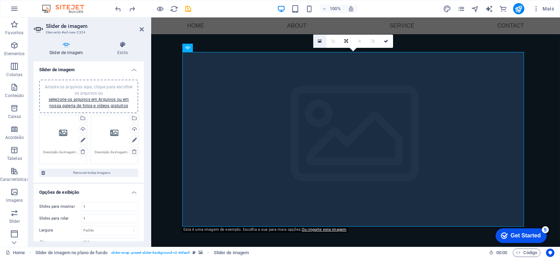
click at [318, 42] on icon at bounding box center [320, 41] width 4 height 5
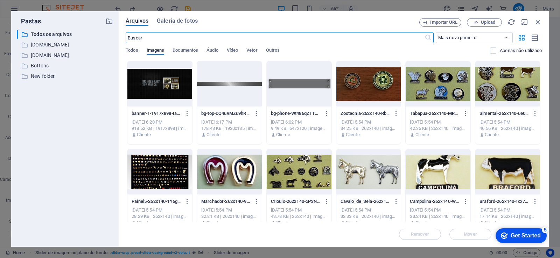
scroll to position [0, 0]
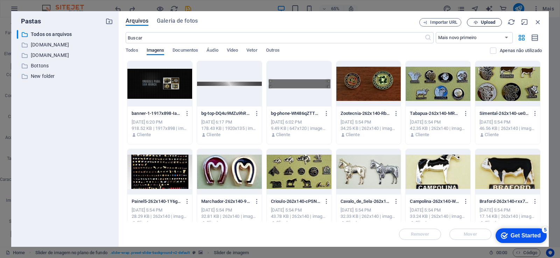
click at [482, 23] on span "Upload" at bounding box center [488, 22] width 14 height 4
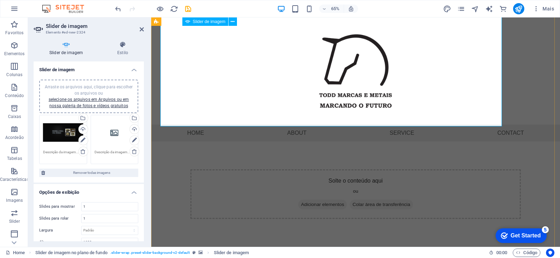
type input "1032"
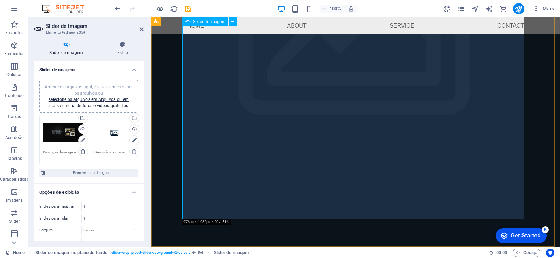
scroll to position [184, 0]
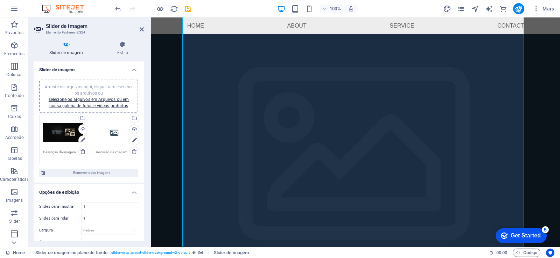
click at [112, 132] on div "Arraste os arquivos aqui, clique para escolher os arquivos ou selecione os arqu…" at bounding box center [114, 133] width 40 height 28
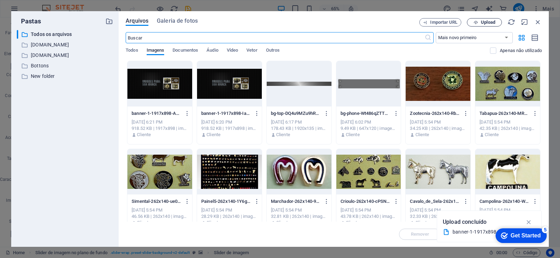
click at [485, 20] on span "Upload" at bounding box center [488, 22] width 14 height 4
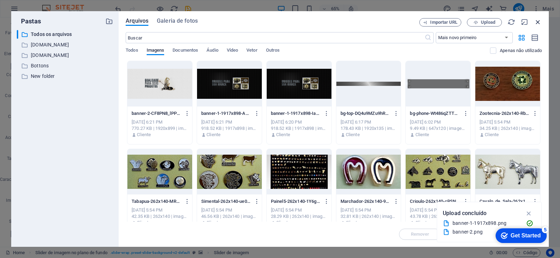
click at [539, 22] on icon "button" at bounding box center [538, 22] width 8 height 8
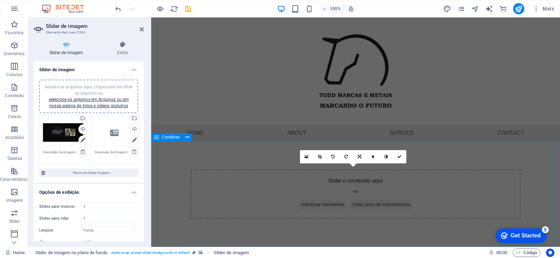
scroll to position [19, 0]
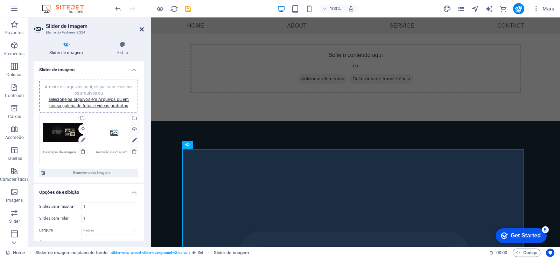
click at [141, 30] on icon at bounding box center [142, 30] width 4 height 6
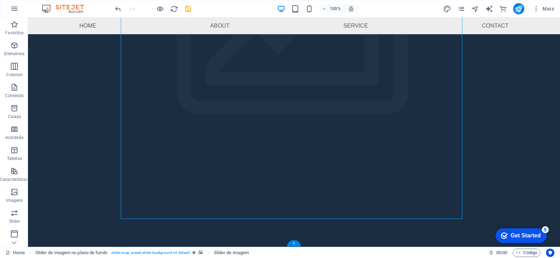
scroll to position [0, 0]
